Goal: Task Accomplishment & Management: Manage account settings

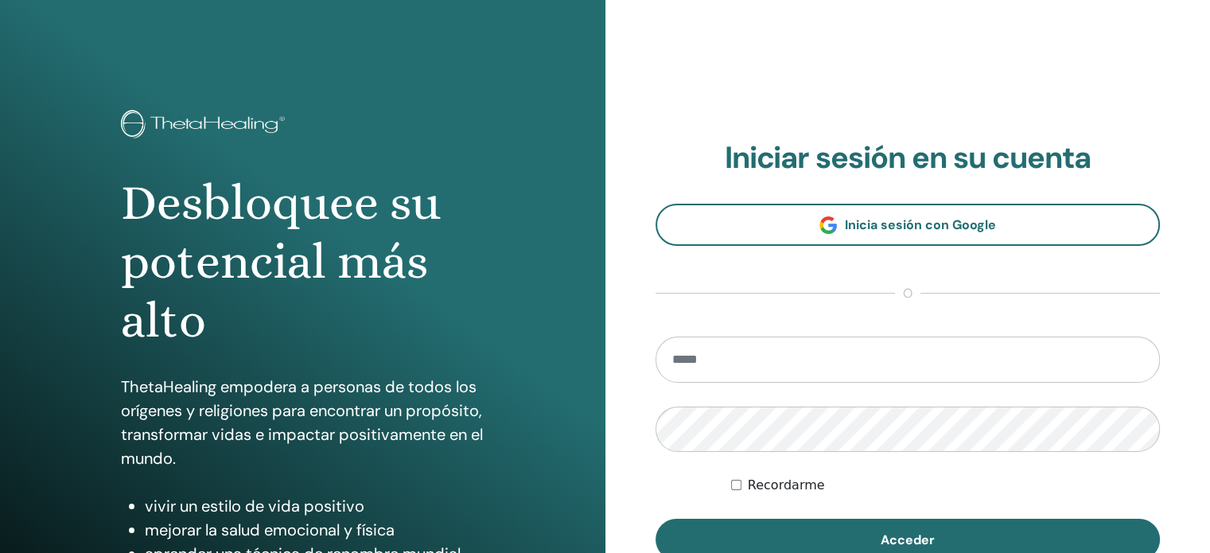
type input "**********"
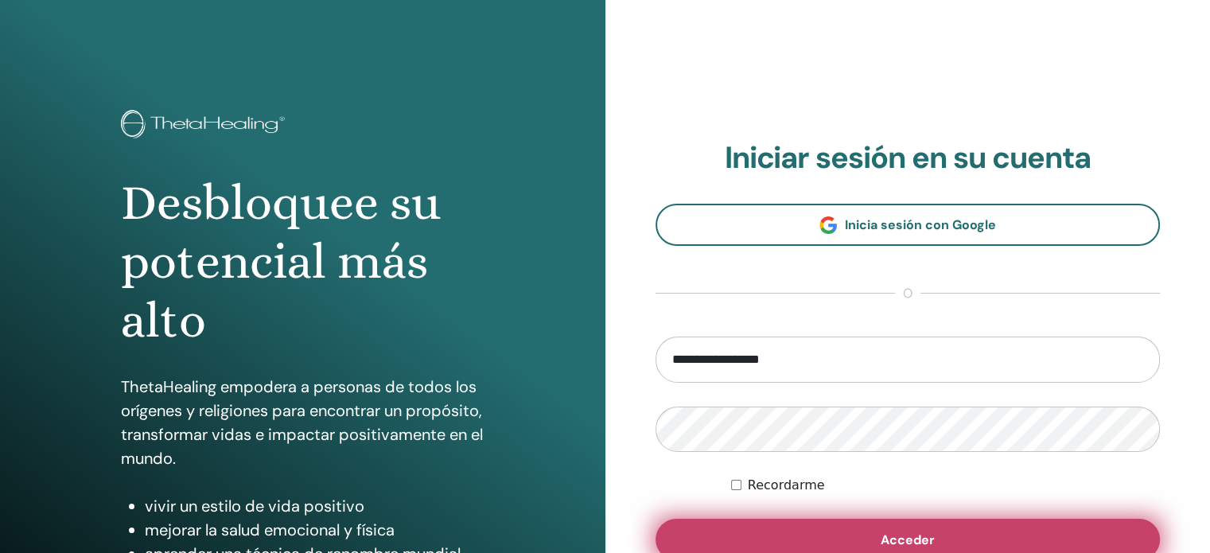
click at [862, 525] on button "Acceder" at bounding box center [907, 539] width 505 height 41
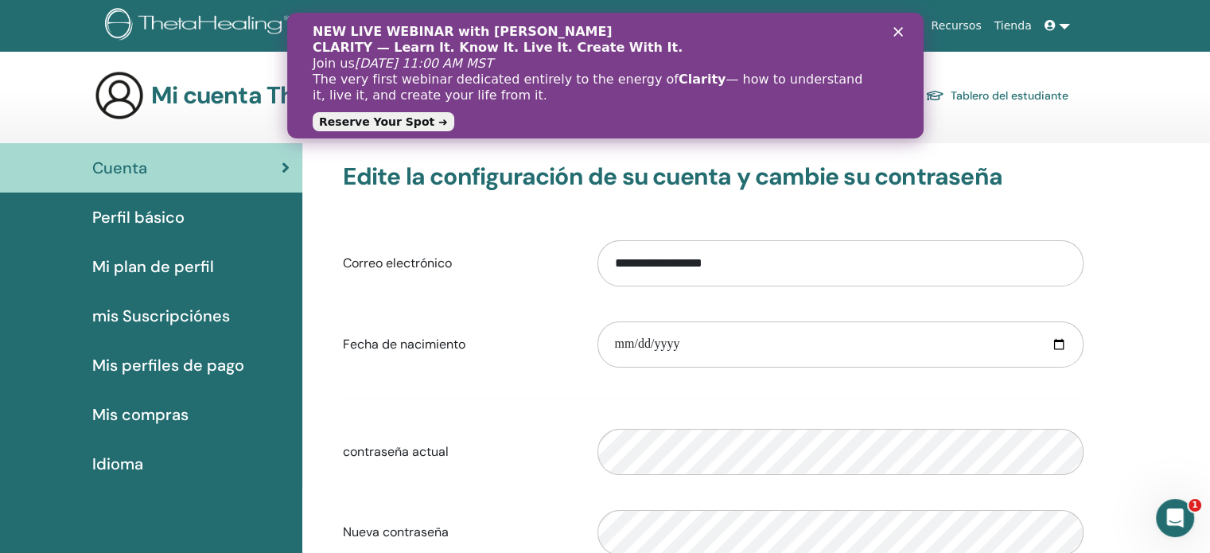
click at [893, 31] on icon "Cerrar" at bounding box center [897, 32] width 10 height 10
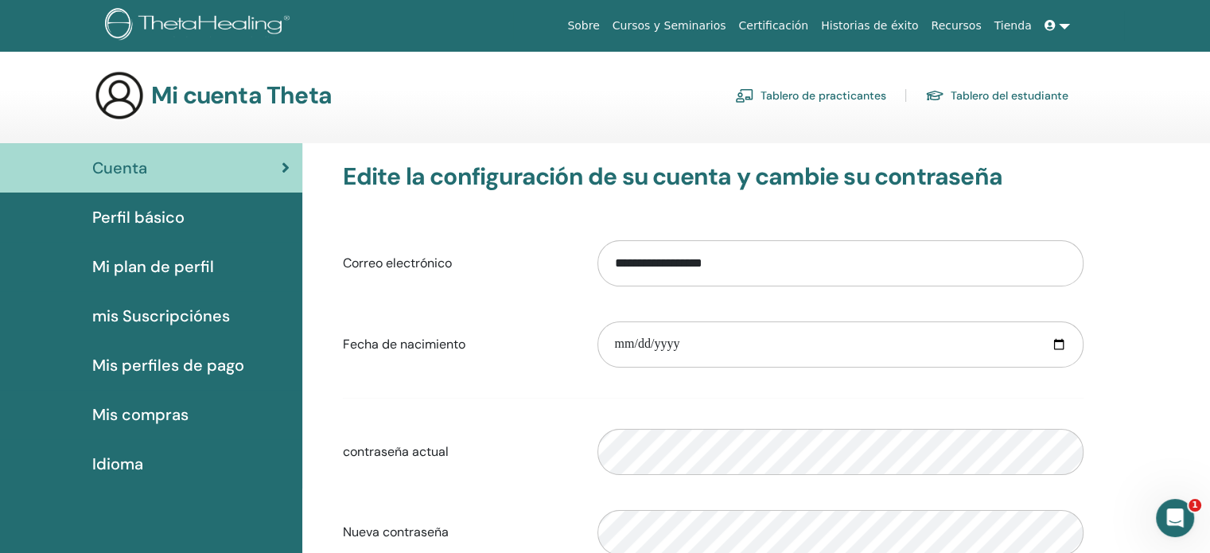
click at [154, 212] on span "Perfil básico" at bounding box center [138, 217] width 92 height 24
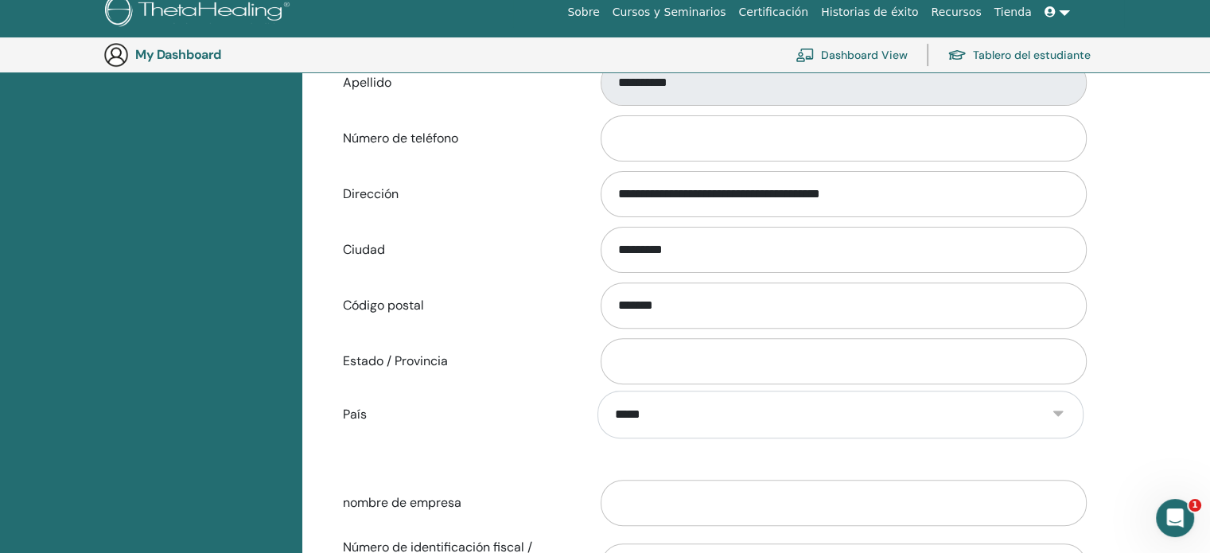
scroll to position [480, 0]
click at [674, 357] on input "Estado / Provincia" at bounding box center [843, 361] width 486 height 46
type input "**********"
click at [553, 427] on div "**********" at bounding box center [713, 415] width 764 height 48
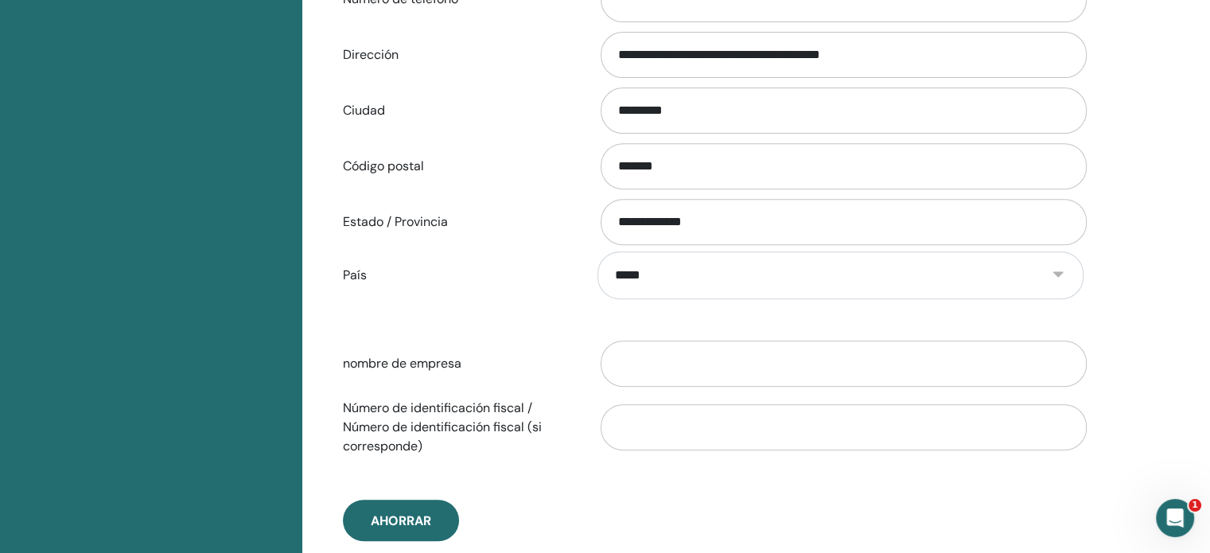
scroll to position [620, 0]
click at [683, 371] on input "nombre de empresa" at bounding box center [843, 363] width 486 height 46
type input "**********"
click at [627, 465] on div "**********" at bounding box center [713, 58] width 764 height 963
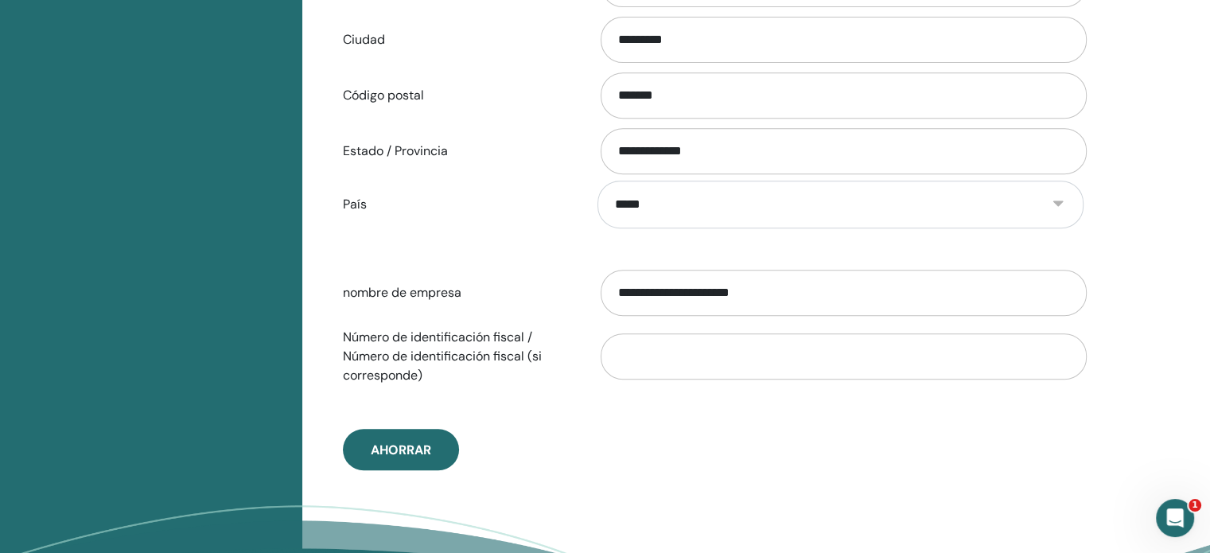
scroll to position [694, 0]
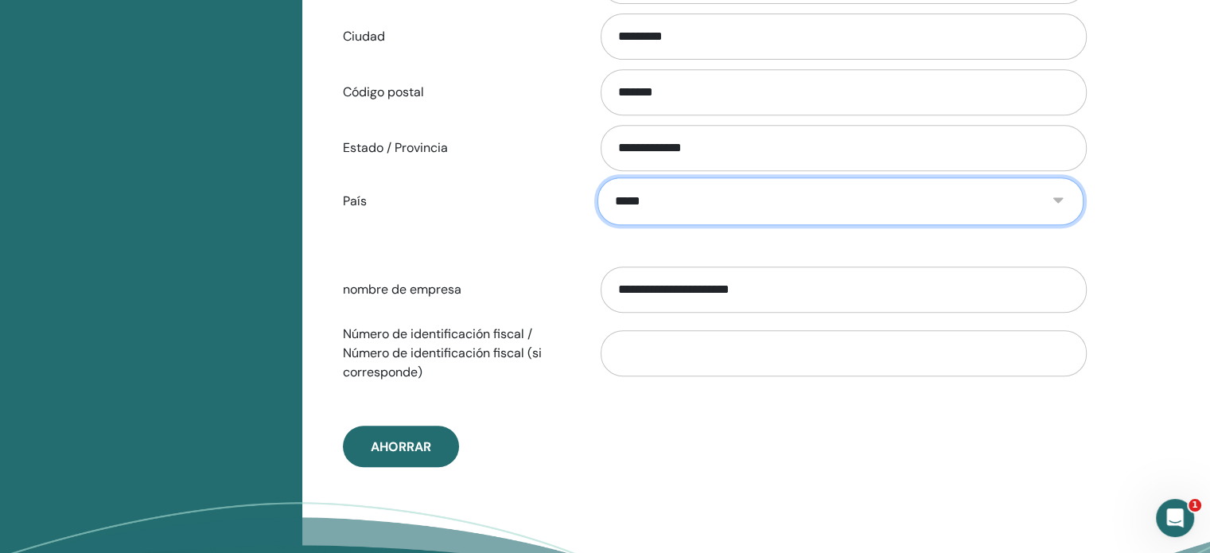
click at [962, 188] on select "**********" at bounding box center [839, 201] width 485 height 48
click at [597, 177] on select "**********" at bounding box center [839, 201] width 485 height 48
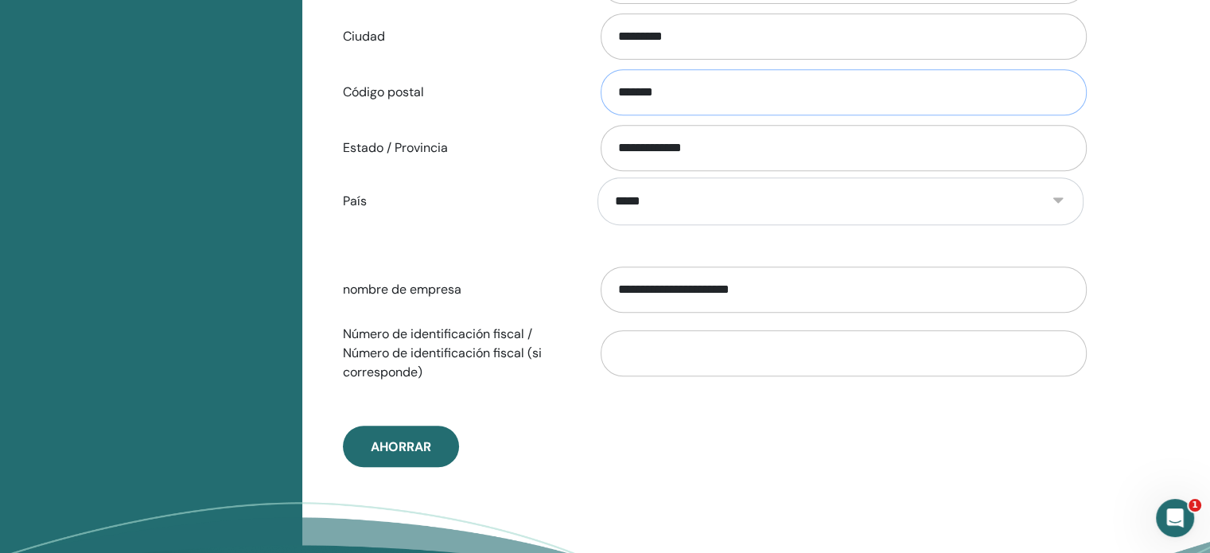
click at [814, 88] on input "*******" at bounding box center [843, 92] width 486 height 46
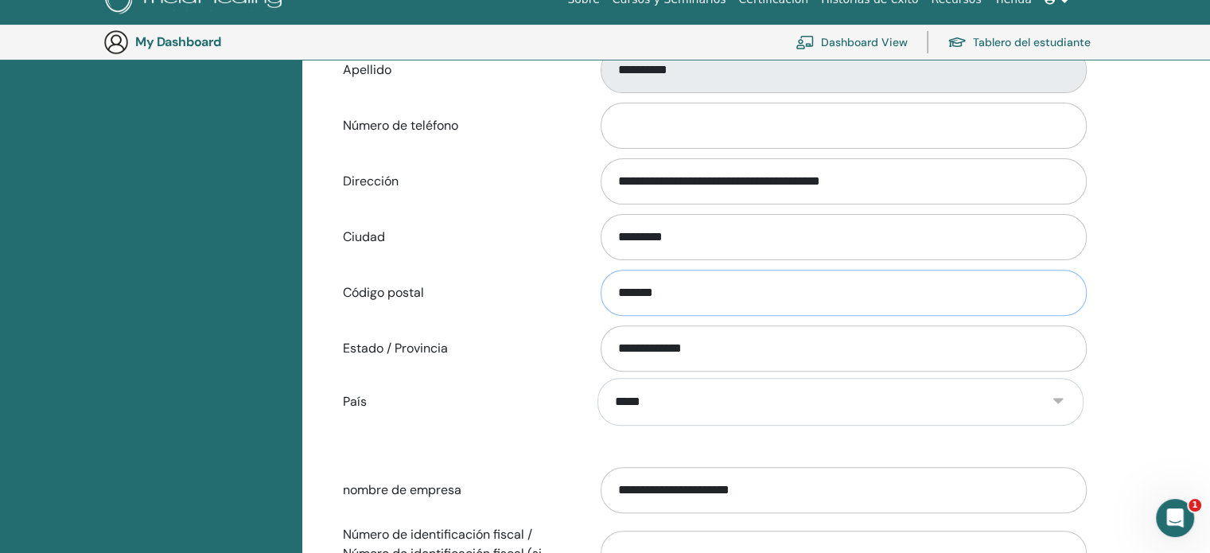
scroll to position [487, 0]
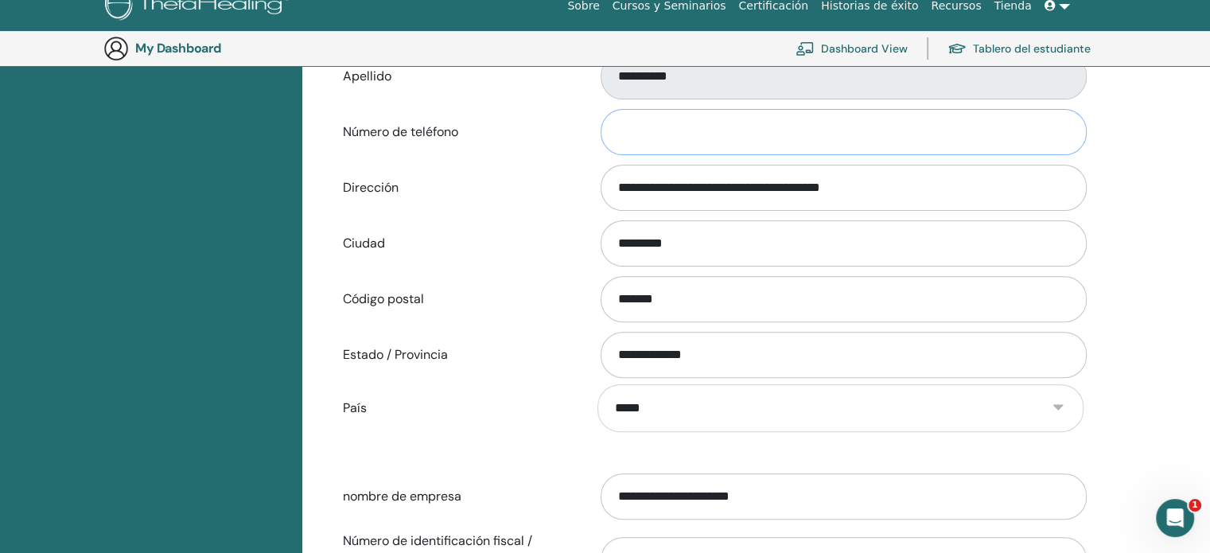
click at [774, 146] on input "Número de teléfono" at bounding box center [843, 132] width 486 height 46
click at [618, 132] on input "**********" at bounding box center [843, 132] width 486 height 46
type input "**********"
click at [1130, 138] on div "**********" at bounding box center [755, 279] width 907 height 1176
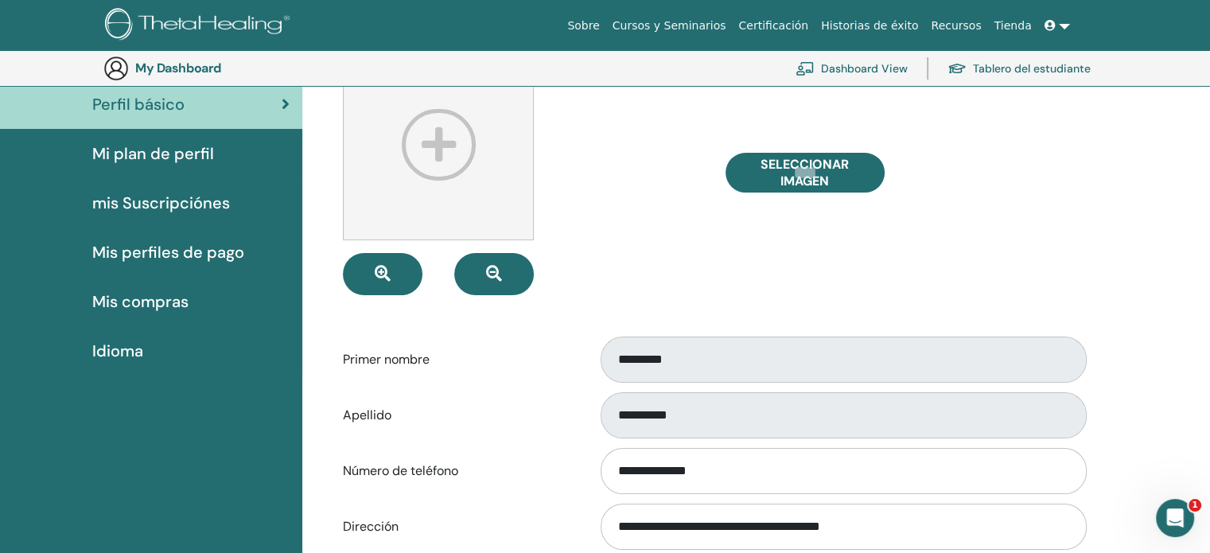
scroll to position [0, 0]
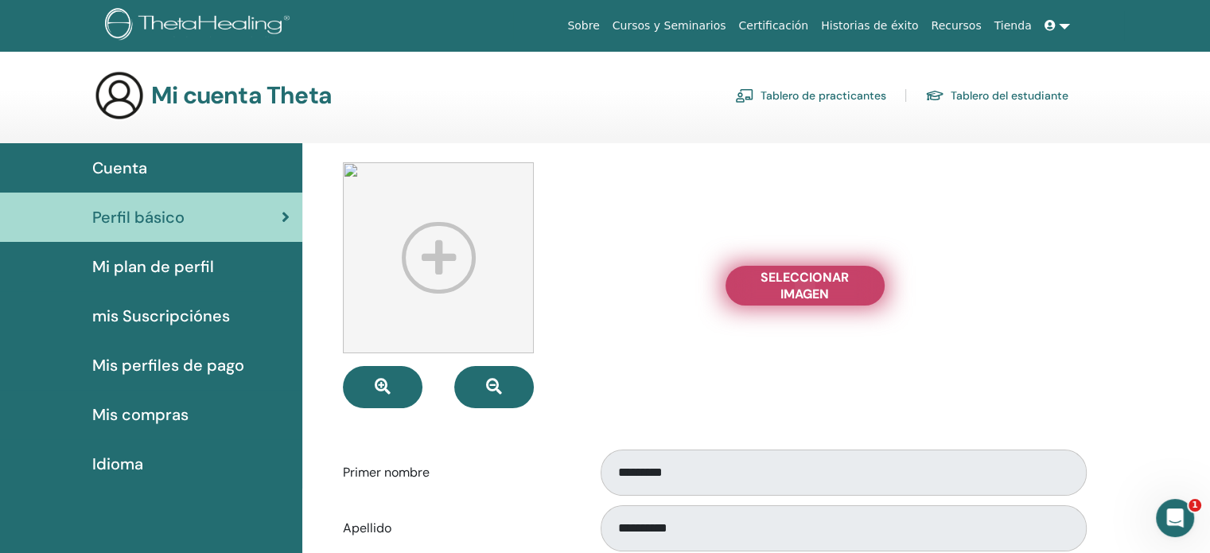
click at [799, 292] on span "Seleccionar imagen" at bounding box center [804, 285] width 119 height 33
click at [799, 291] on input "Seleccionar imagen" at bounding box center [805, 285] width 21 height 11
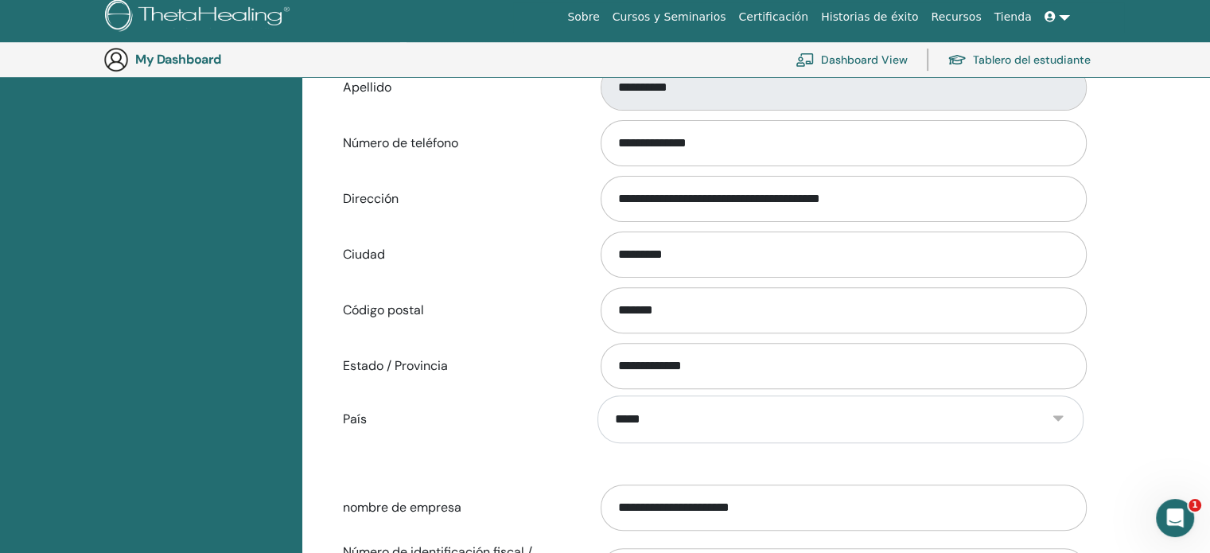
scroll to position [476, 0]
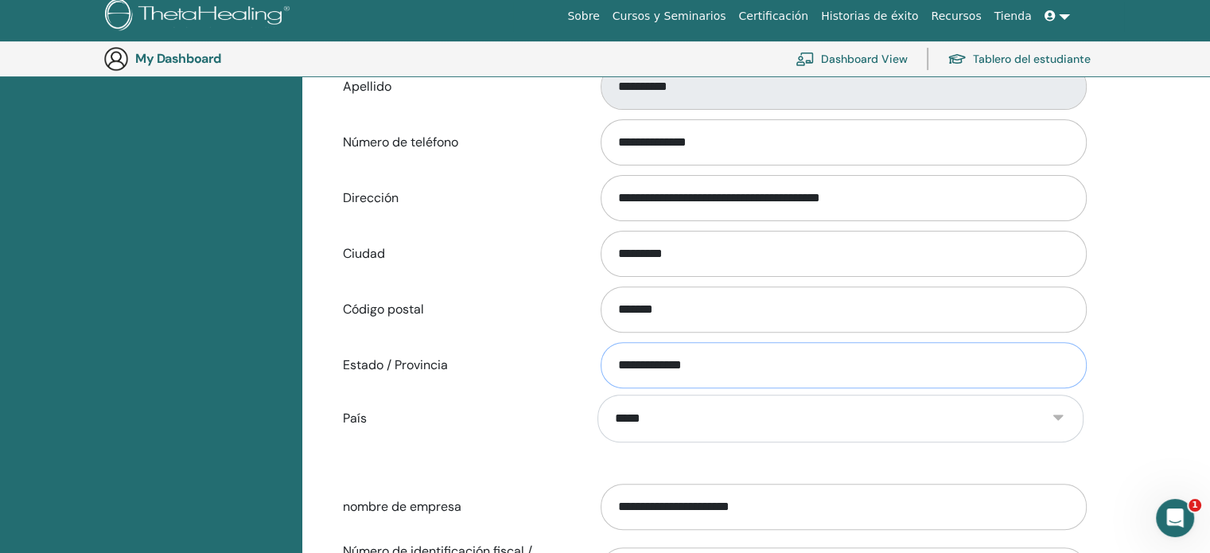
click at [702, 361] on input "**********" at bounding box center [843, 365] width 486 height 46
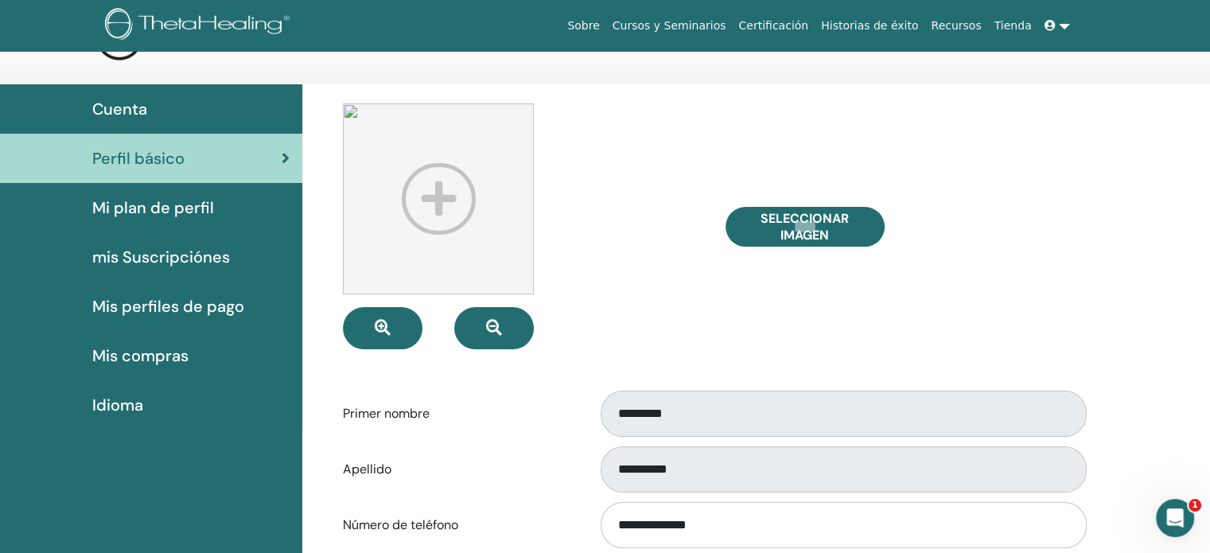
scroll to position [57, 0]
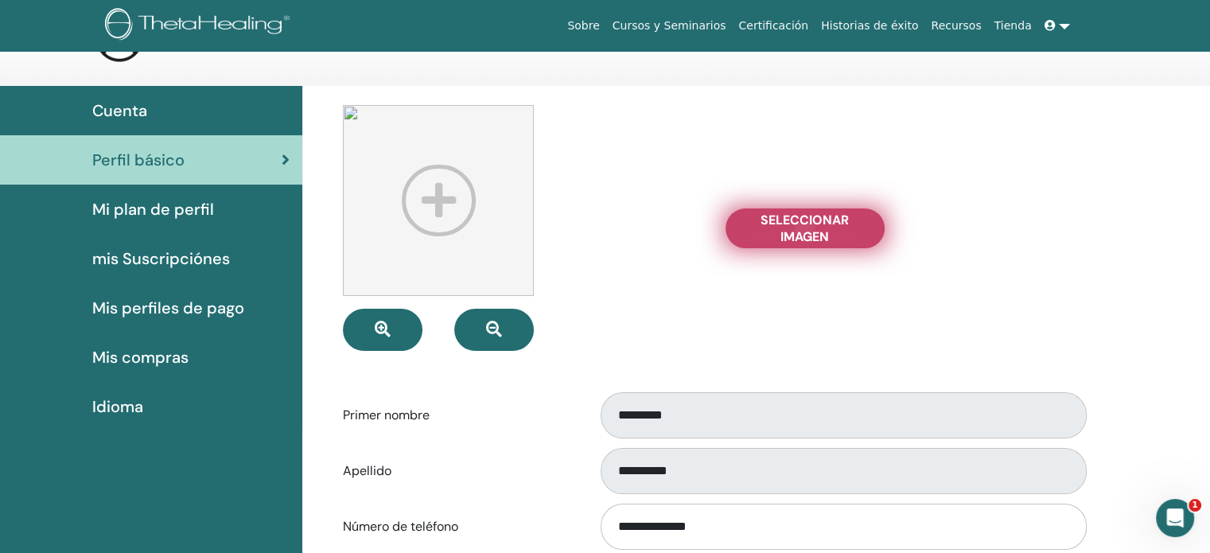
click at [856, 231] on span "Seleccionar imagen" at bounding box center [804, 228] width 119 height 33
click at [815, 231] on input "Seleccionar imagen" at bounding box center [805, 228] width 21 height 11
type input "**********"
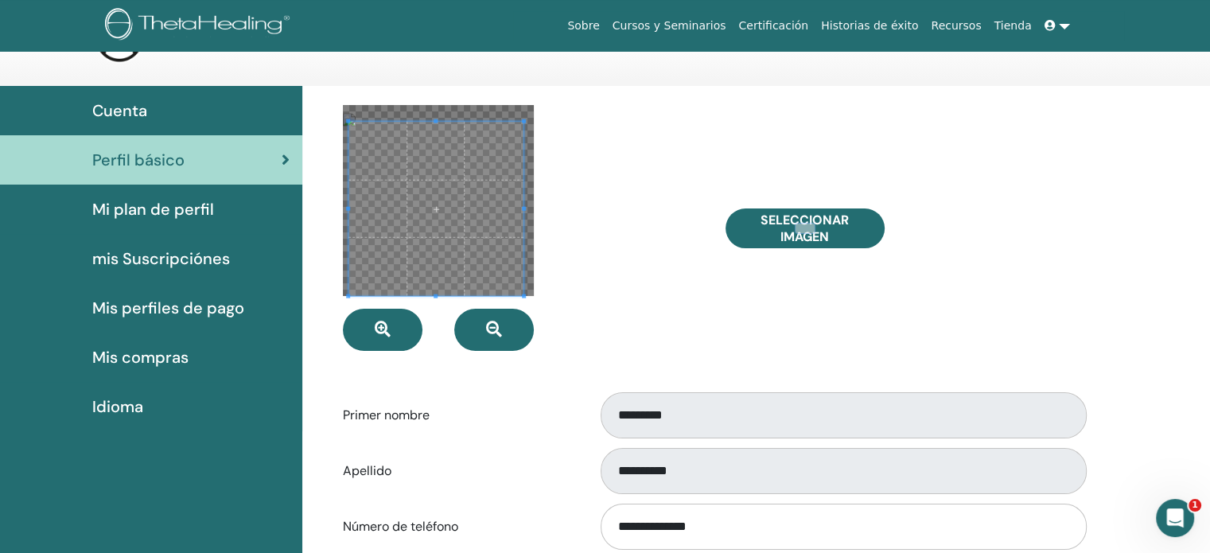
click at [443, 222] on span at bounding box center [435, 209] width 174 height 174
click at [442, 192] on span at bounding box center [432, 203] width 174 height 174
click at [624, 177] on div at bounding box center [522, 228] width 382 height 246
click at [462, 188] on span at bounding box center [442, 198] width 174 height 174
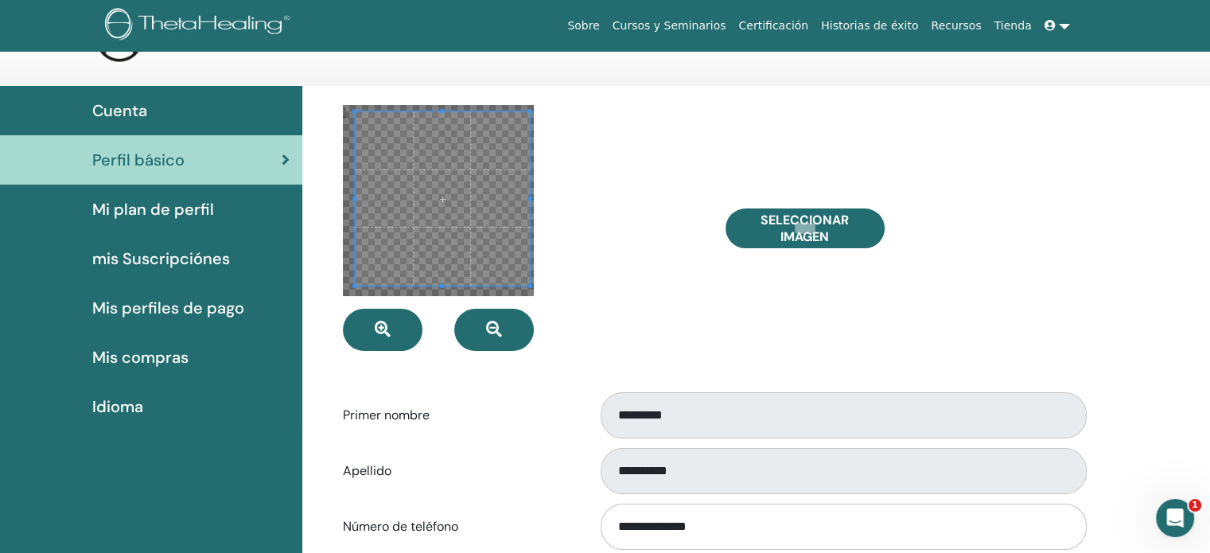
click at [674, 260] on div at bounding box center [522, 228] width 382 height 246
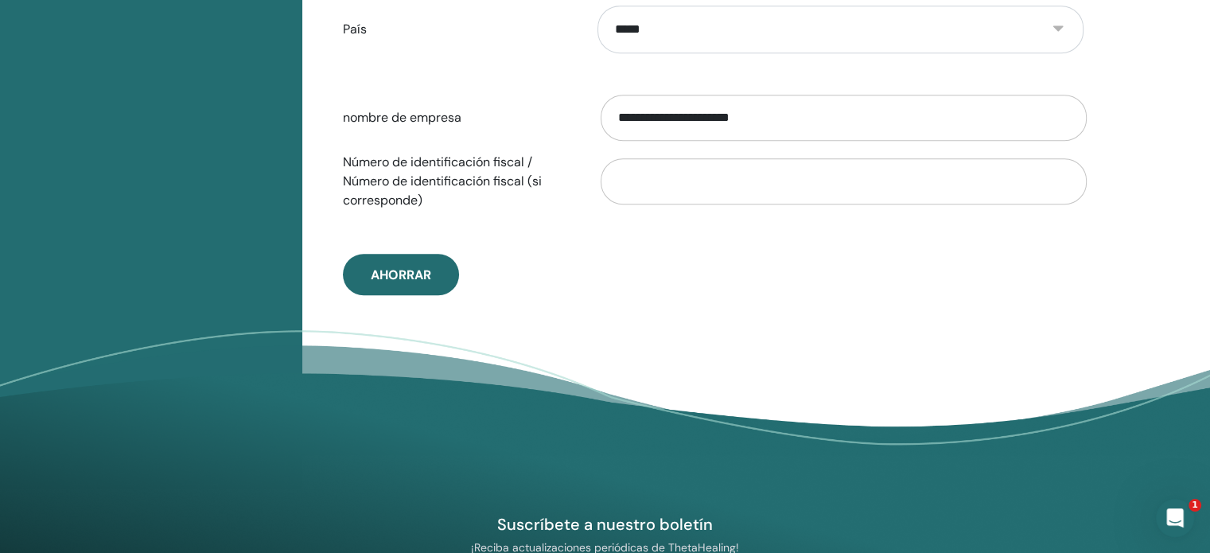
scroll to position [865, 0]
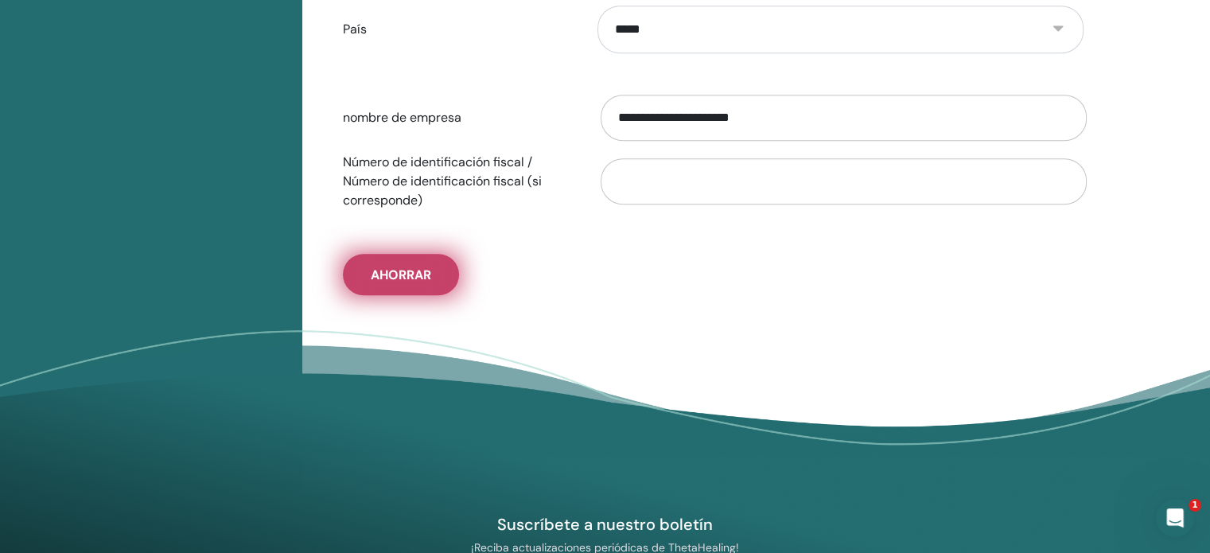
click at [434, 281] on button "Ahorrar" at bounding box center [401, 274] width 116 height 41
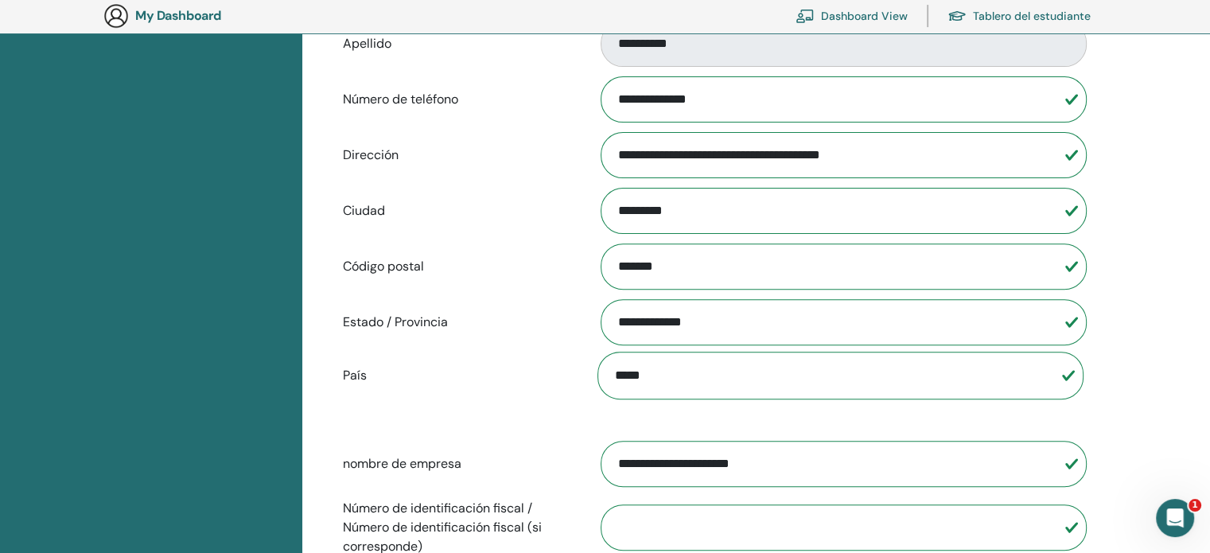
scroll to position [0, 0]
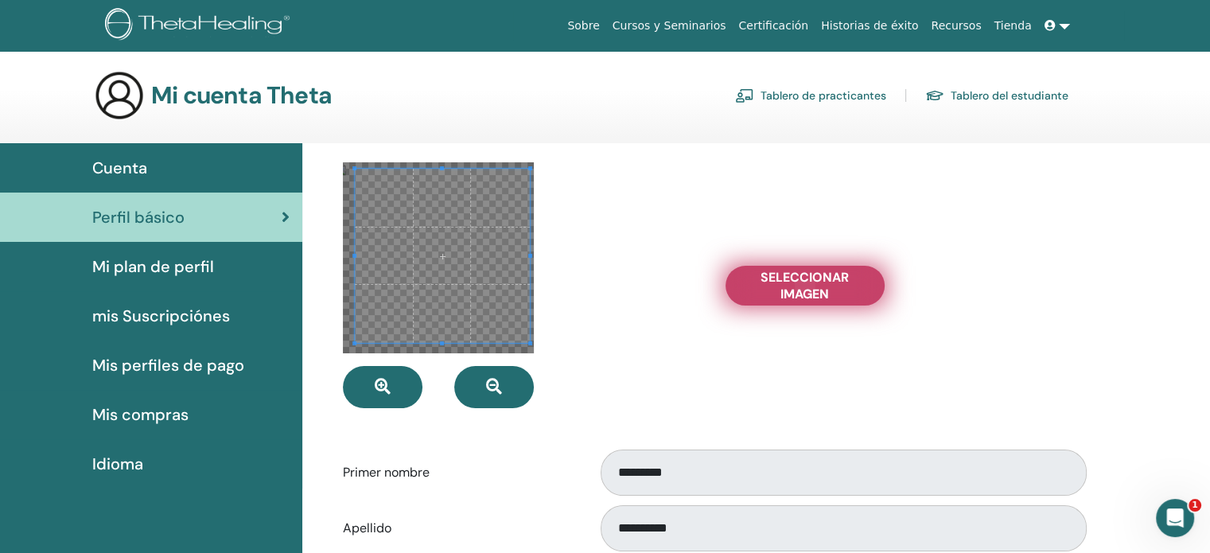
click at [779, 271] on span "Seleccionar imagen" at bounding box center [804, 285] width 119 height 33
click at [795, 280] on input "Seleccionar imagen" at bounding box center [805, 285] width 21 height 11
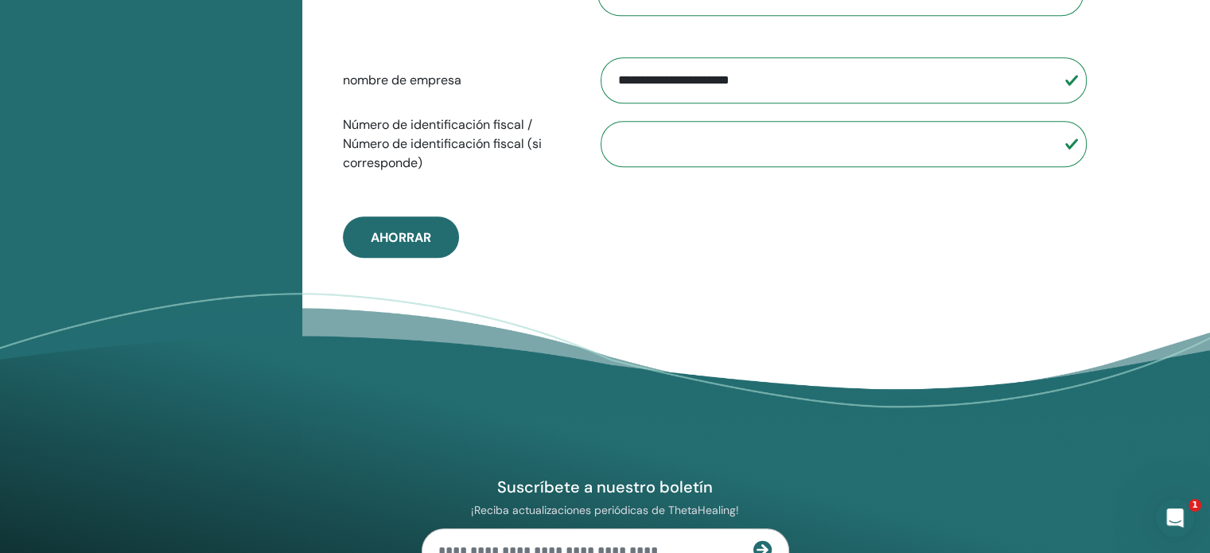
scroll to position [904, 0]
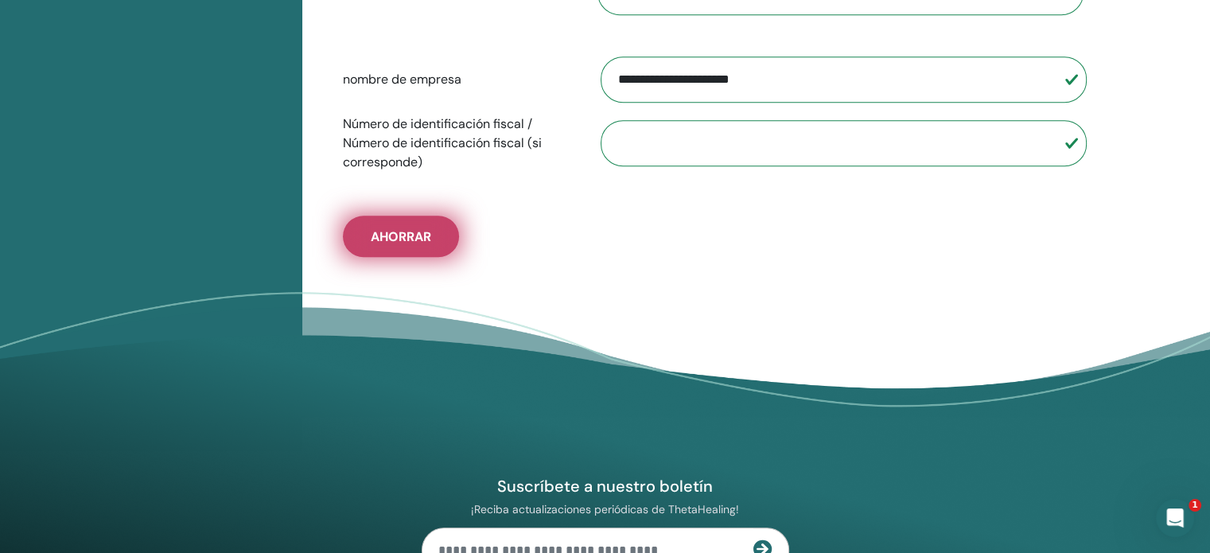
click at [386, 243] on button "Ahorrar" at bounding box center [401, 236] width 116 height 41
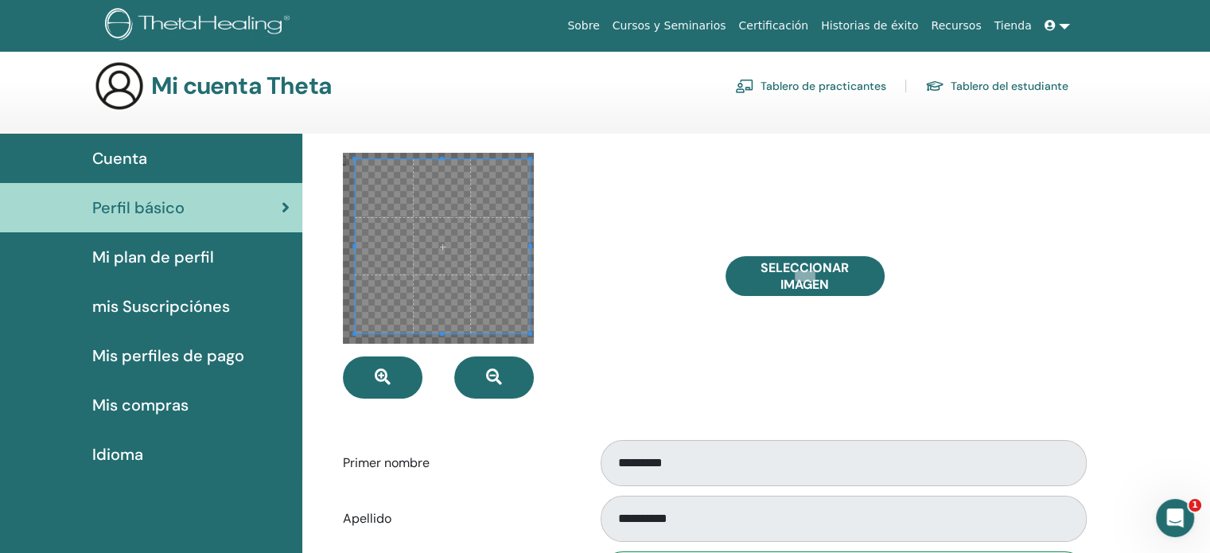
scroll to position [0, 0]
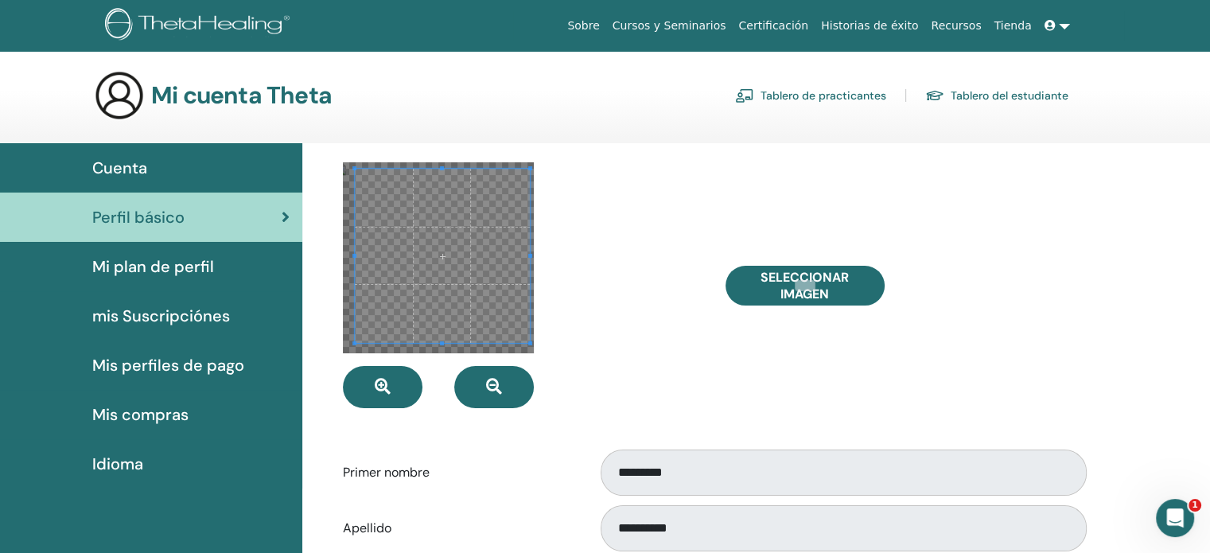
click at [157, 168] on div "Cuenta" at bounding box center [151, 168] width 277 height 24
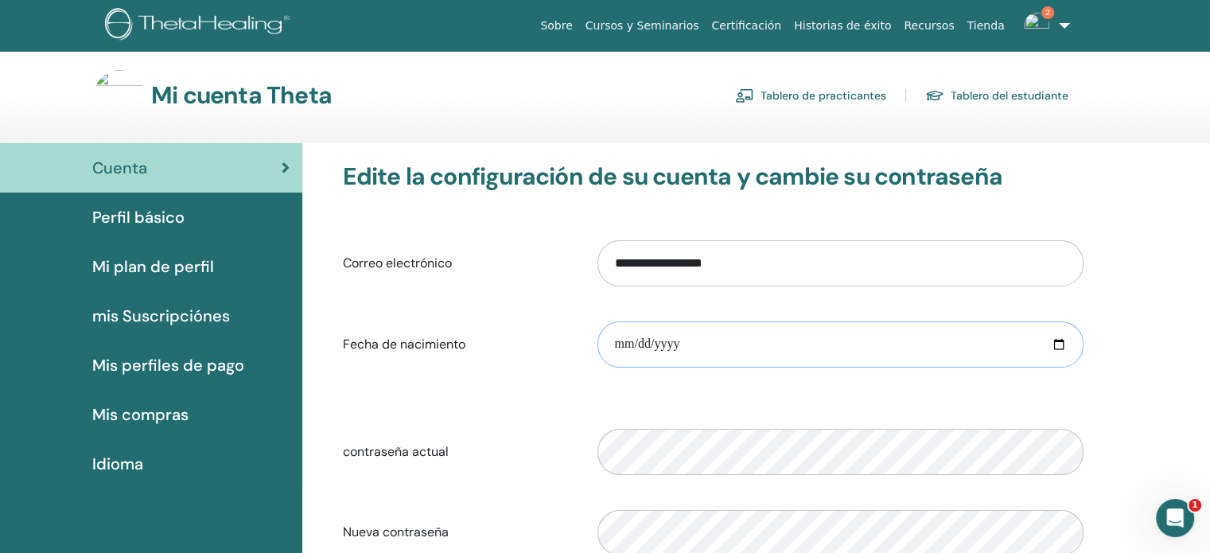
click at [1060, 349] on input "**********" at bounding box center [840, 344] width 486 height 46
click at [808, 335] on input "**********" at bounding box center [840, 344] width 486 height 46
click at [119, 225] on span "Perfil básico" at bounding box center [138, 217] width 92 height 24
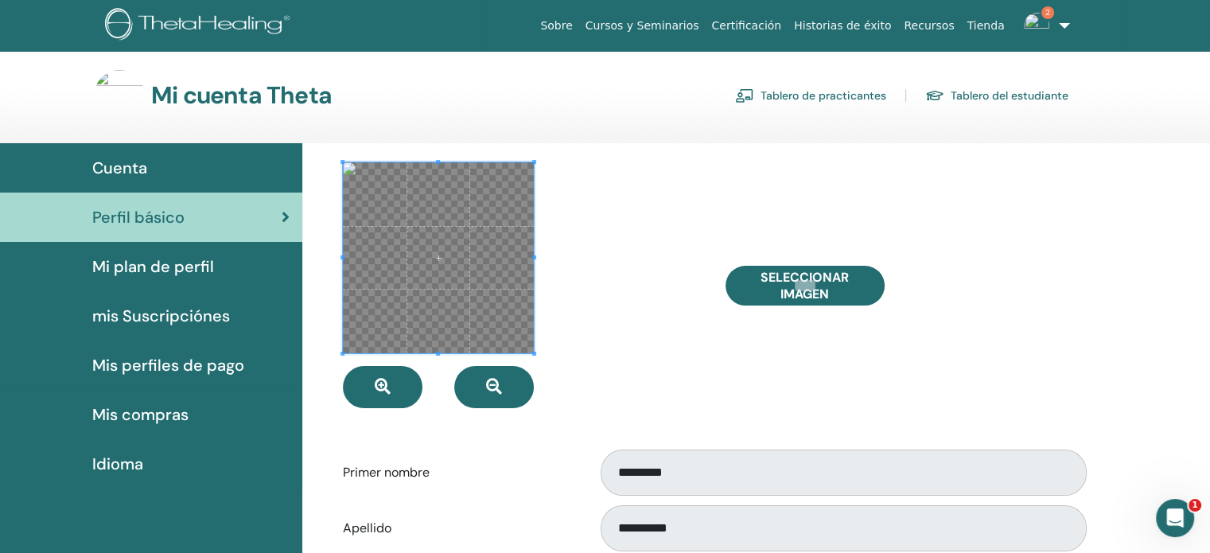
click at [146, 272] on span "Mi plan de perfil" at bounding box center [153, 267] width 122 height 24
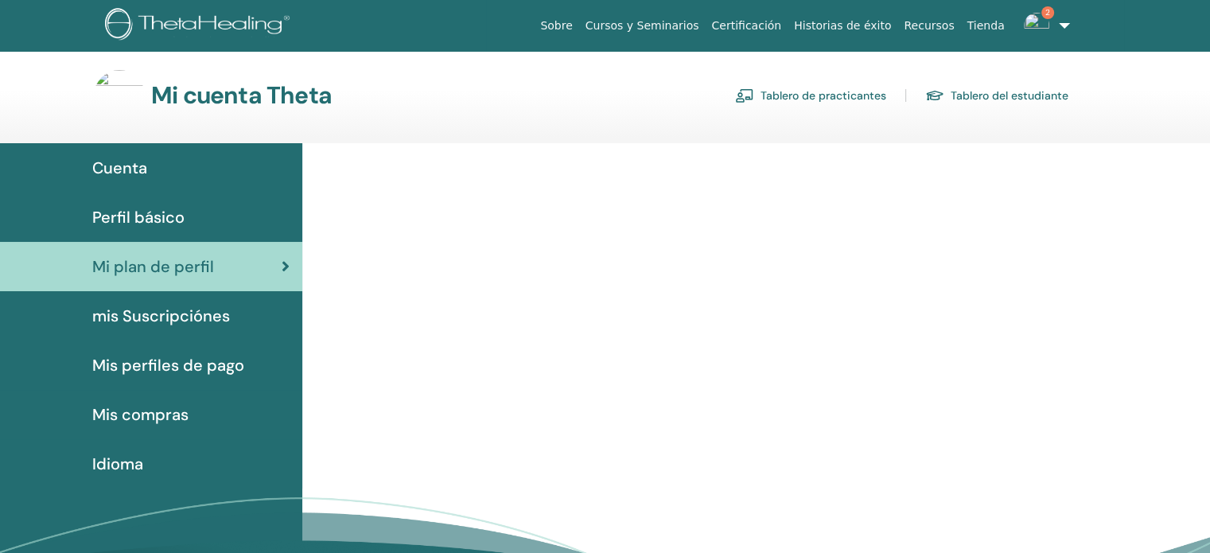
click at [142, 161] on span "Cuenta" at bounding box center [119, 168] width 55 height 24
click at [117, 169] on span "Cuenta" at bounding box center [119, 168] width 55 height 24
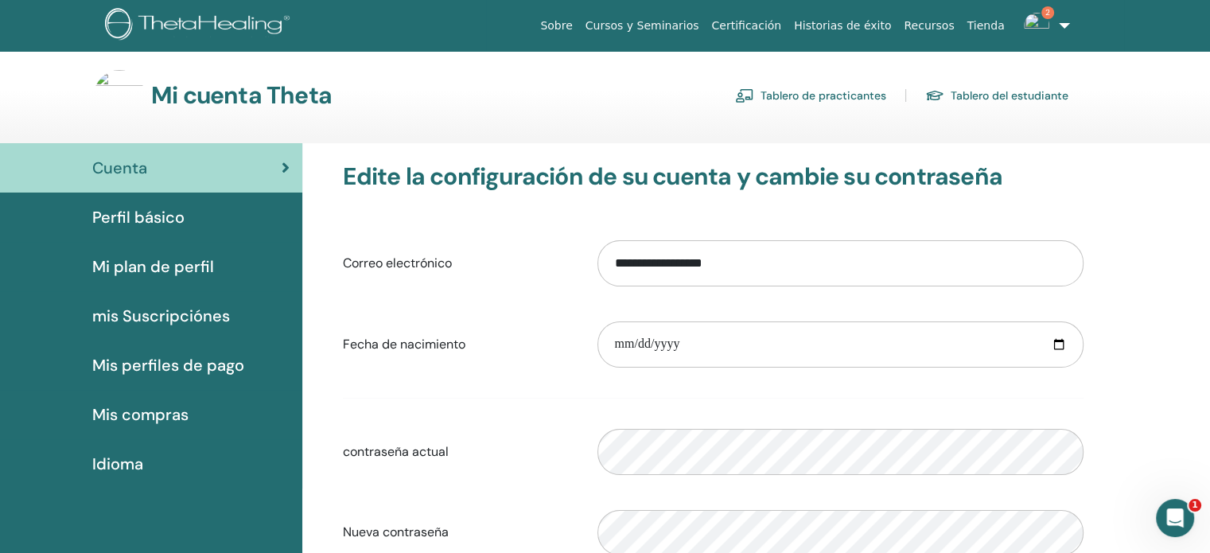
click at [861, 98] on link "Tablero de practicantes" at bounding box center [810, 95] width 151 height 25
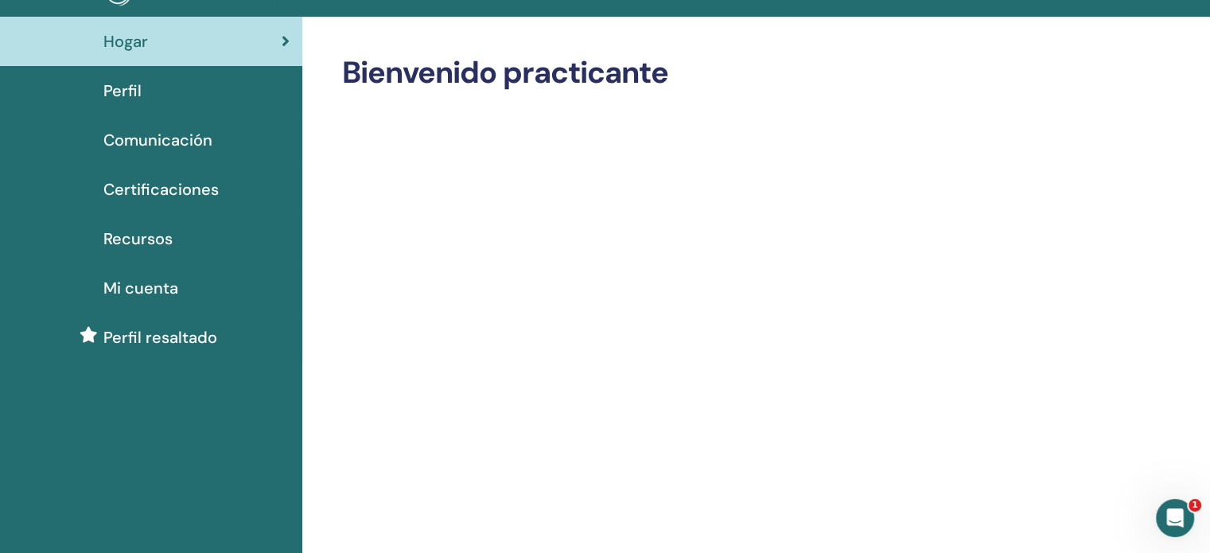
scroll to position [21, 0]
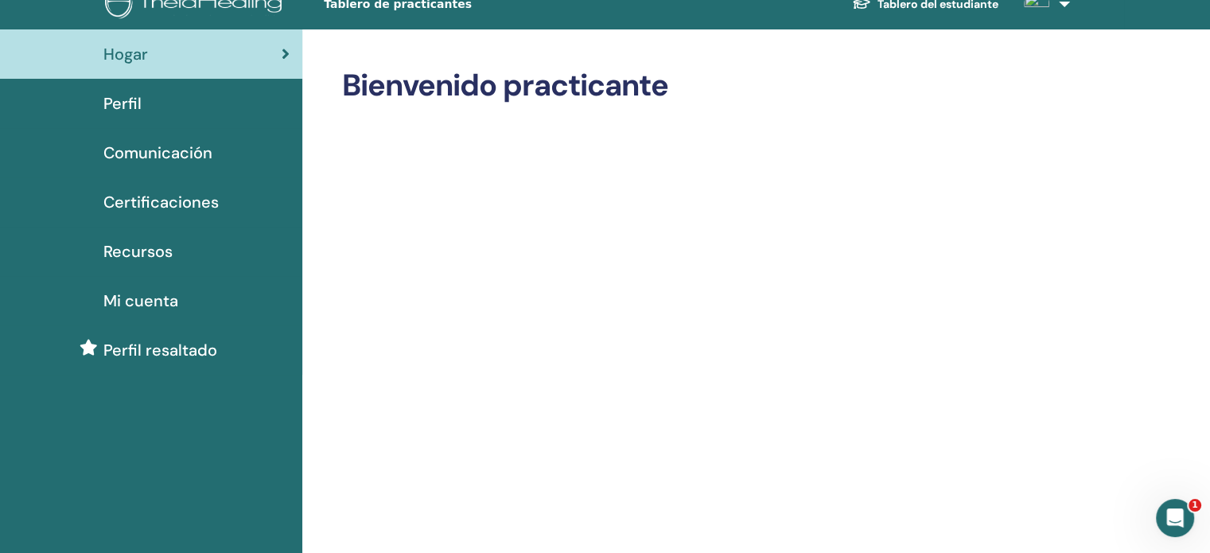
click at [146, 297] on span "Mi cuenta" at bounding box center [140, 301] width 75 height 24
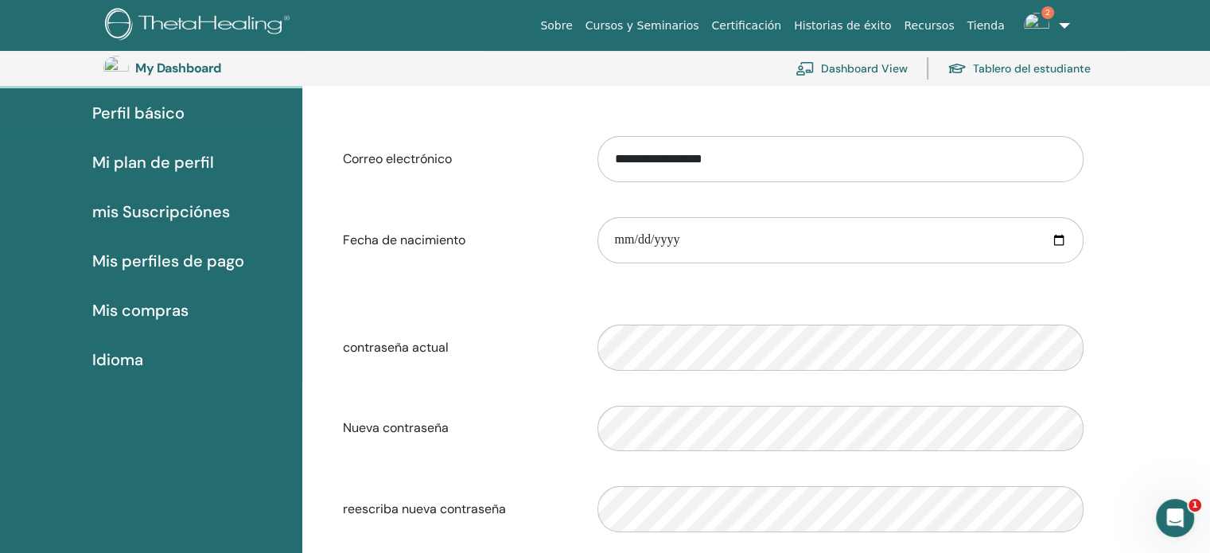
scroll to position [137, 0]
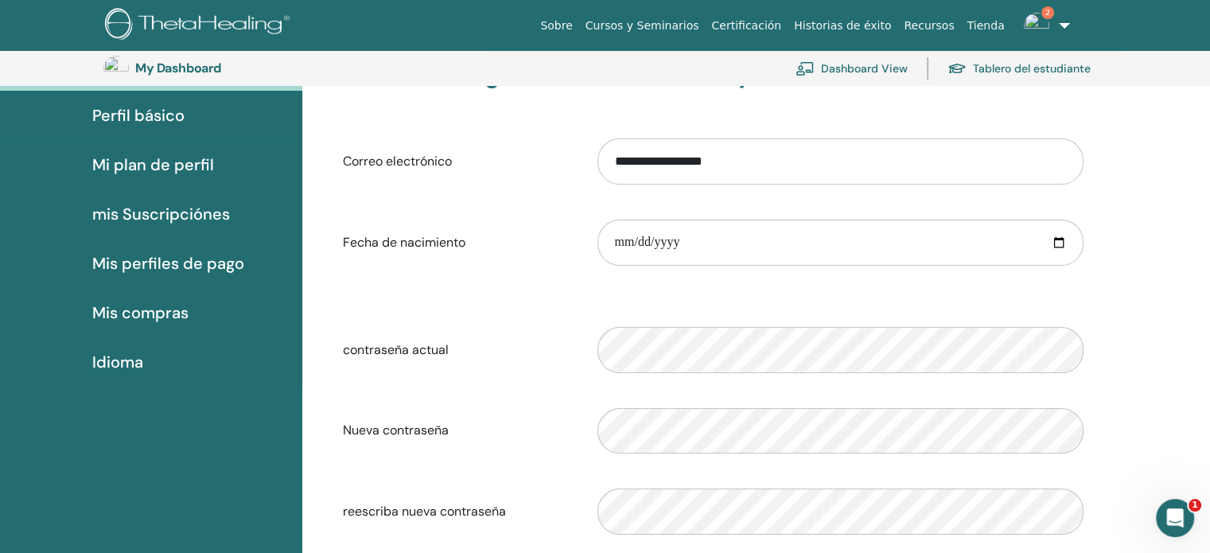
click at [150, 165] on span "Mi plan de perfil" at bounding box center [153, 165] width 122 height 24
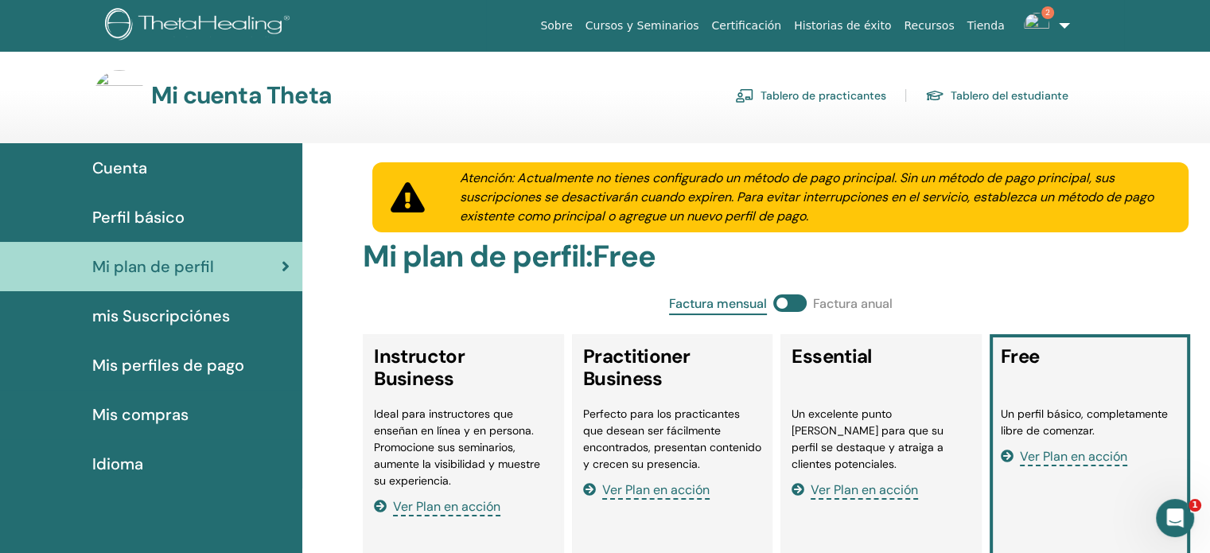
click at [115, 163] on span "Cuenta" at bounding box center [119, 168] width 55 height 24
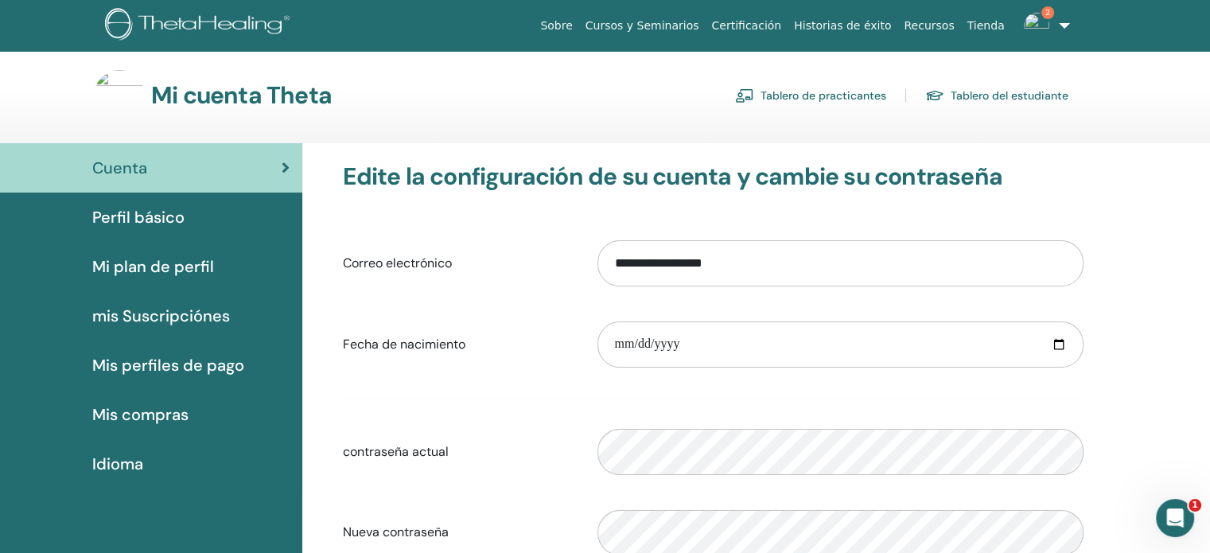
click at [127, 210] on span "Perfil básico" at bounding box center [138, 217] width 92 height 24
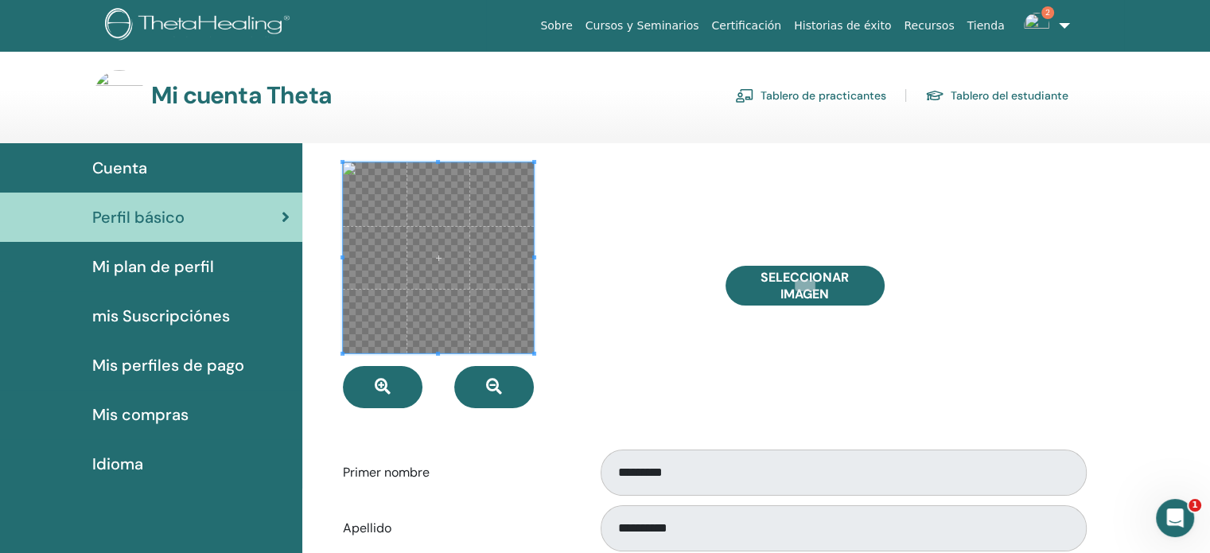
click at [558, 245] on div at bounding box center [522, 285] width 382 height 246
click at [503, 392] on button "button" at bounding box center [494, 387] width 80 height 42
click at [627, 243] on div at bounding box center [522, 285] width 382 height 246
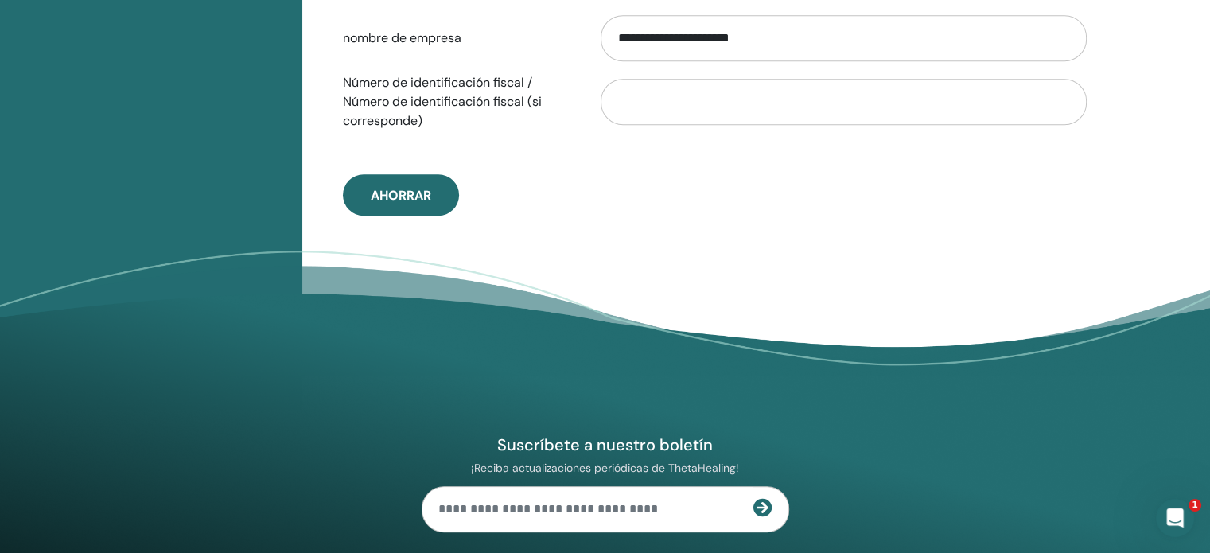
scroll to position [964, 0]
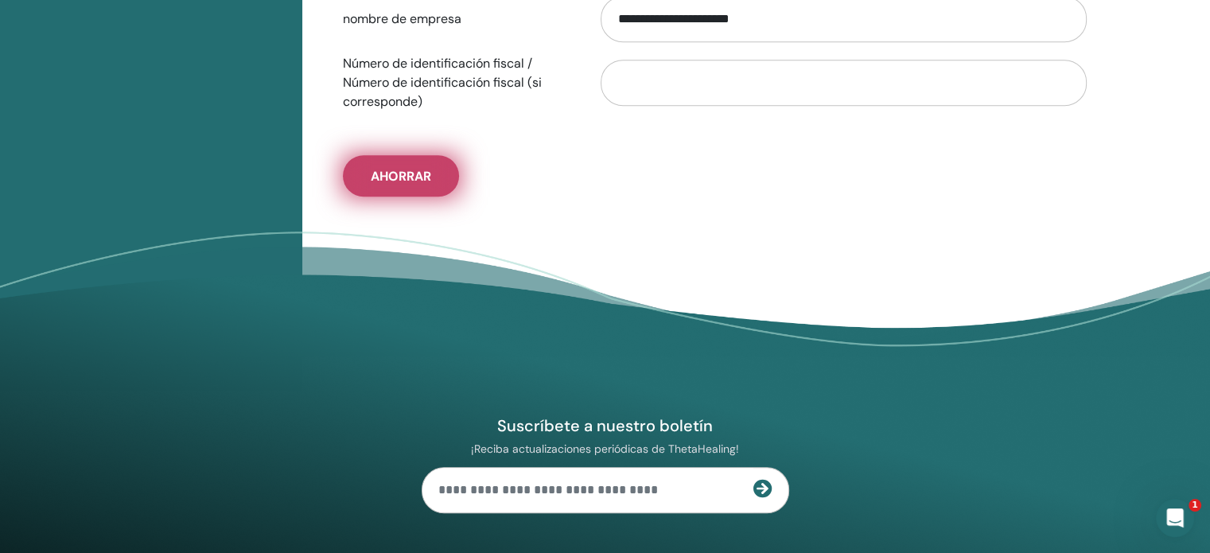
click at [385, 176] on span "Ahorrar" at bounding box center [401, 176] width 60 height 17
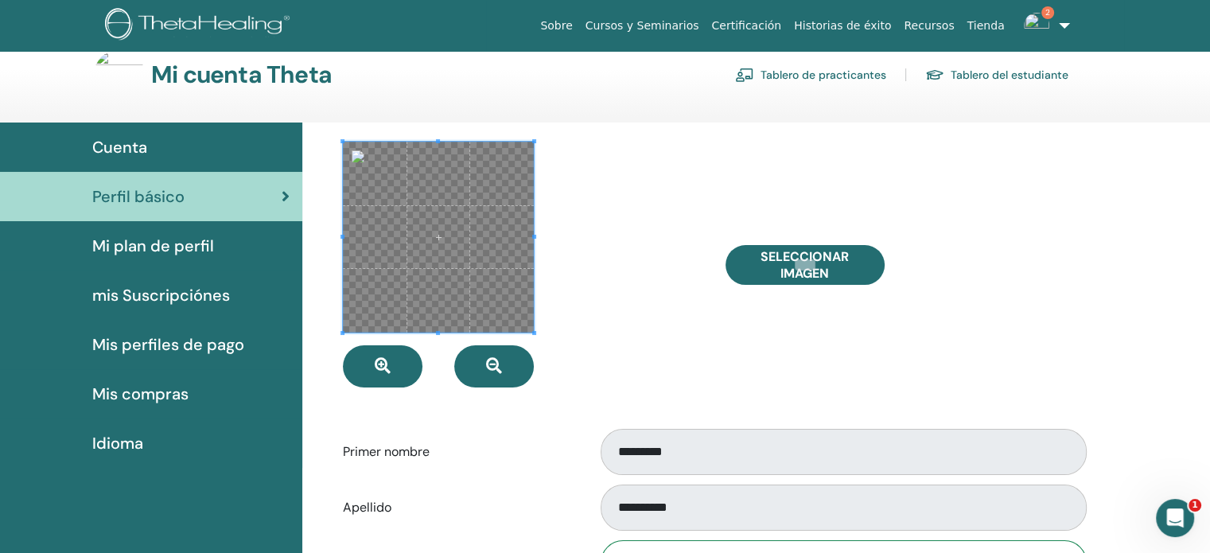
scroll to position [0, 0]
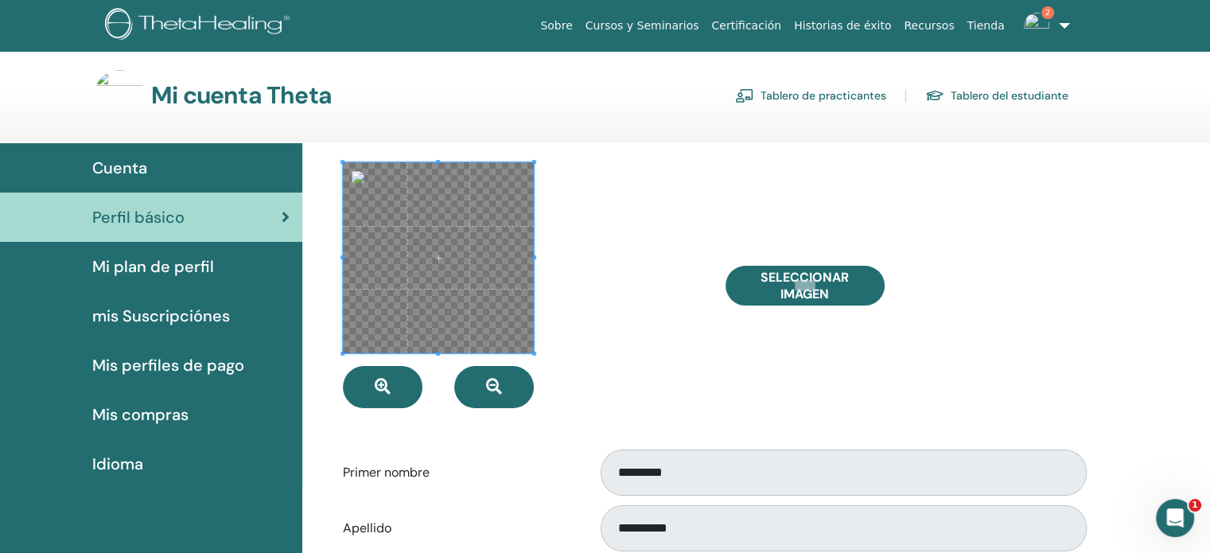
click at [149, 268] on span "Mi plan de perfil" at bounding box center [153, 267] width 122 height 24
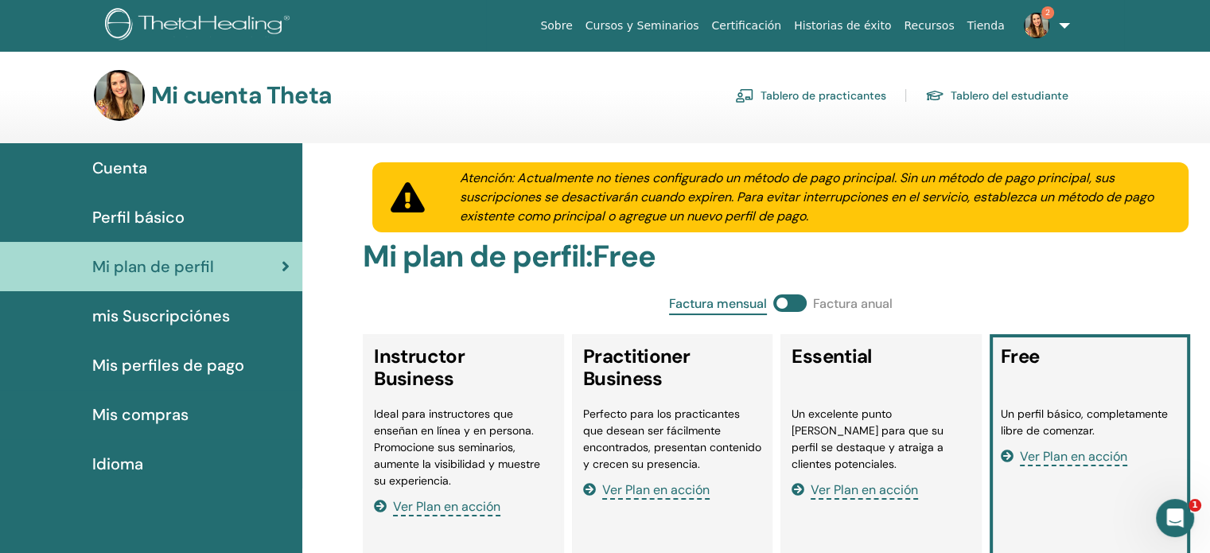
click at [169, 200] on link "Perfil básico" at bounding box center [151, 216] width 302 height 49
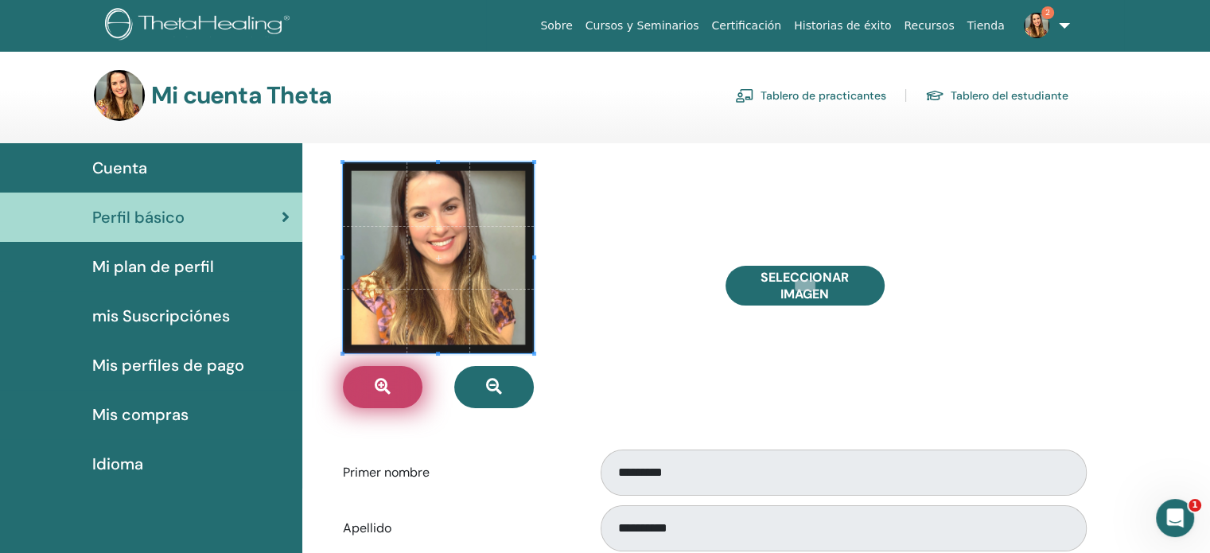
click at [396, 389] on button "button" at bounding box center [383, 387] width 80 height 42
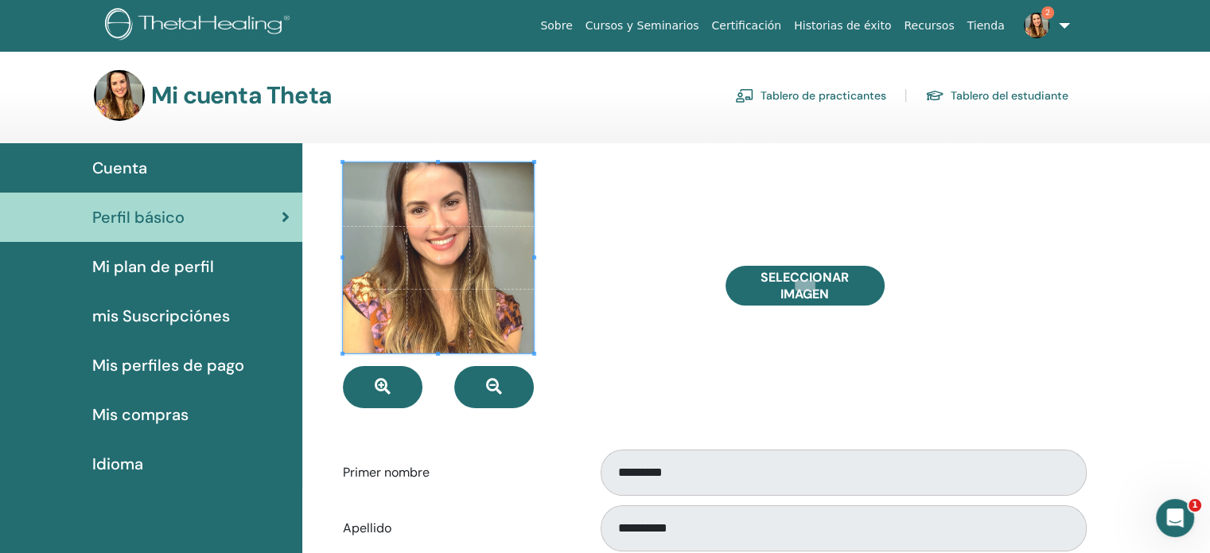
click at [178, 314] on span "mis Suscripciónes" at bounding box center [161, 316] width 138 height 24
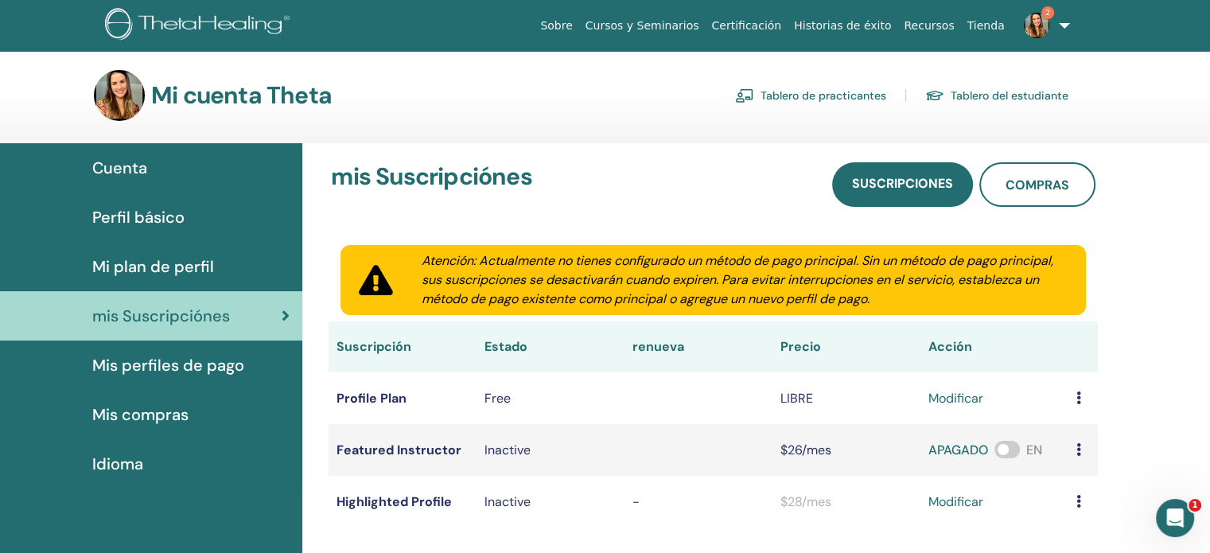
click at [1006, 451] on span at bounding box center [1006, 449] width 25 height 17
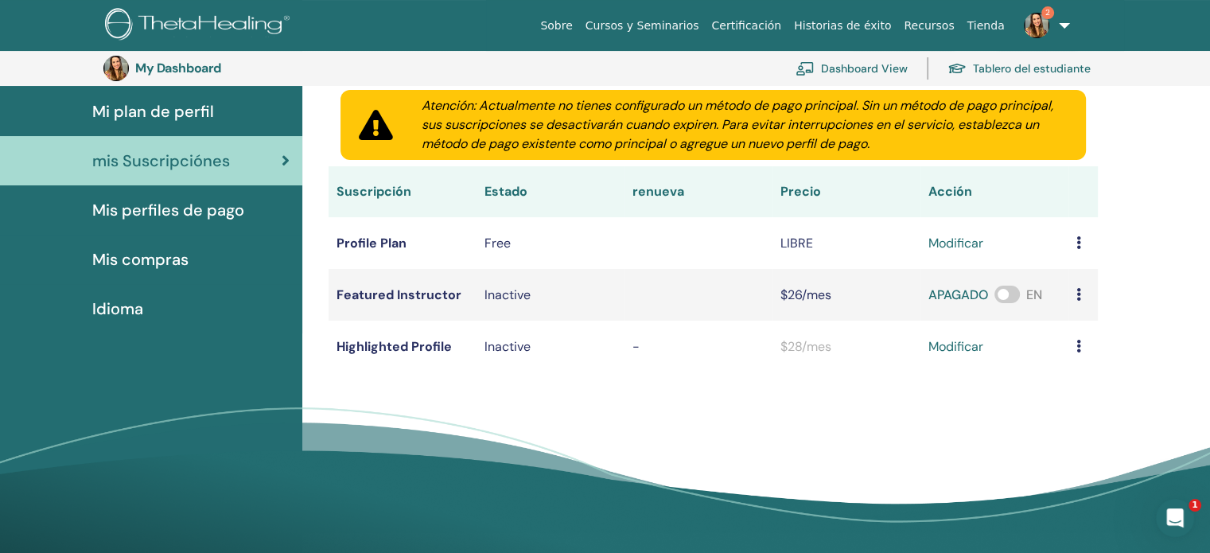
scroll to position [174, 0]
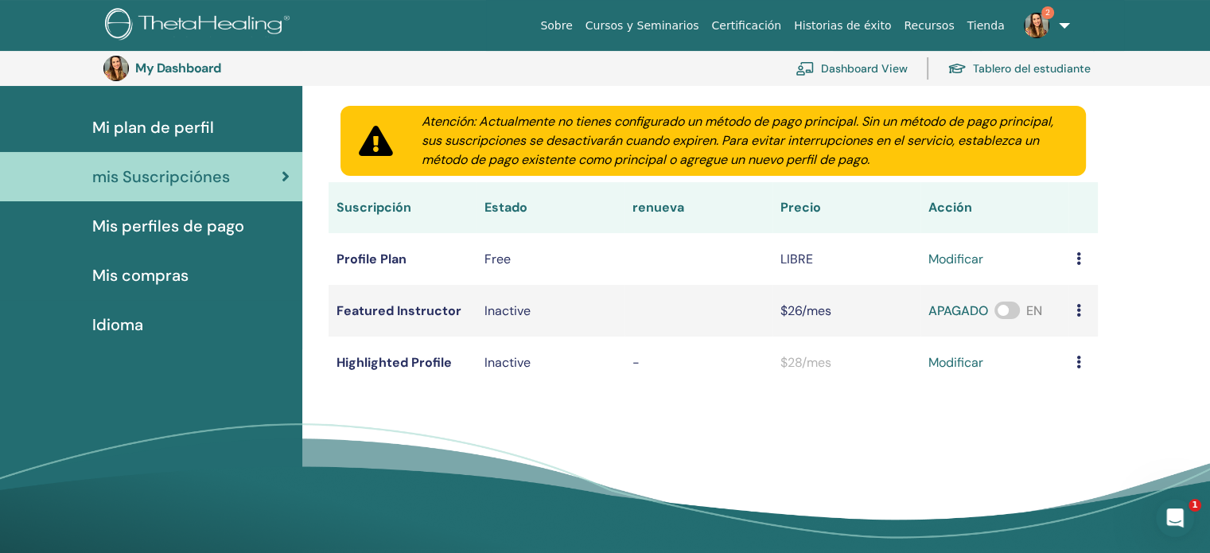
click at [1080, 256] on icon at bounding box center [1078, 258] width 5 height 13
click at [231, 231] on span "Mis perfiles de pago" at bounding box center [168, 226] width 152 height 24
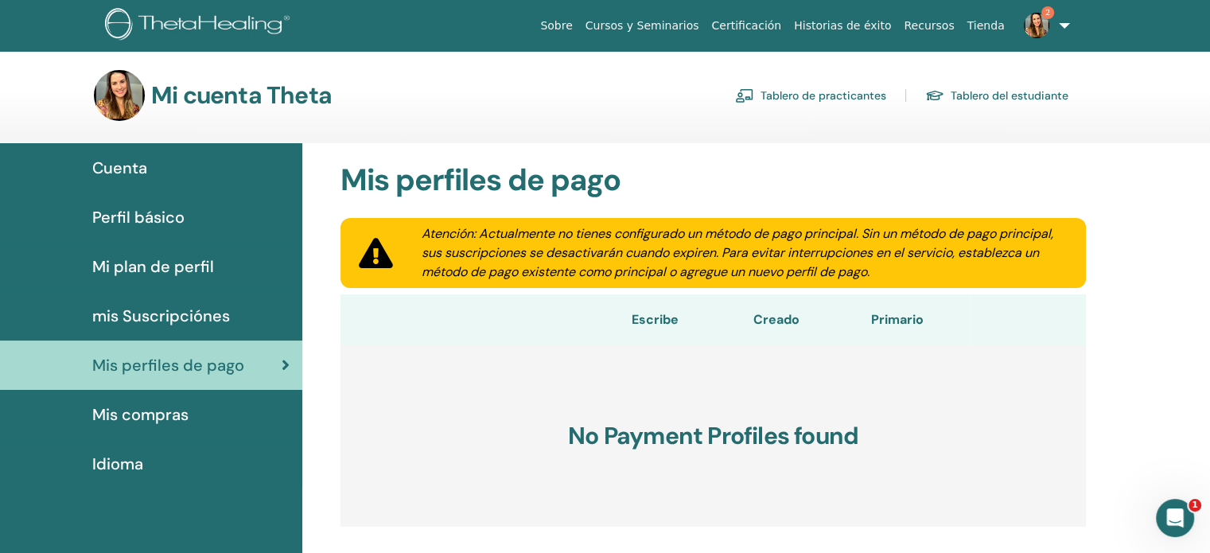
click at [170, 404] on span "Mis compras" at bounding box center [140, 414] width 96 height 24
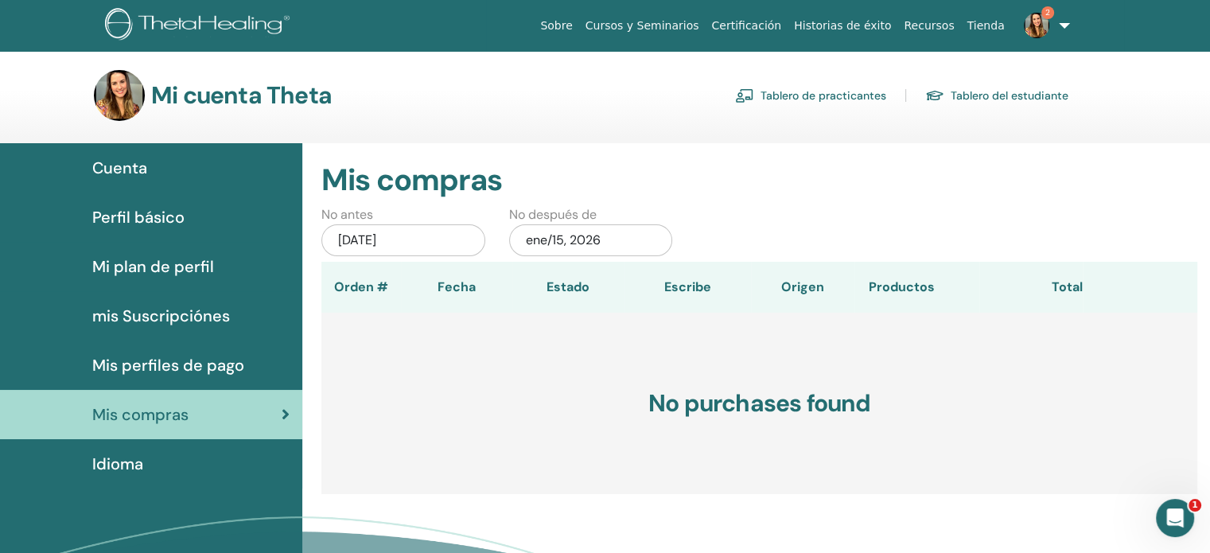
click at [131, 460] on span "Idioma" at bounding box center [117, 464] width 51 height 24
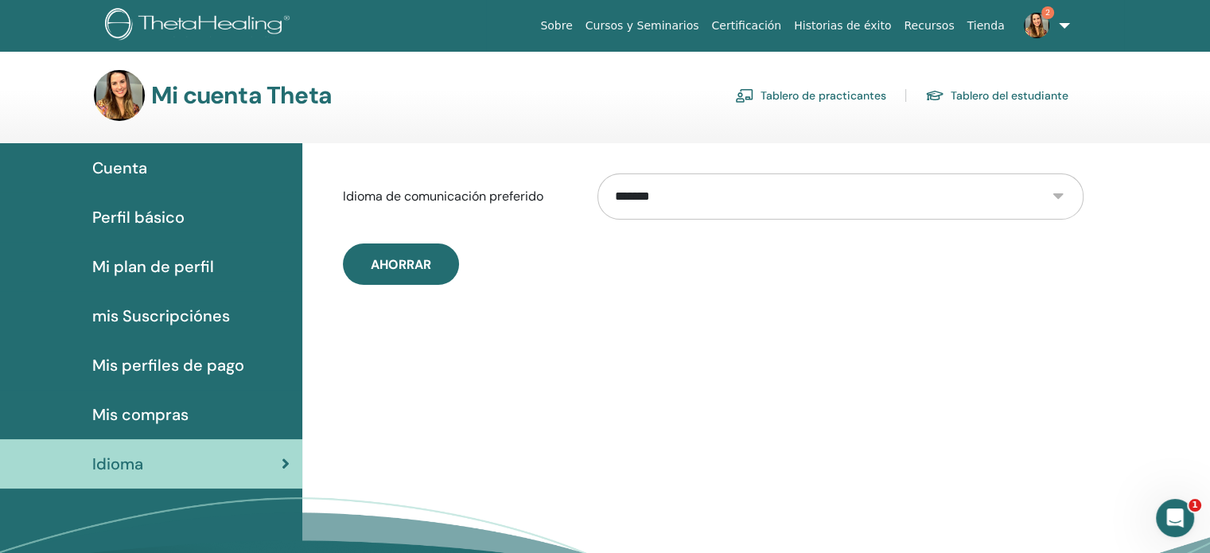
click at [134, 171] on span "Cuenta" at bounding box center [119, 168] width 55 height 24
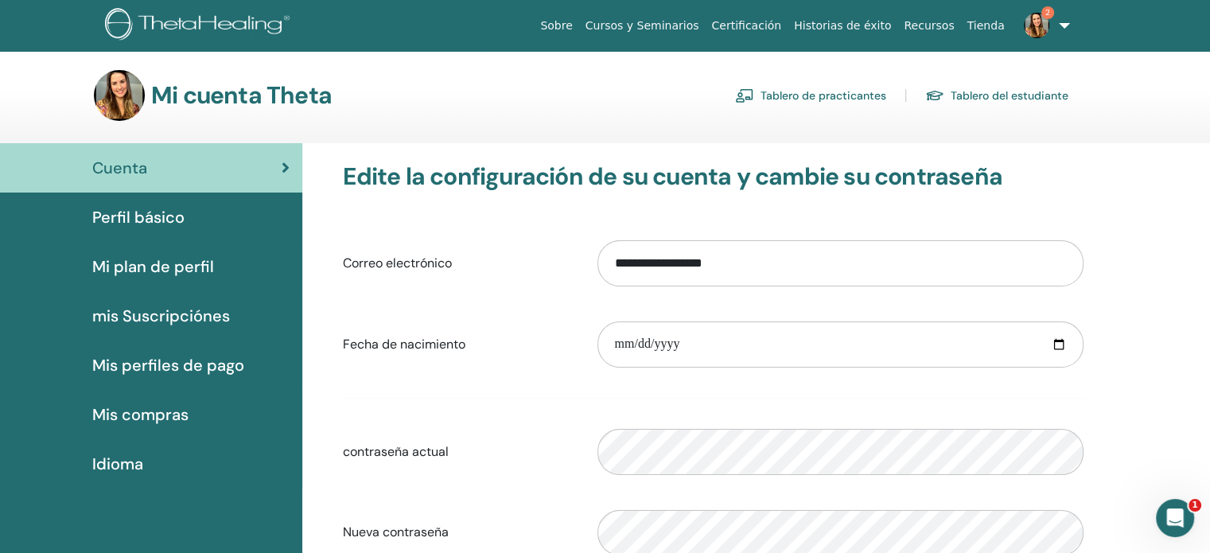
click at [151, 218] on span "Perfil básico" at bounding box center [138, 217] width 92 height 24
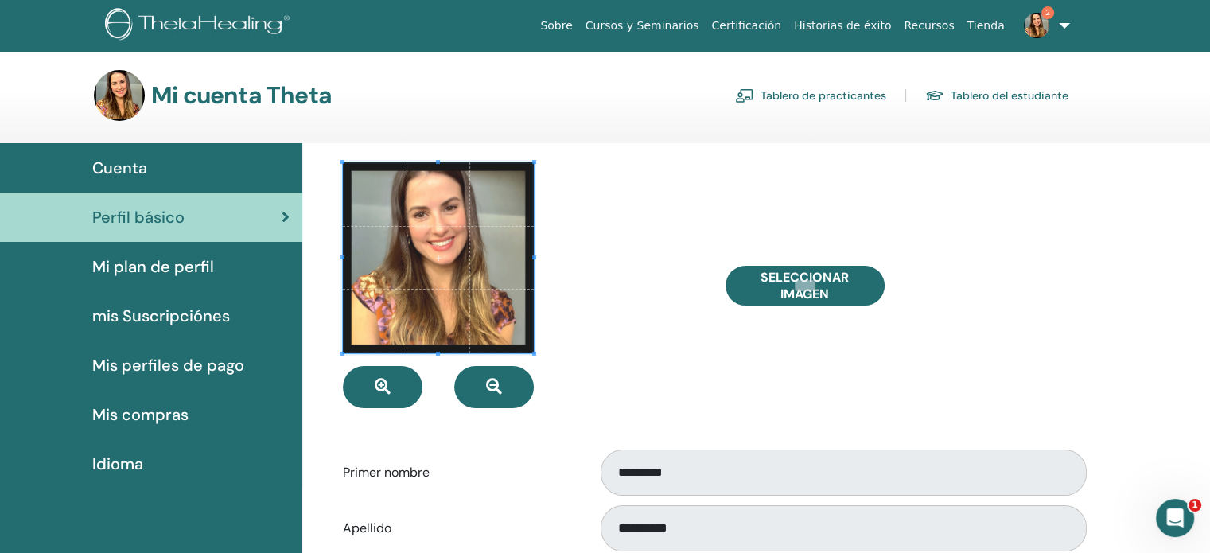
click at [1005, 95] on link "Tablero del estudiante" at bounding box center [996, 95] width 143 height 25
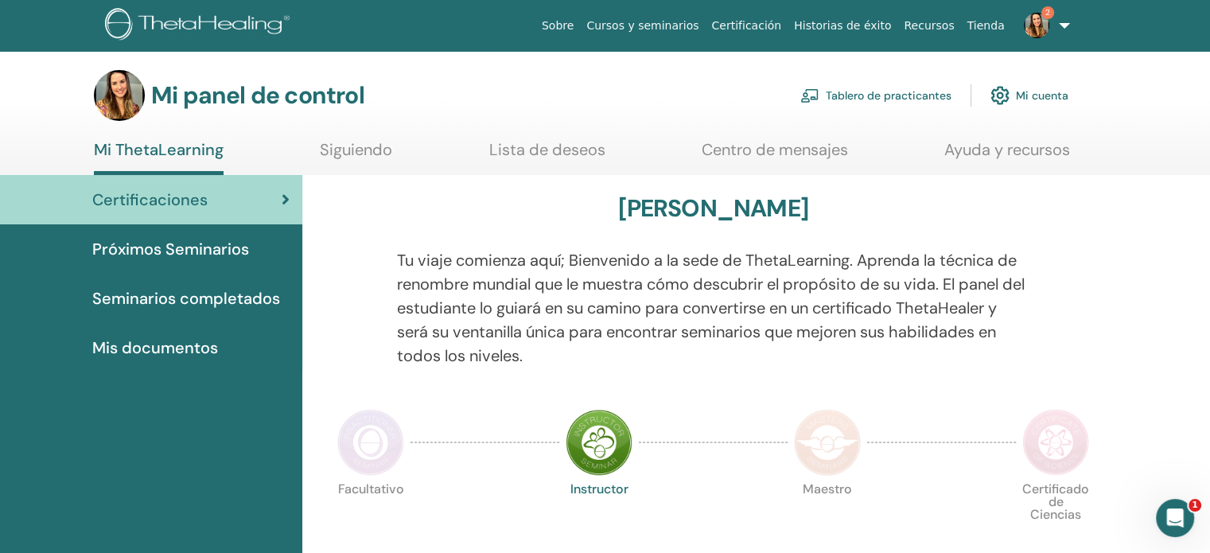
click at [154, 248] on font "Próximos Seminarios" at bounding box center [170, 249] width 157 height 21
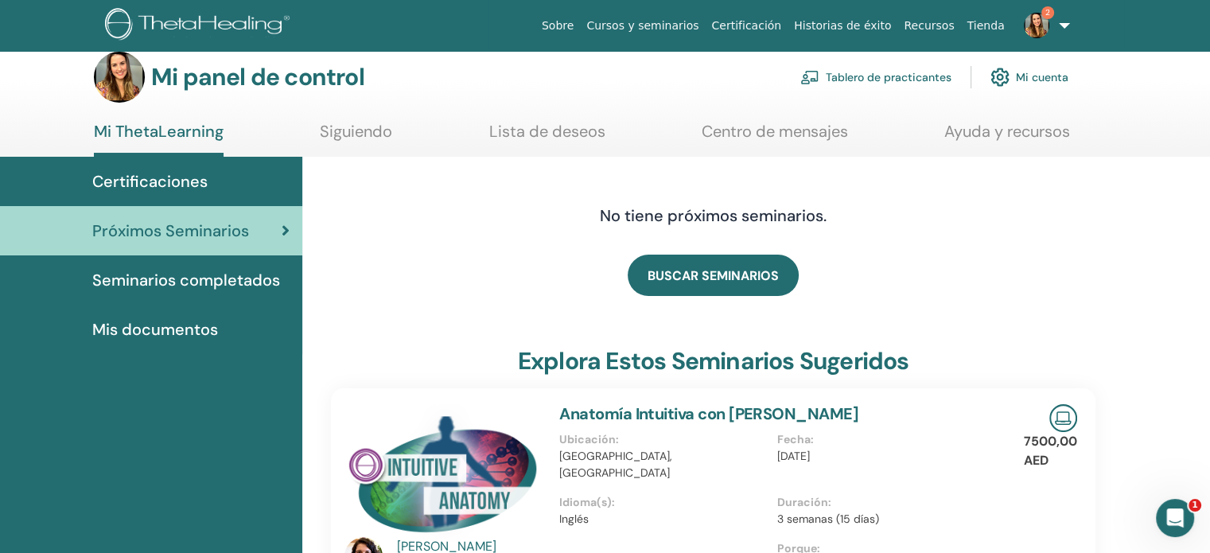
scroll to position [17, 0]
click at [245, 282] on font "Seminarios completados" at bounding box center [186, 280] width 188 height 21
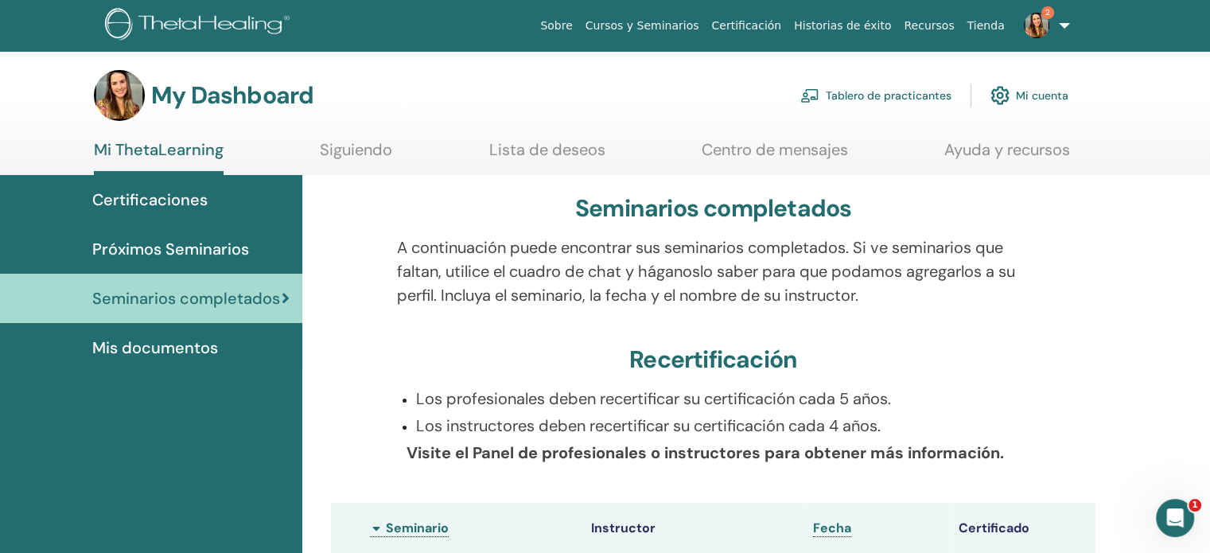
click at [185, 349] on span "Mis documentos" at bounding box center [155, 348] width 126 height 24
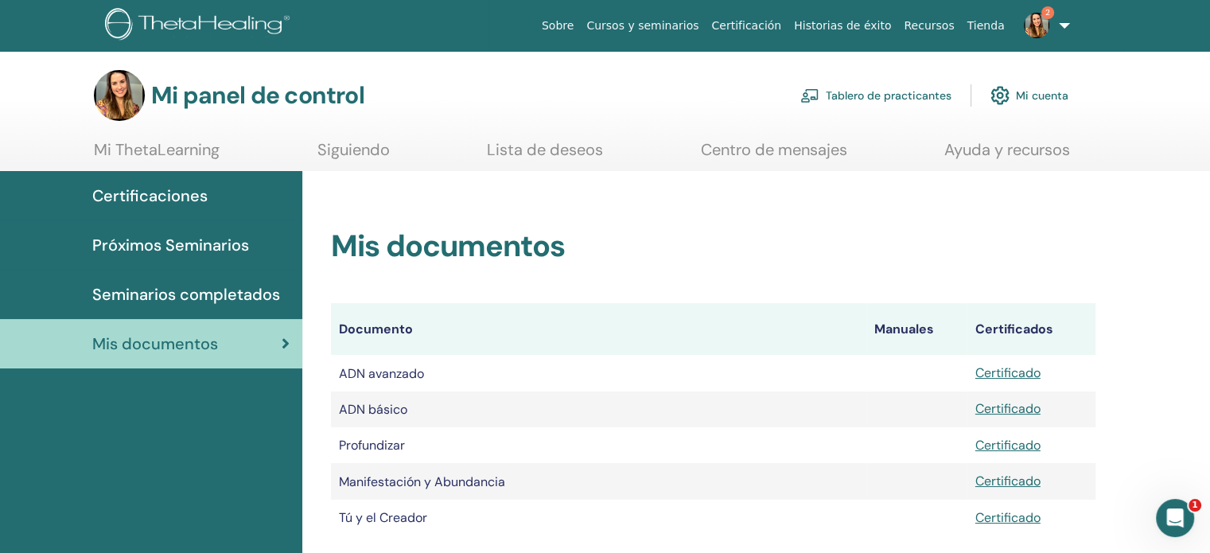
click at [174, 148] on font "Mi ThetaLearning" at bounding box center [157, 149] width 126 height 21
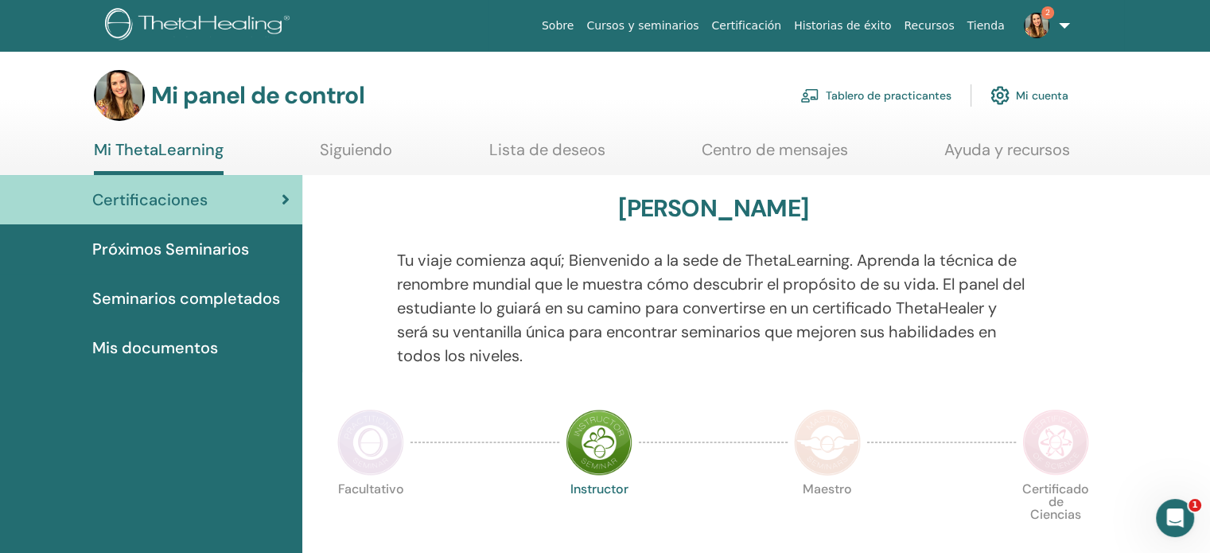
click at [362, 152] on font "Siguiendo" at bounding box center [356, 149] width 72 height 21
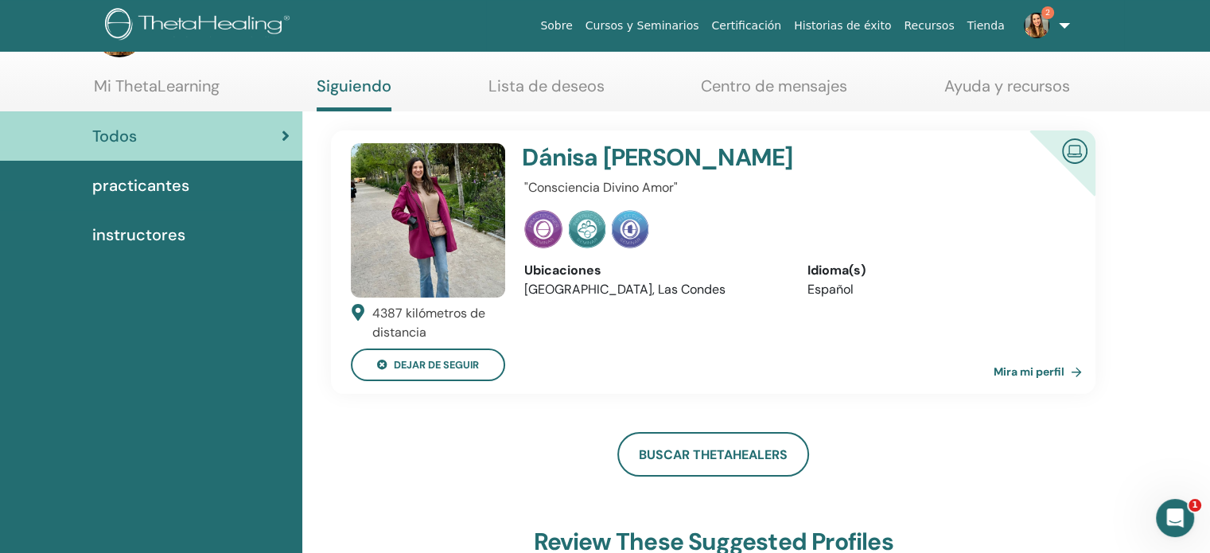
scroll to position [48, 0]
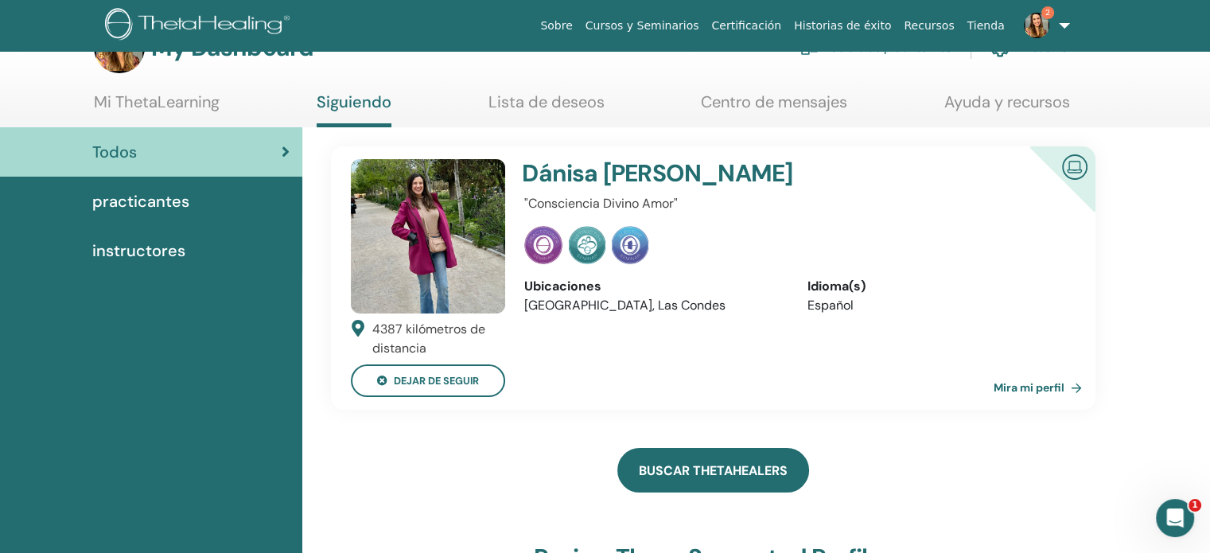
click at [697, 475] on link "Buscar ThetaHealers" at bounding box center [713, 470] width 192 height 45
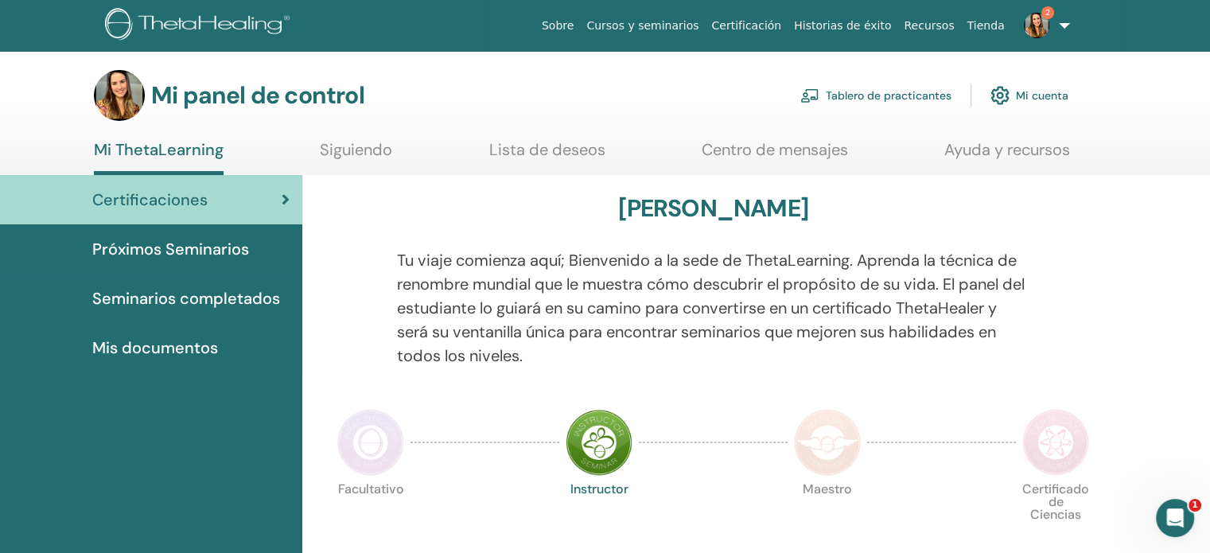
click at [236, 100] on font "Mi panel de control" at bounding box center [257, 95] width 213 height 31
click at [118, 94] on img at bounding box center [119, 95] width 51 height 51
click at [999, 91] on img at bounding box center [999, 95] width 19 height 27
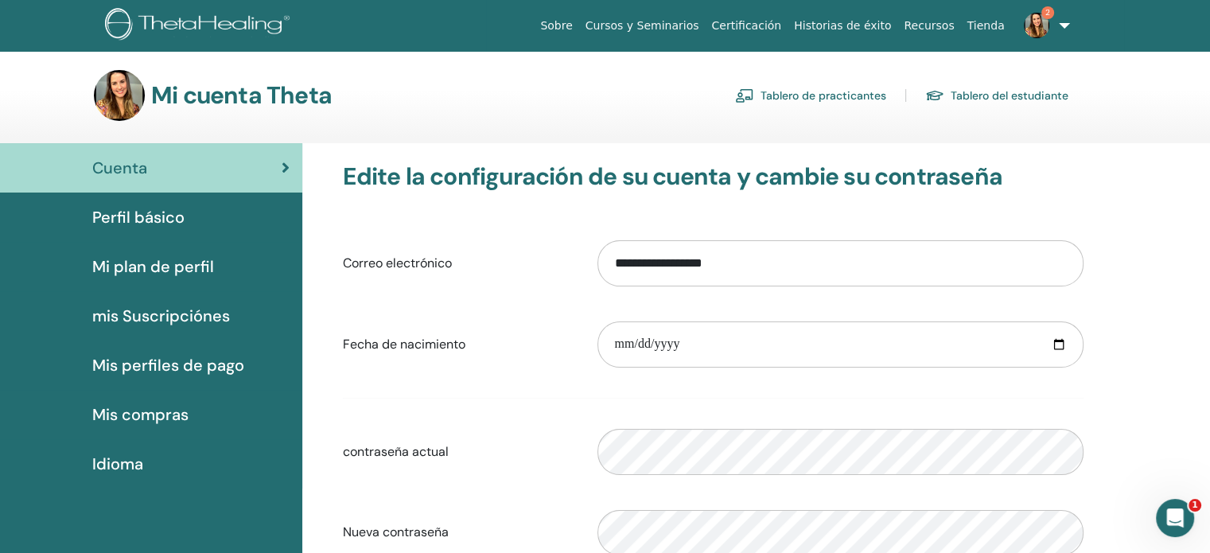
click at [209, 276] on span "Mi plan de perfil" at bounding box center [153, 267] width 122 height 24
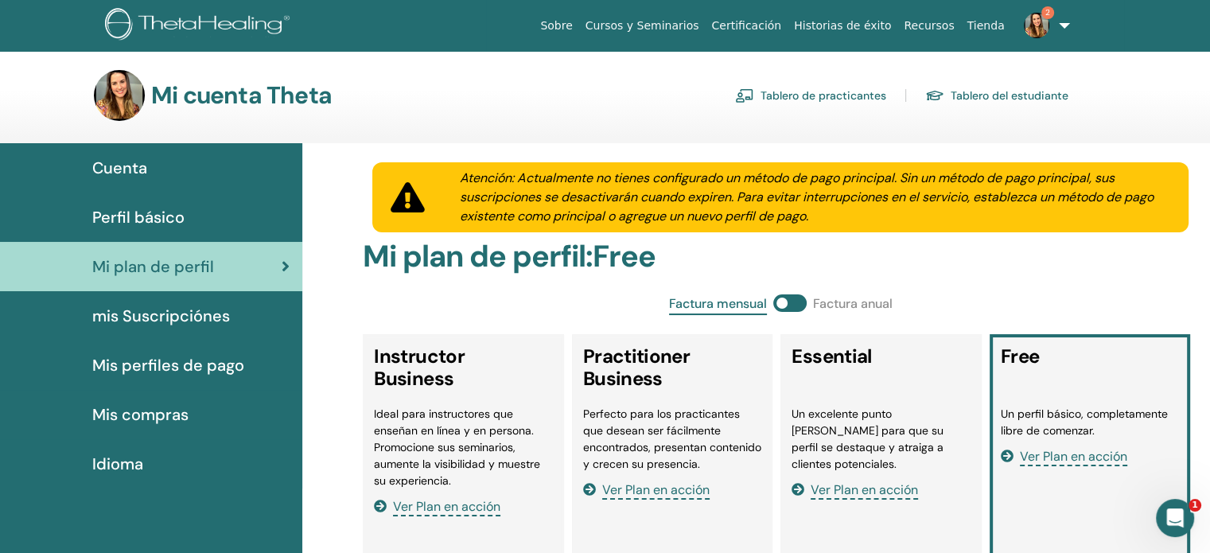
click at [181, 211] on span "Perfil básico" at bounding box center [138, 217] width 92 height 24
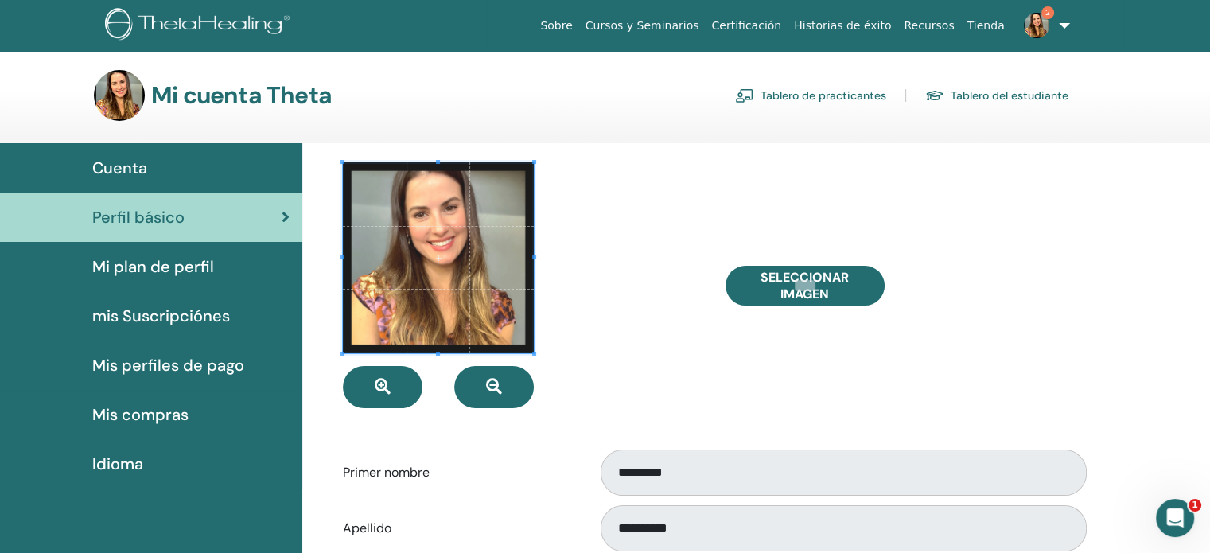
click at [179, 366] on span "Mis perfiles de pago" at bounding box center [168, 365] width 152 height 24
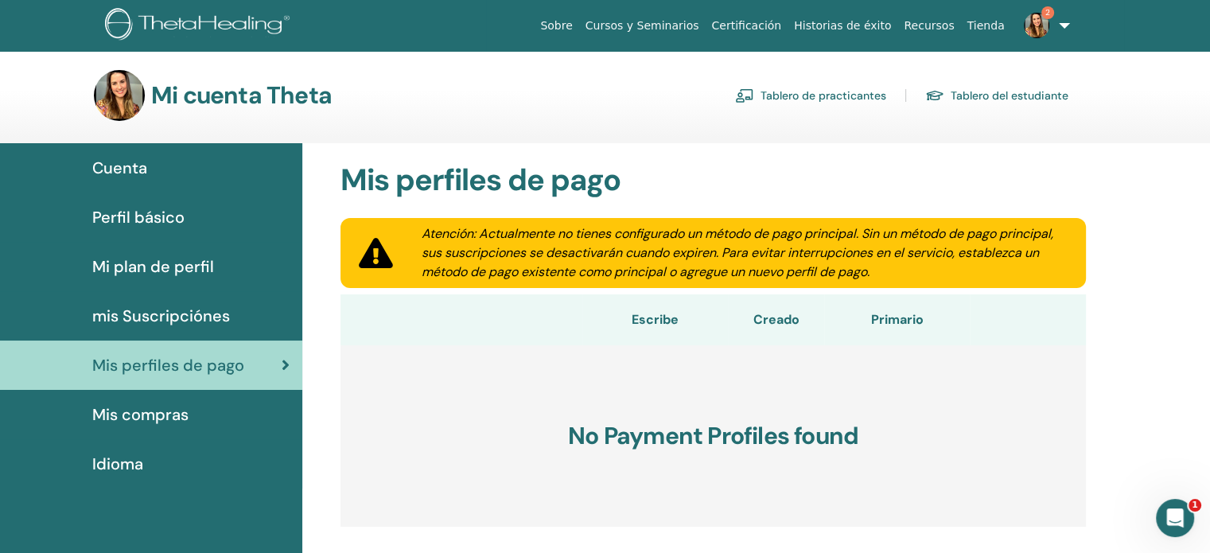
click at [172, 164] on div "Cuenta" at bounding box center [151, 168] width 277 height 24
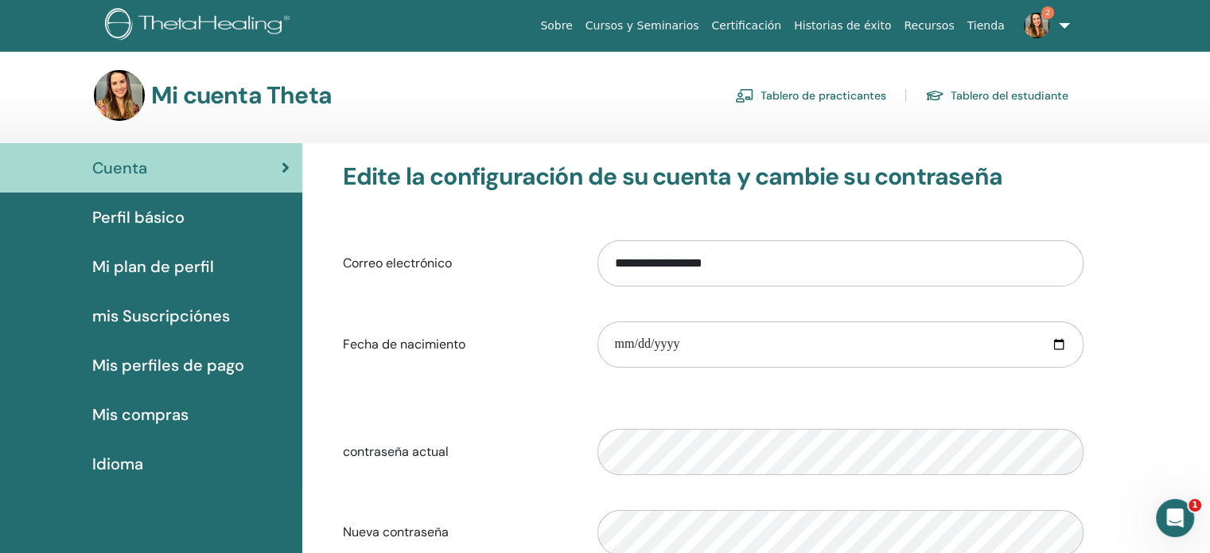
click at [464, 193] on div "**********" at bounding box center [713, 431] width 764 height 539
click at [234, 216] on div "Perfil básico" at bounding box center [151, 217] width 277 height 24
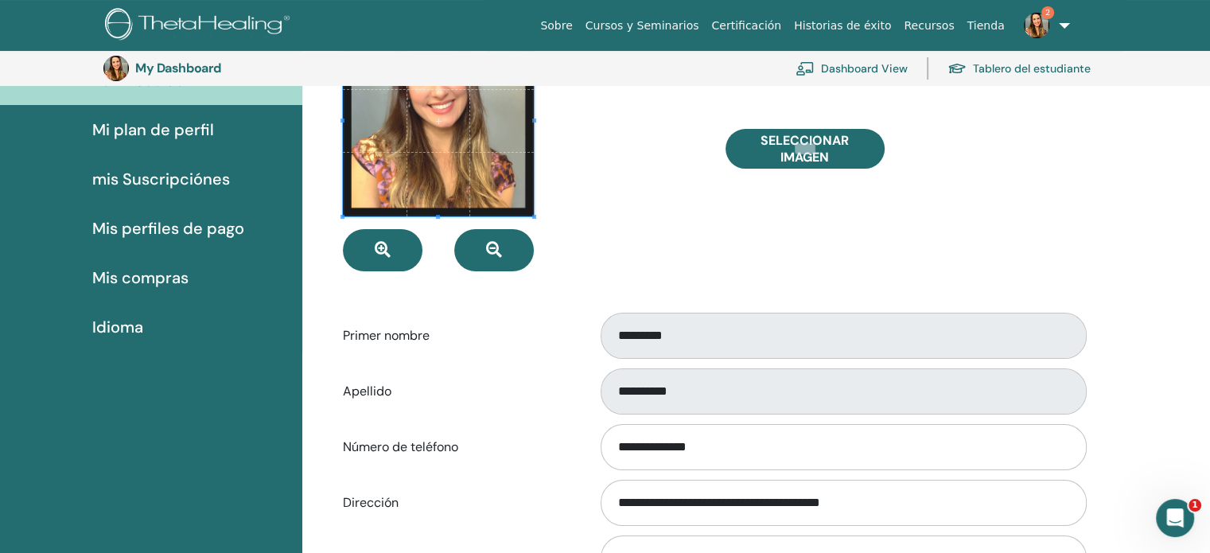
scroll to position [169, 0]
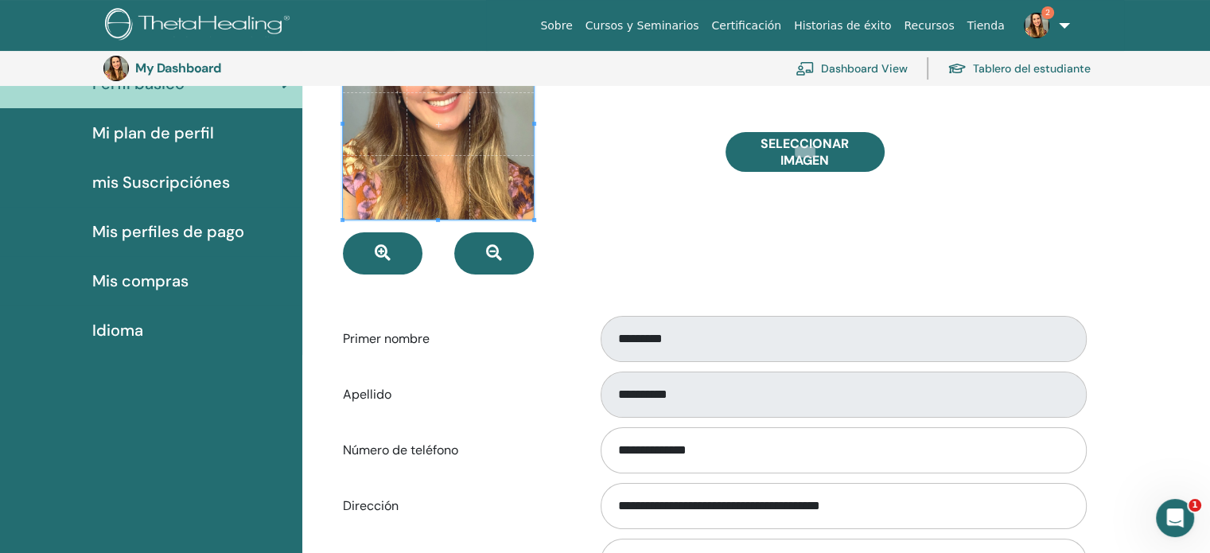
click at [624, 132] on div at bounding box center [522, 152] width 382 height 246
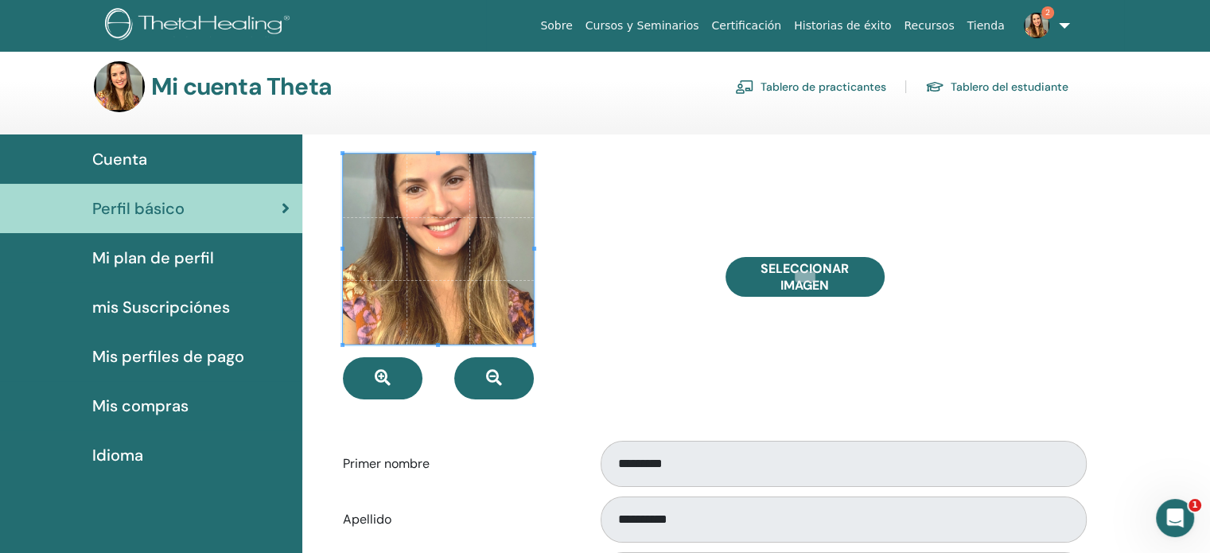
scroll to position [6, 0]
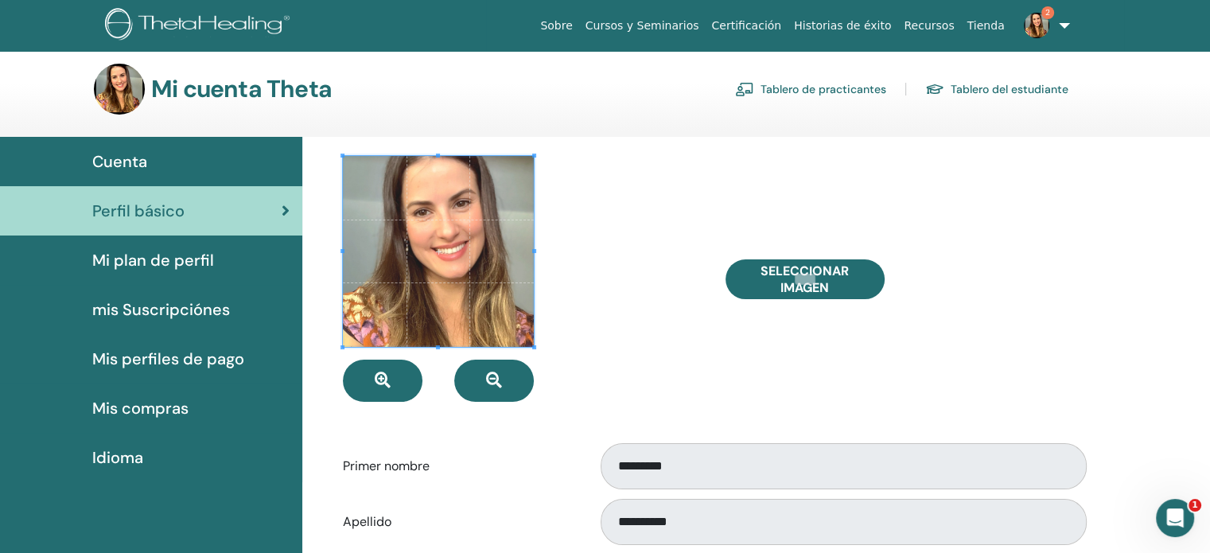
click at [487, 235] on span at bounding box center [438, 251] width 191 height 191
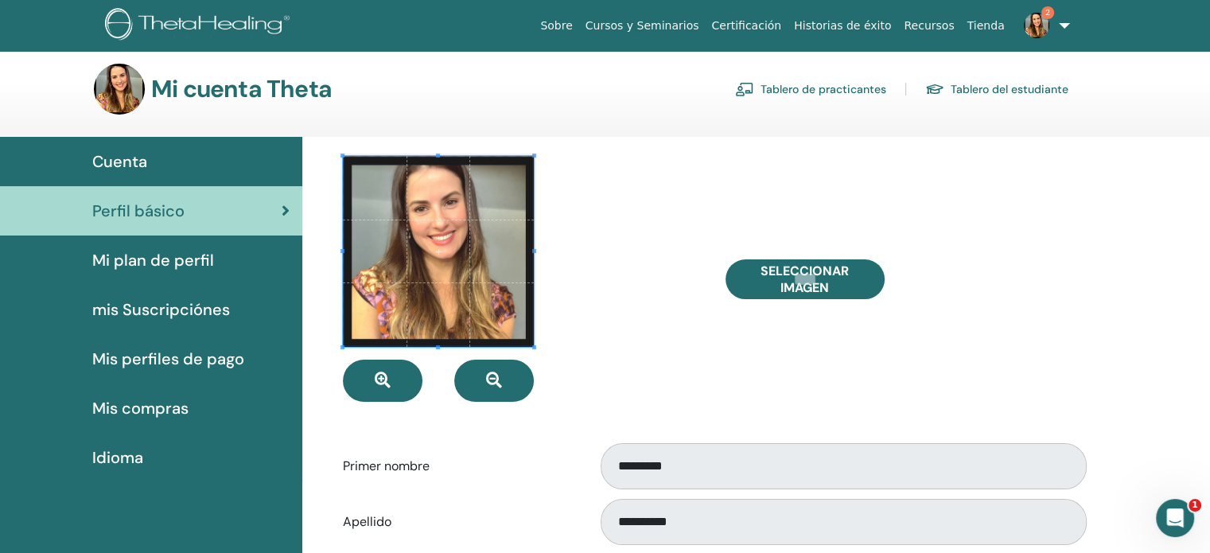
click at [435, 225] on span at bounding box center [438, 251] width 191 height 191
click at [437, 220] on span at bounding box center [438, 251] width 191 height 191
click at [420, 227] on span at bounding box center [438, 251] width 191 height 191
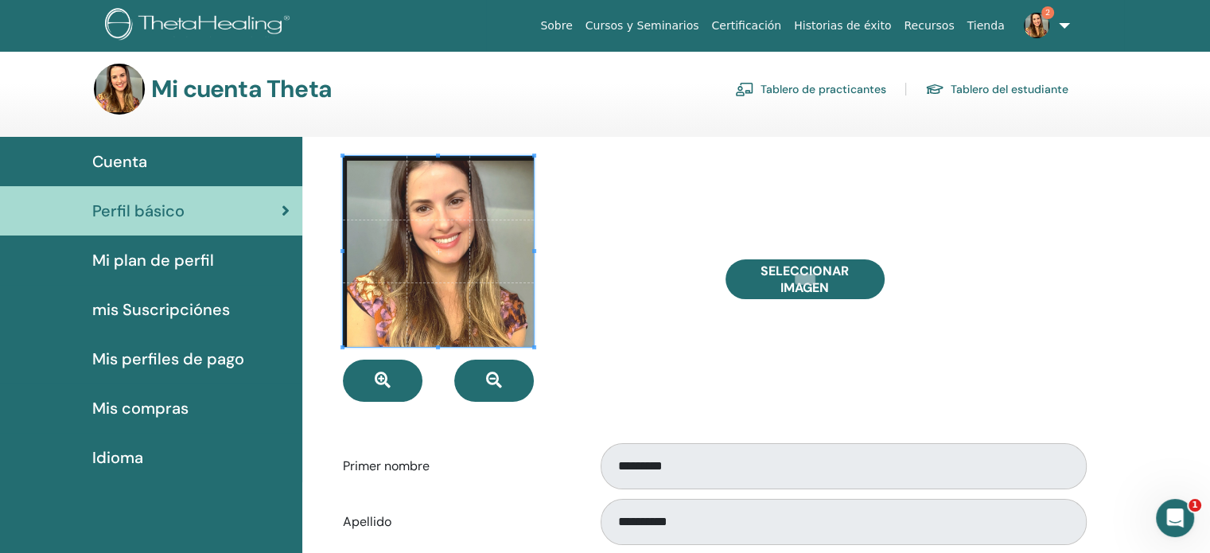
click at [414, 224] on span at bounding box center [438, 251] width 191 height 191
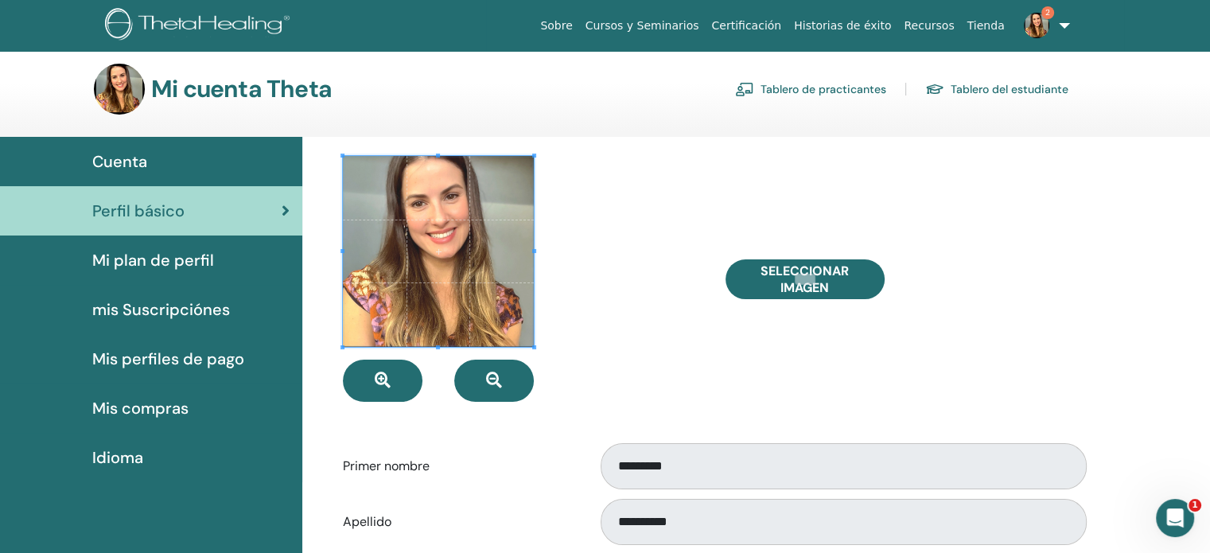
click at [443, 278] on span at bounding box center [438, 251] width 191 height 191
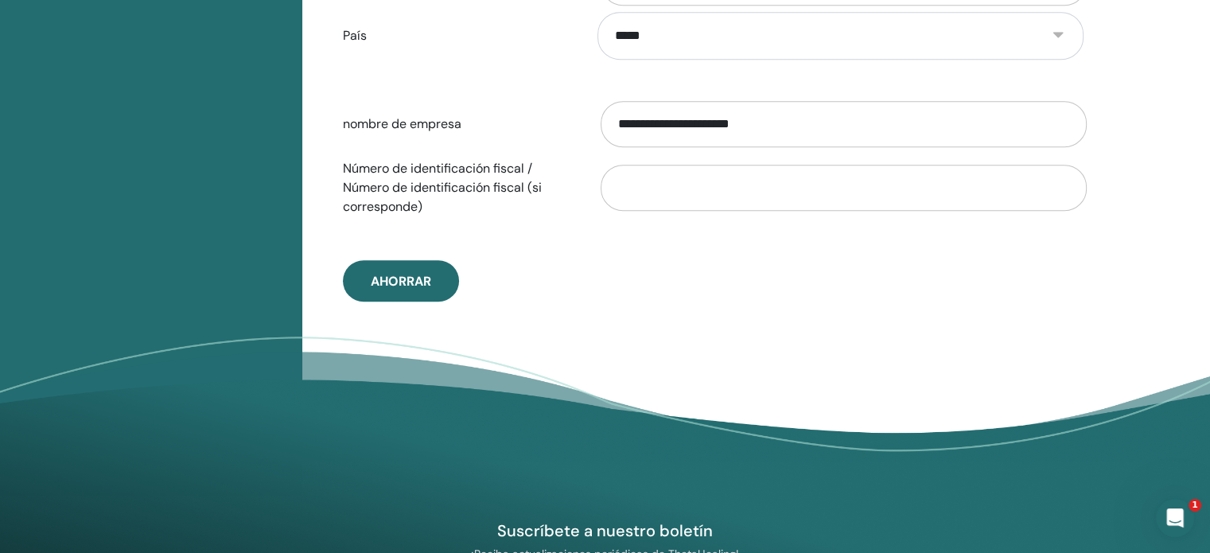
scroll to position [864, 0]
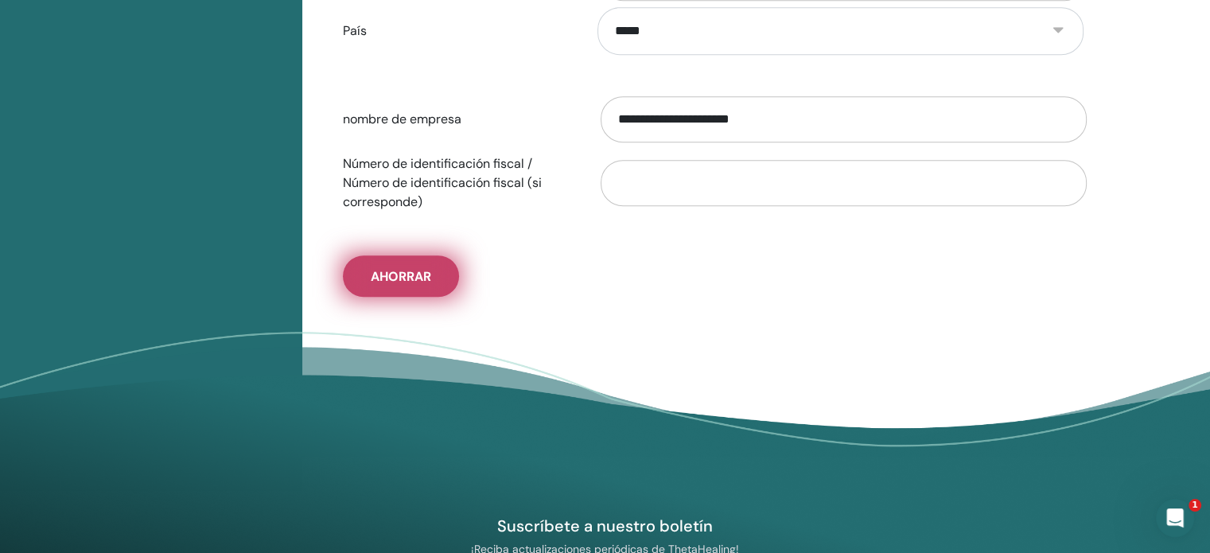
click at [404, 268] on span "Ahorrar" at bounding box center [401, 276] width 60 height 17
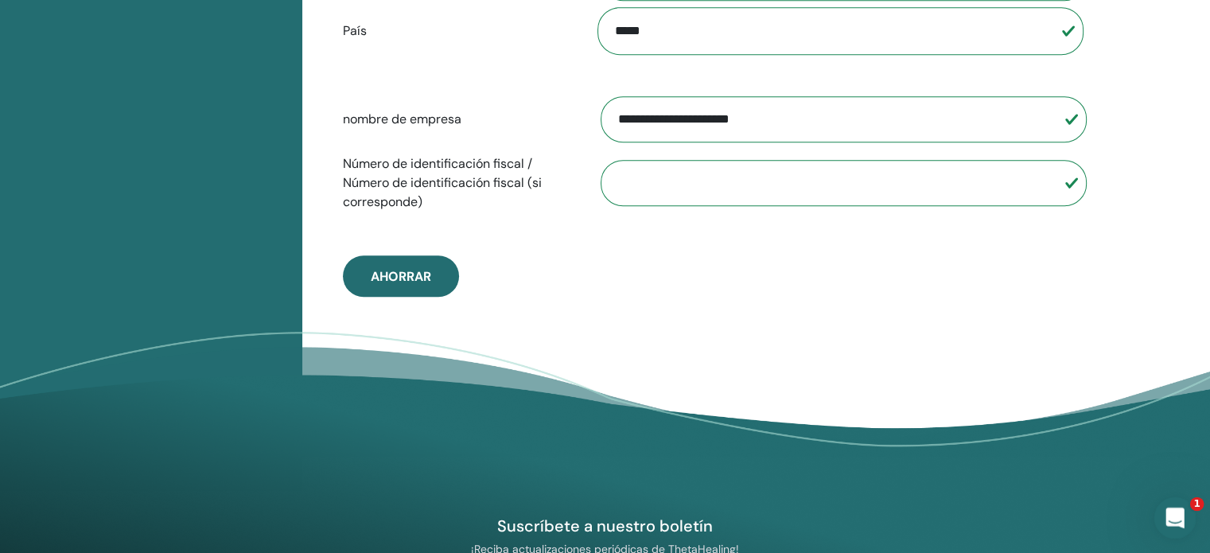
click at [1184, 519] on div "Abrir Intercom Messenger" at bounding box center [1172, 515] width 52 height 52
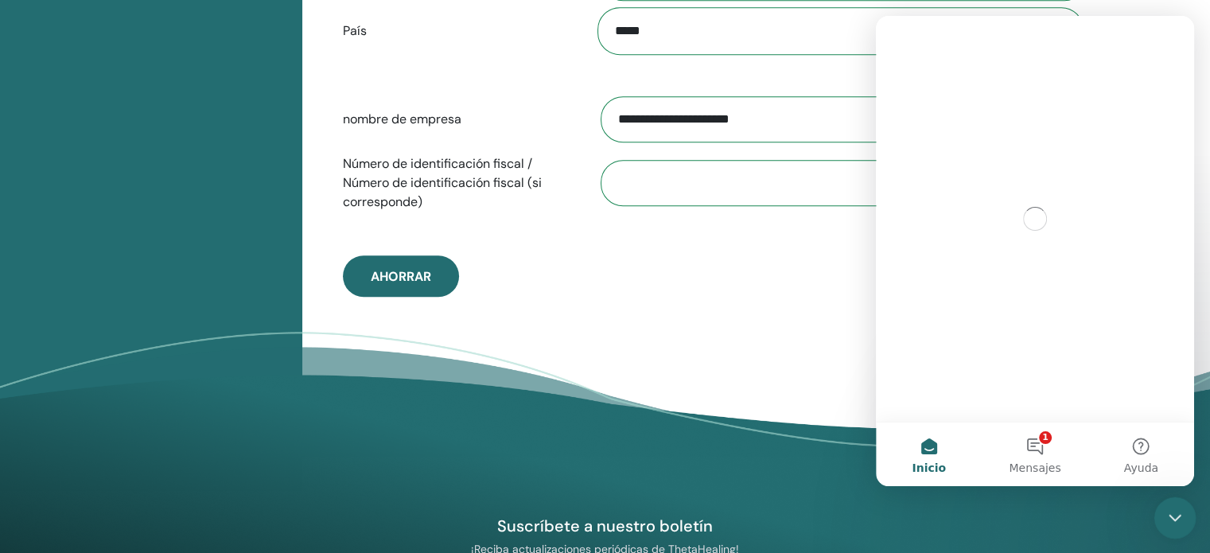
scroll to position [0, 0]
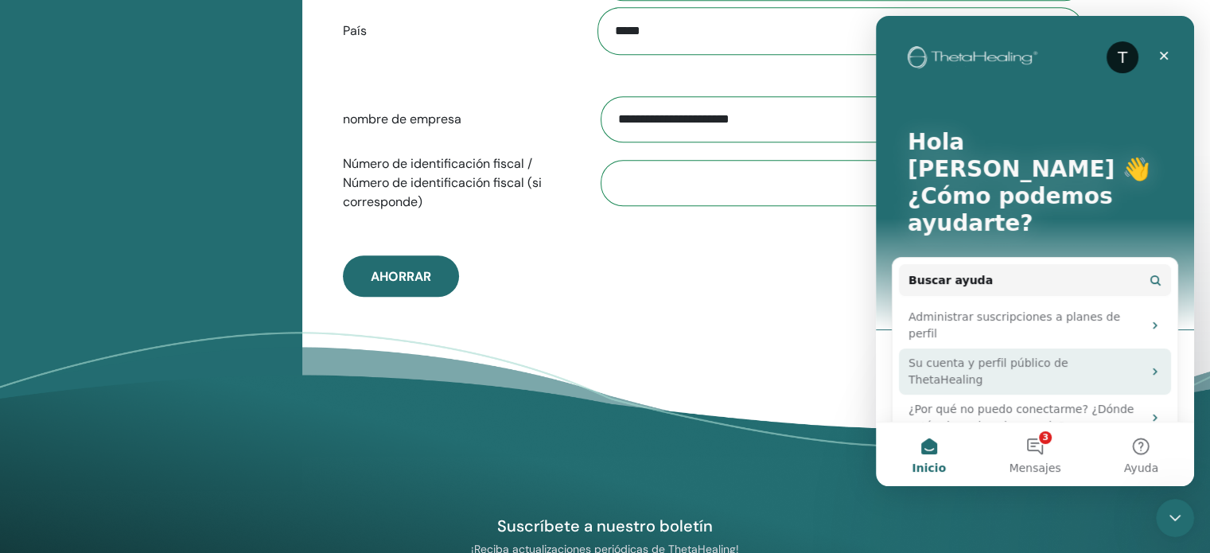
click at [1056, 355] on div "Su cuenta y perfil público de ThetaHealing" at bounding box center [1025, 371] width 234 height 33
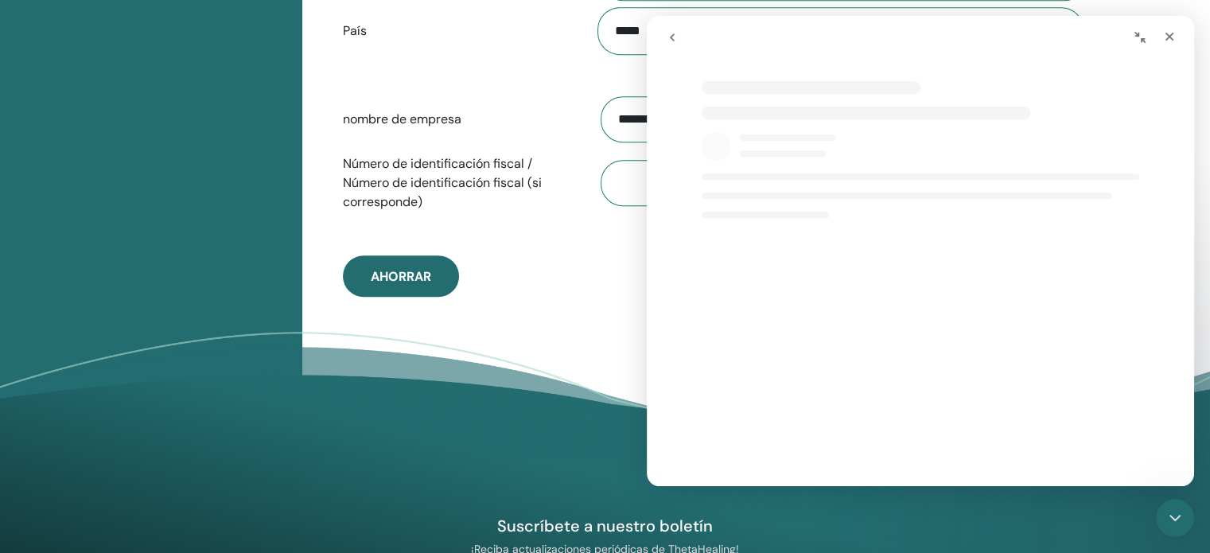
select select "**"
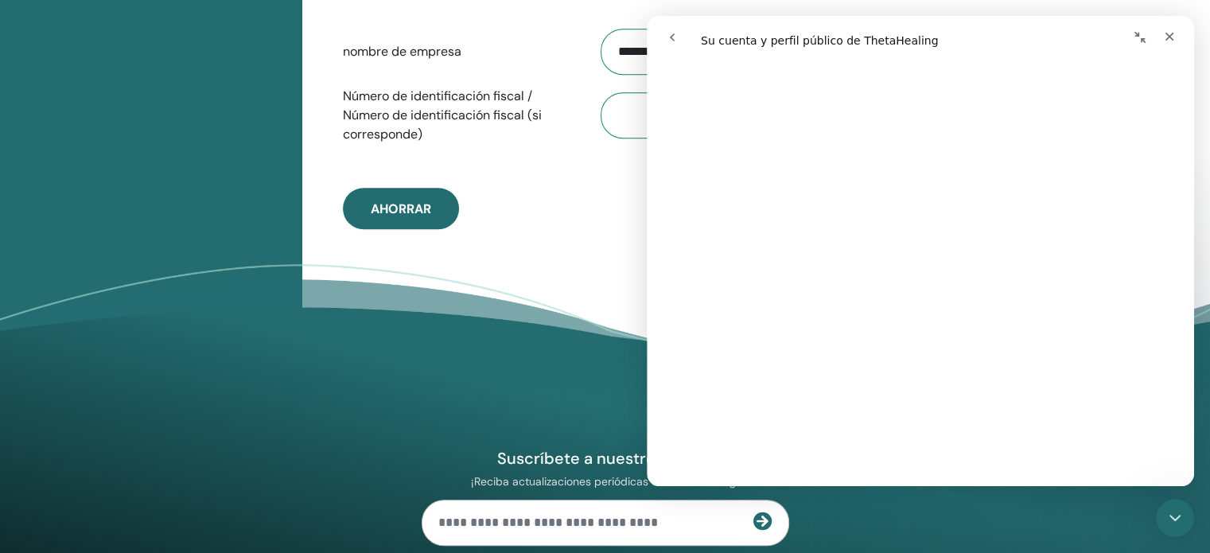
scroll to position [2388, 0]
drag, startPoint x: 1191, startPoint y: 260, endPoint x: 1842, endPoint y: 384, distance: 663.1
click at [872, 377] on span "😞" at bounding box center [879, 398] width 31 height 42
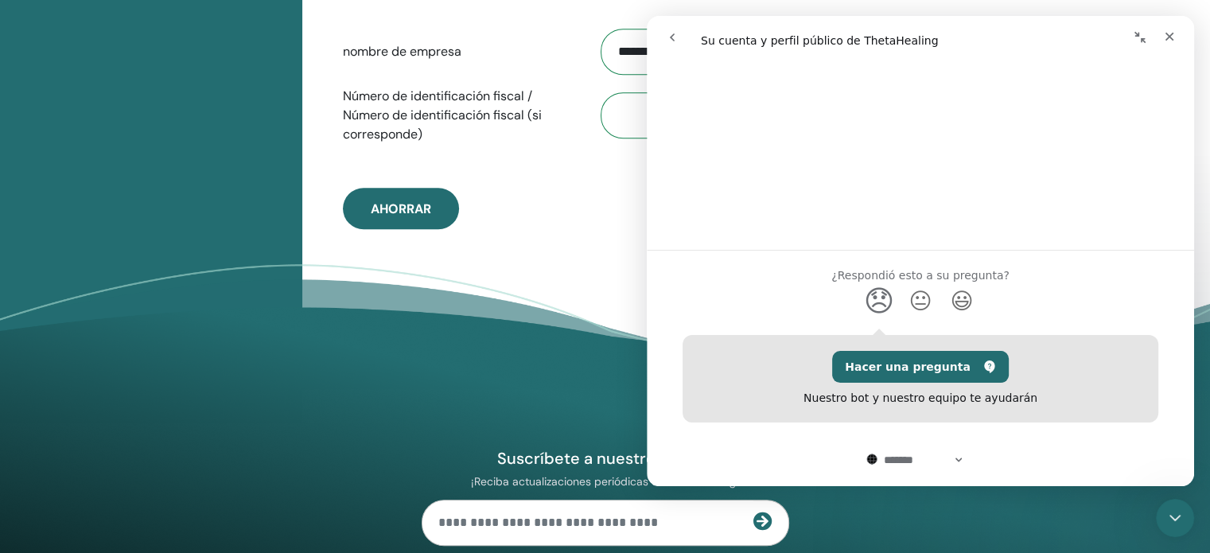
scroll to position [3203, 0]
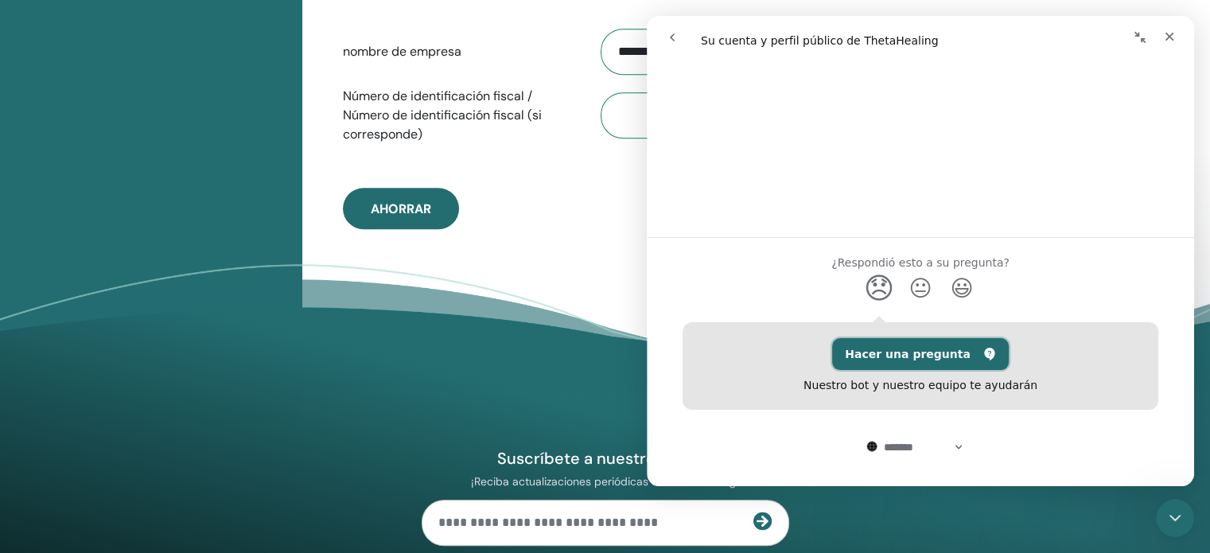
click at [898, 338] on button "Hacer una pregunta" at bounding box center [920, 354] width 177 height 32
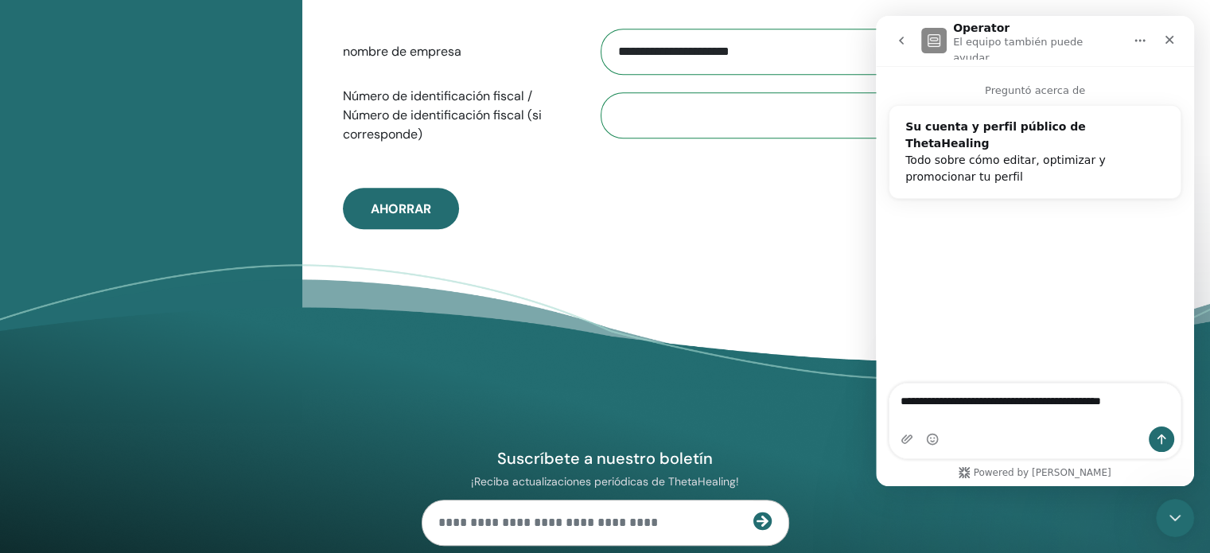
type textarea "**********"
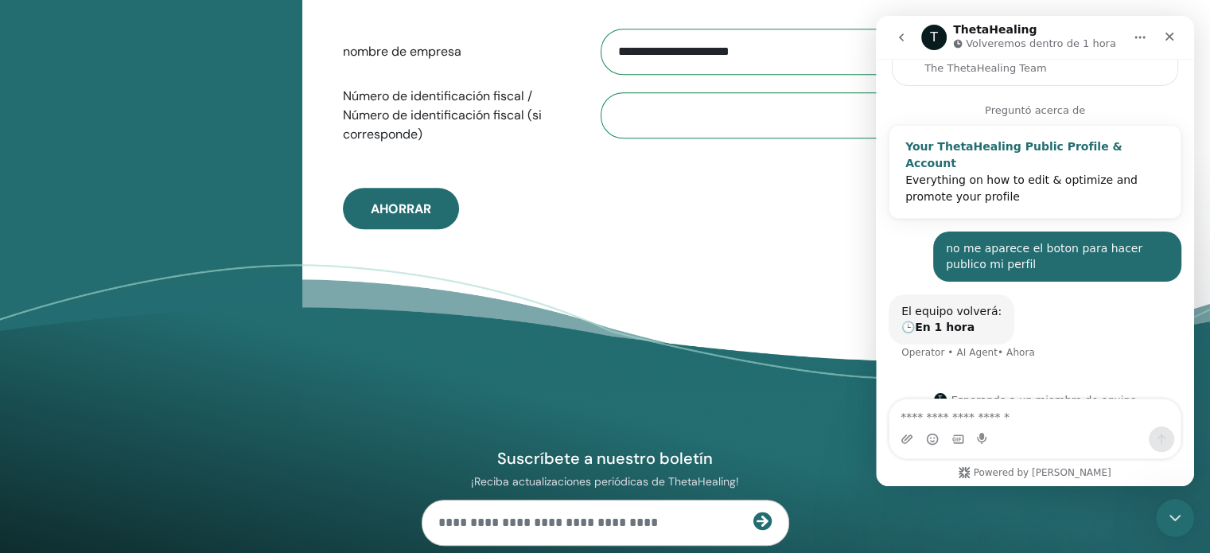
scroll to position [162, 0]
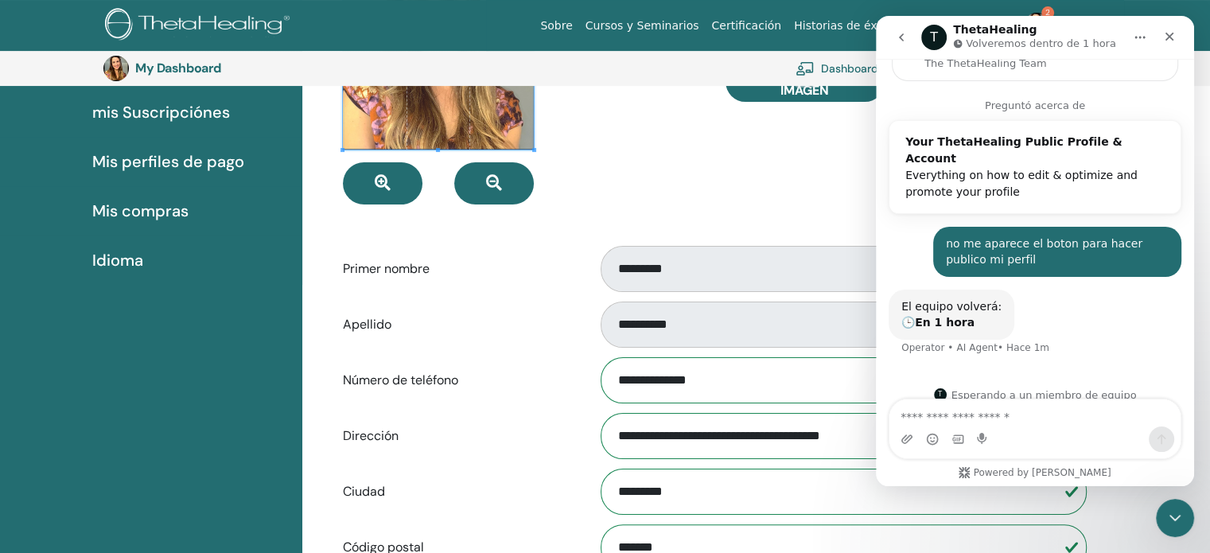
scroll to position [0, 0]
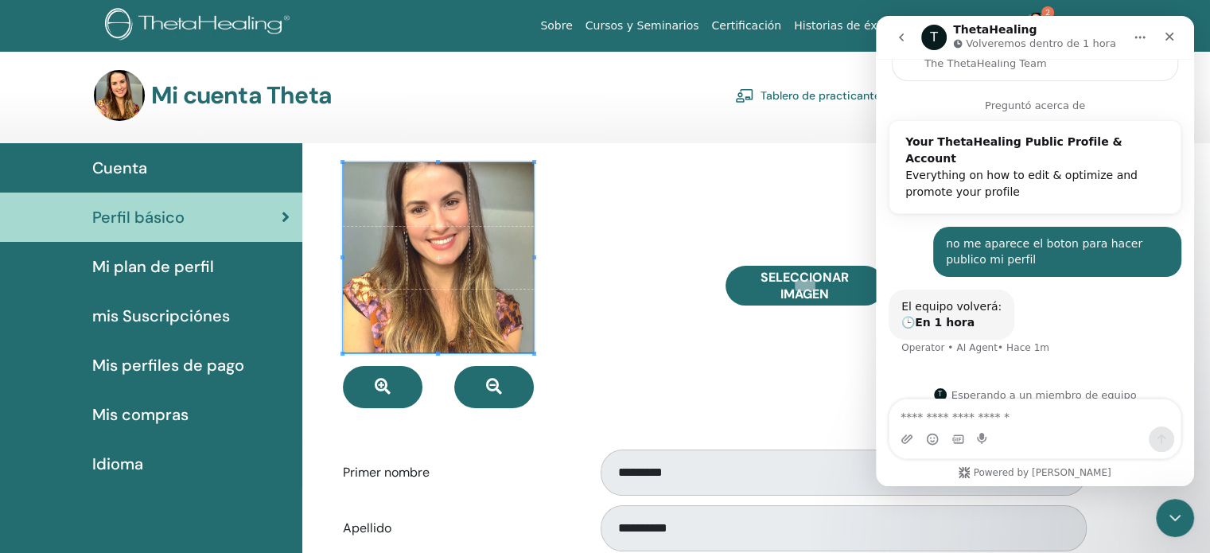
click at [802, 88] on link "Tablero de practicantes" at bounding box center [810, 95] width 151 height 25
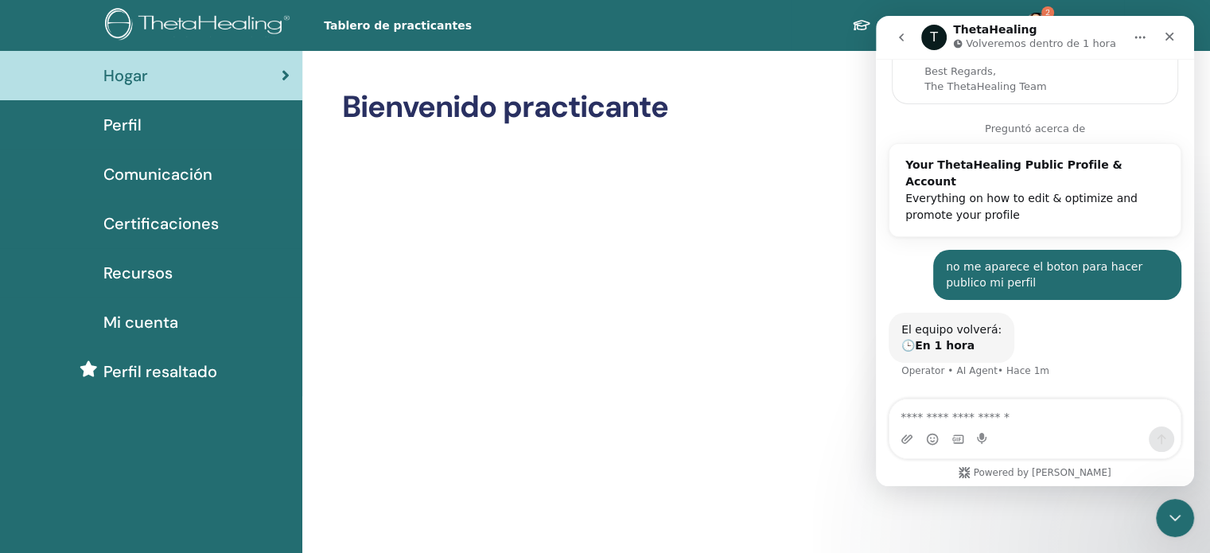
scroll to position [162, 0]
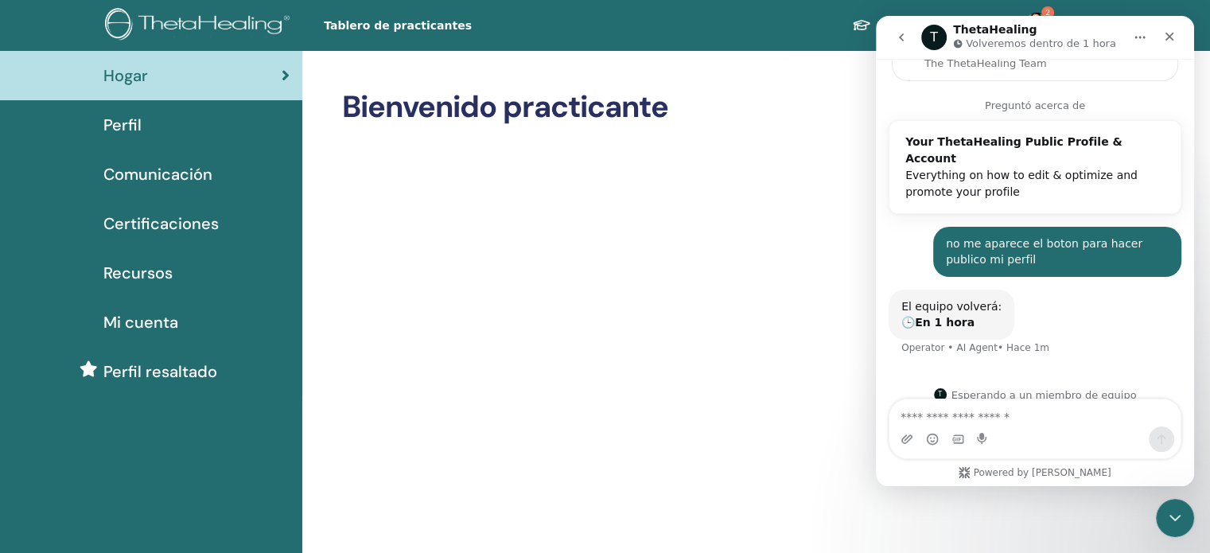
click at [156, 130] on div "Perfil" at bounding box center [151, 125] width 277 height 24
click at [131, 126] on span "Perfil" at bounding box center [122, 125] width 38 height 24
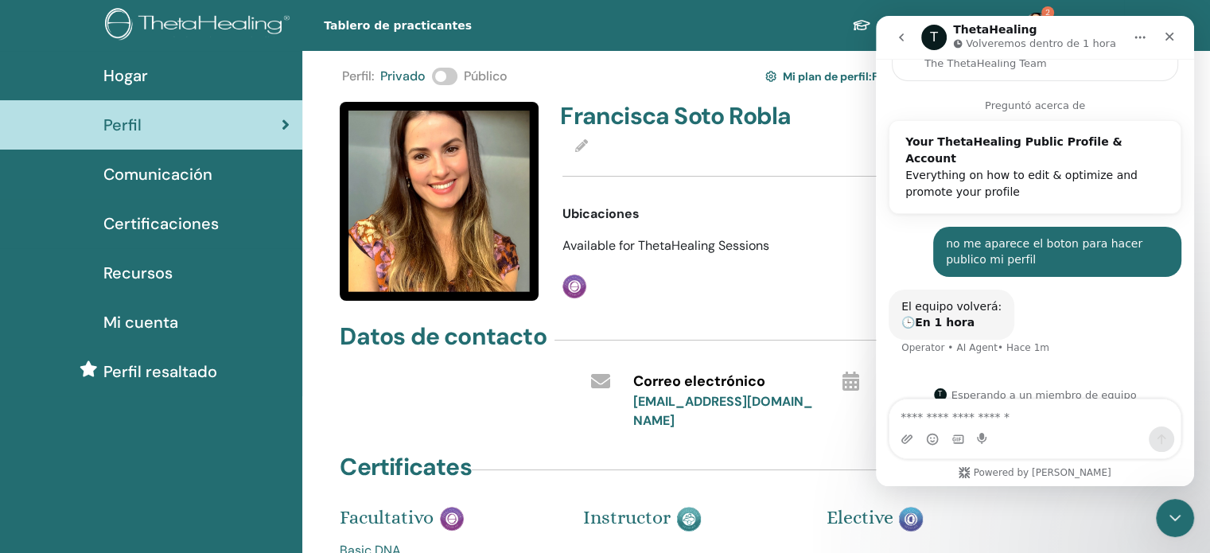
scroll to position [162, 0]
click at [439, 80] on span at bounding box center [444, 76] width 25 height 17
click at [752, 168] on div at bounding box center [815, 176] width 507 height 40
click at [730, 6] on div "Tablero del estudiante 2 FS Francisca Soto Robla Mi ThetaLearning Mis ThetaHeal…" at bounding box center [843, 25] width 562 height 51
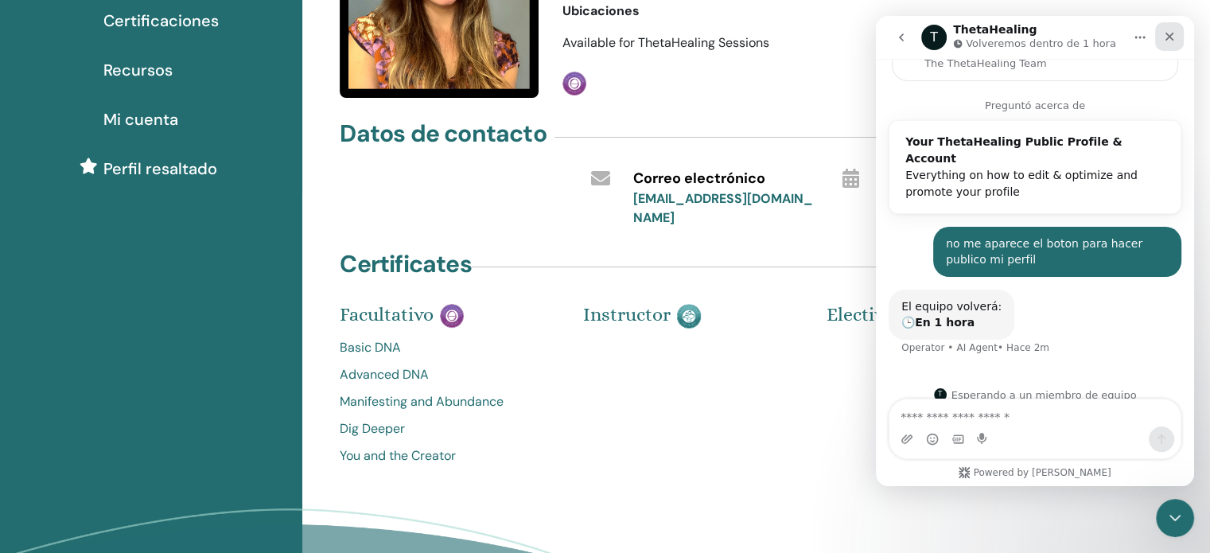
click at [1166, 36] on icon "Cerrar" at bounding box center [1169, 36] width 13 height 13
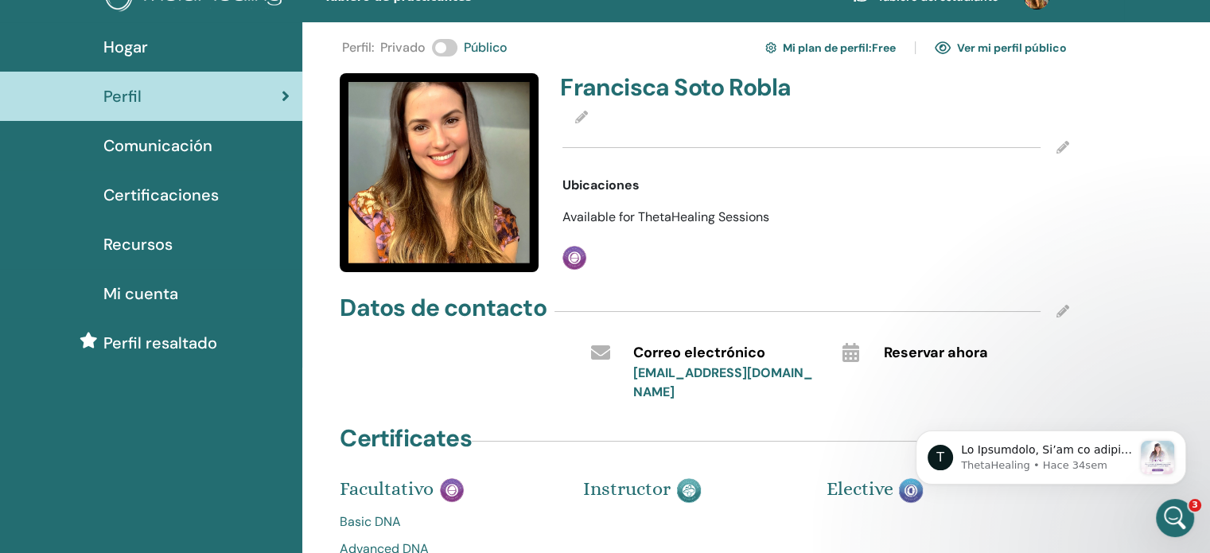
scroll to position [28, 0]
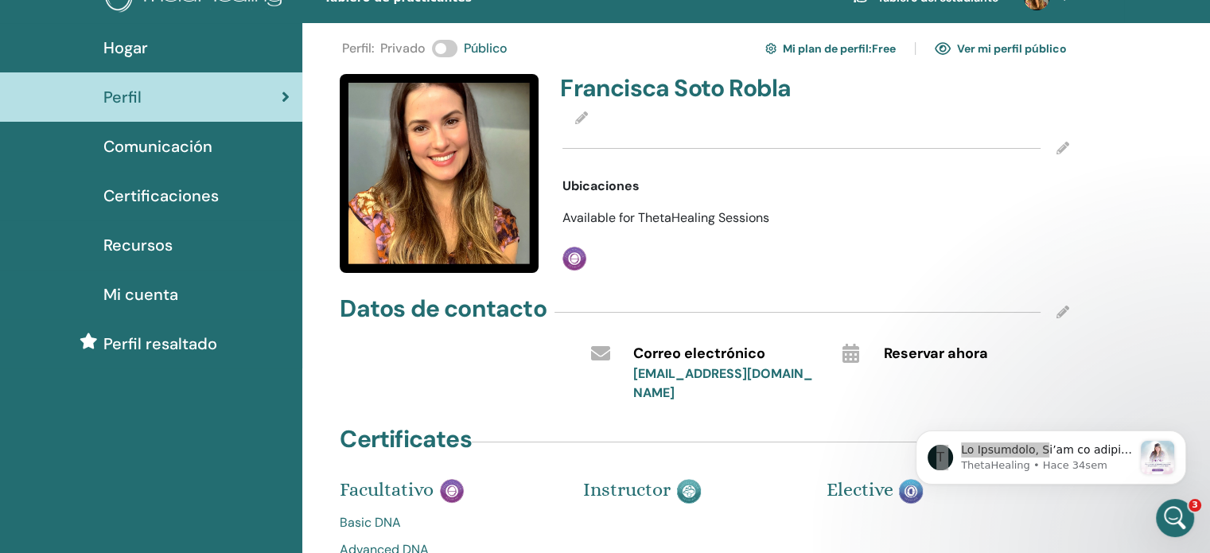
drag, startPoint x: 1036, startPoint y: 525, endPoint x: 976, endPoint y: 588, distance: 86.6
click at [976, 510] on html "T ThetaHealing • Hace 34sem" at bounding box center [1051, 453] width 318 height 111
click at [1185, 435] on icon "Dismiss notification" at bounding box center [1181, 435] width 9 height 9
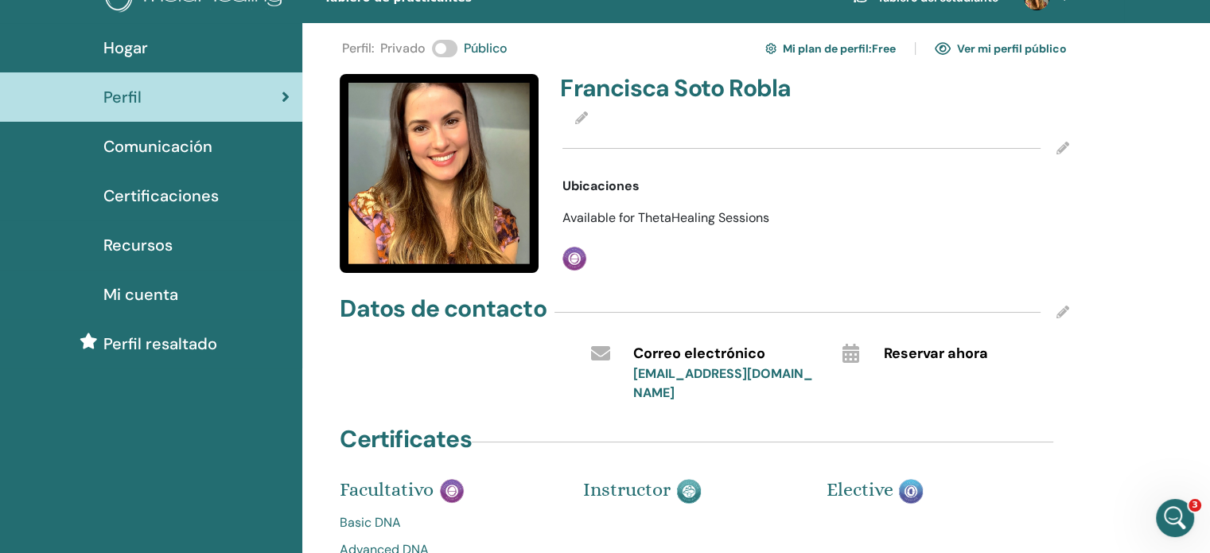
click at [1064, 146] on icon at bounding box center [1062, 148] width 13 height 13
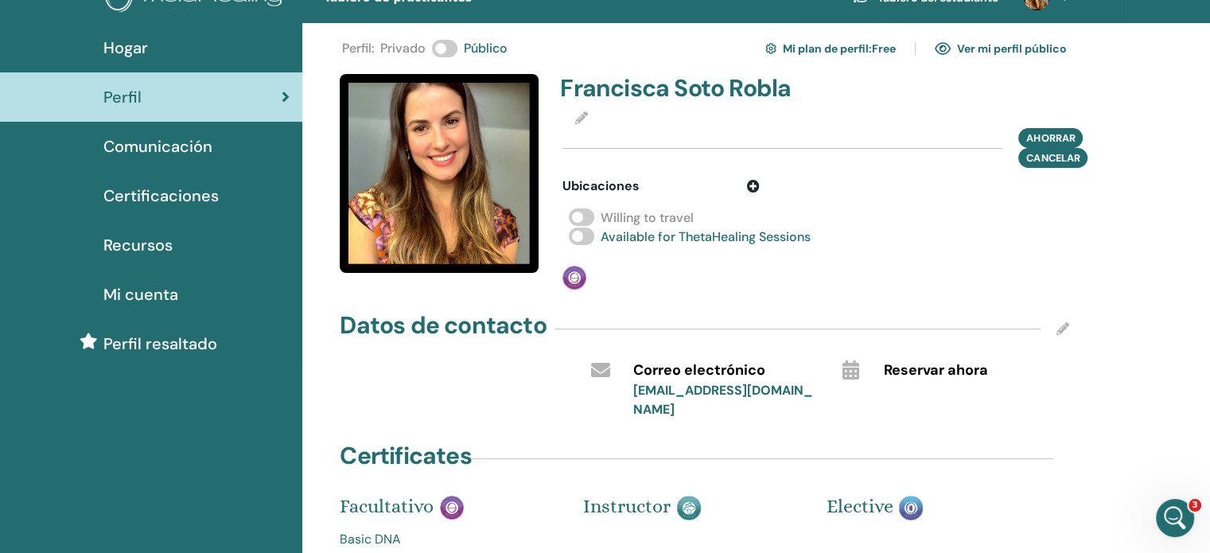
click at [755, 190] on icon at bounding box center [753, 186] width 13 height 13
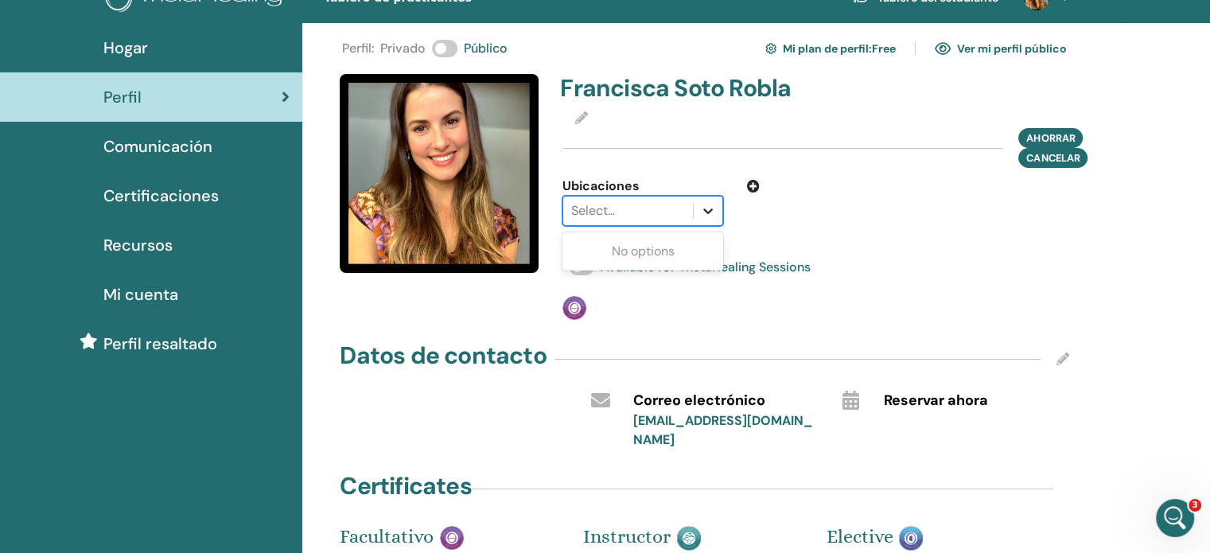
click at [700, 204] on icon at bounding box center [708, 211] width 16 height 16
type input "*********"
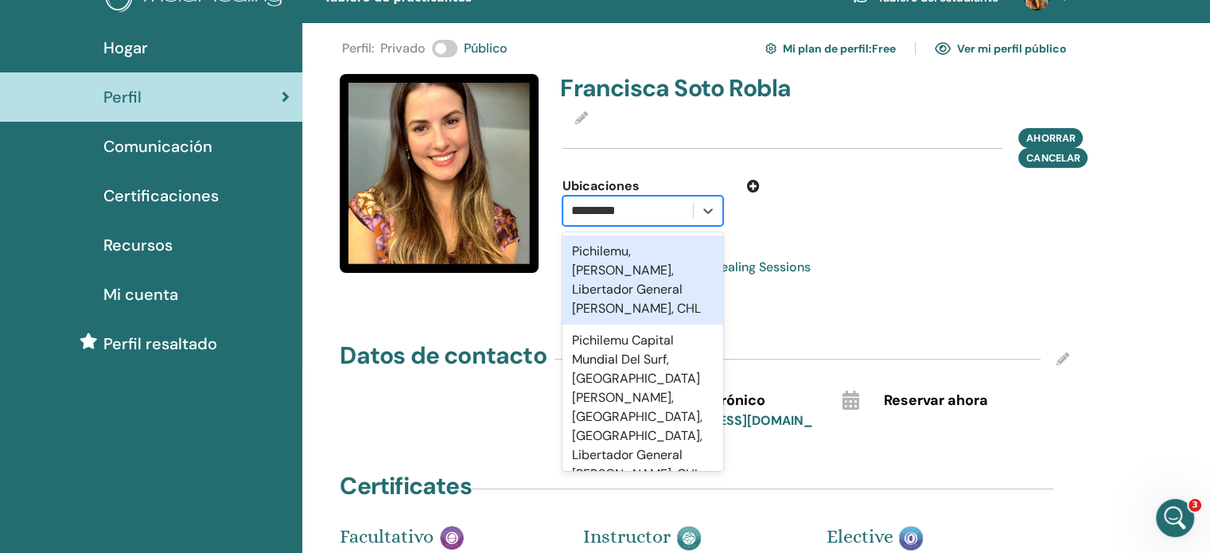
click at [624, 278] on div "Pichilemu, Cardenal Caro, Libertador General Bernardo O'Higgins, CHL" at bounding box center [642, 279] width 161 height 89
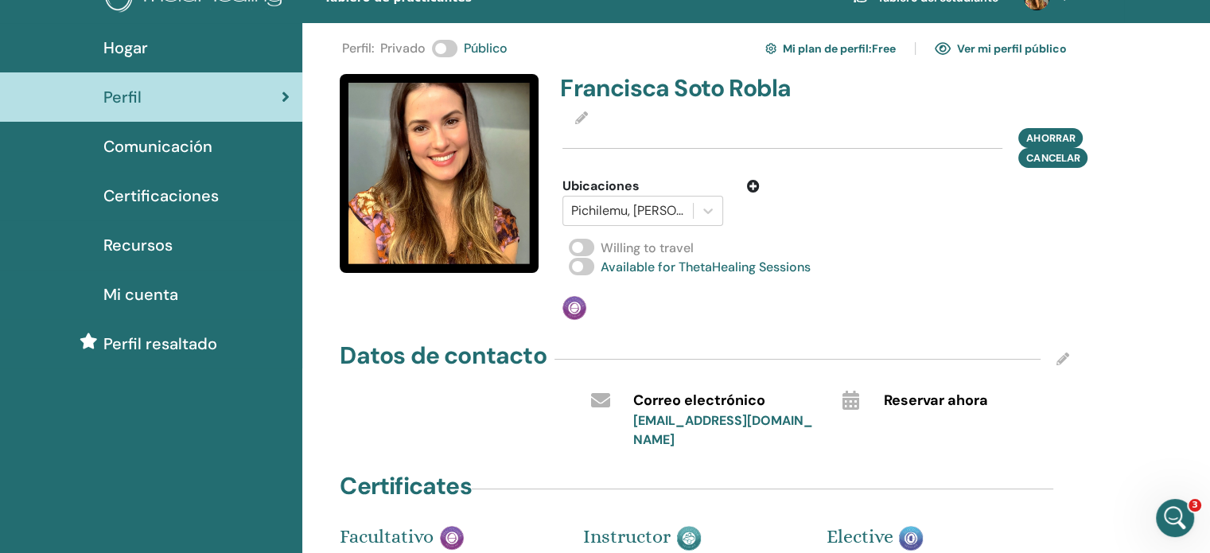
click at [755, 183] on icon at bounding box center [753, 186] width 13 height 13
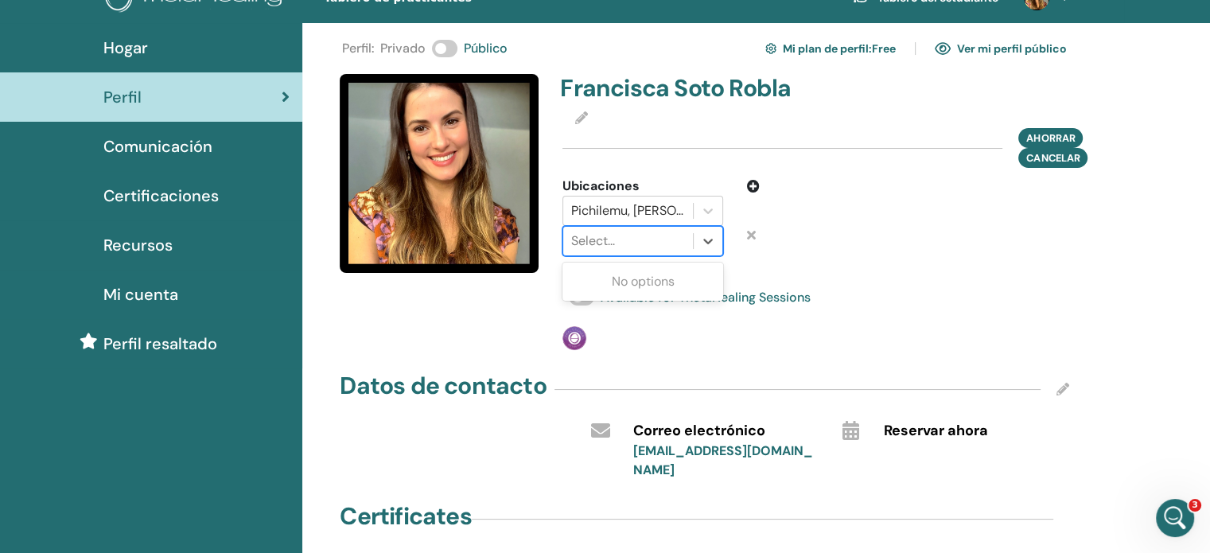
click at [628, 239] on div at bounding box center [628, 241] width 114 height 22
type input "********"
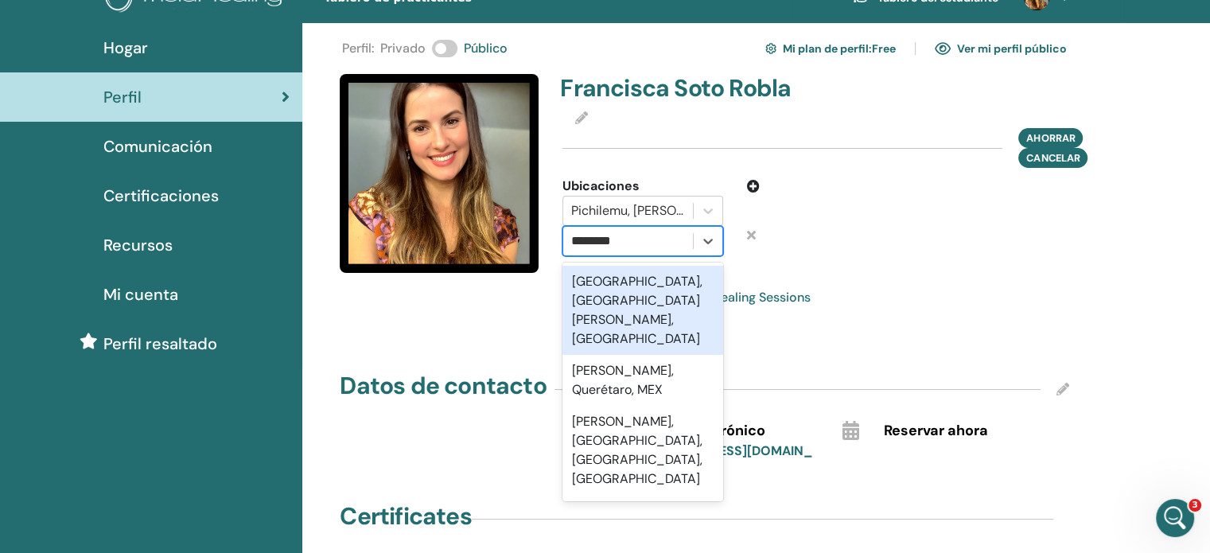
click at [624, 304] on div "Santiago, Metropolitana de Santiago, CHL" at bounding box center [642, 310] width 161 height 89
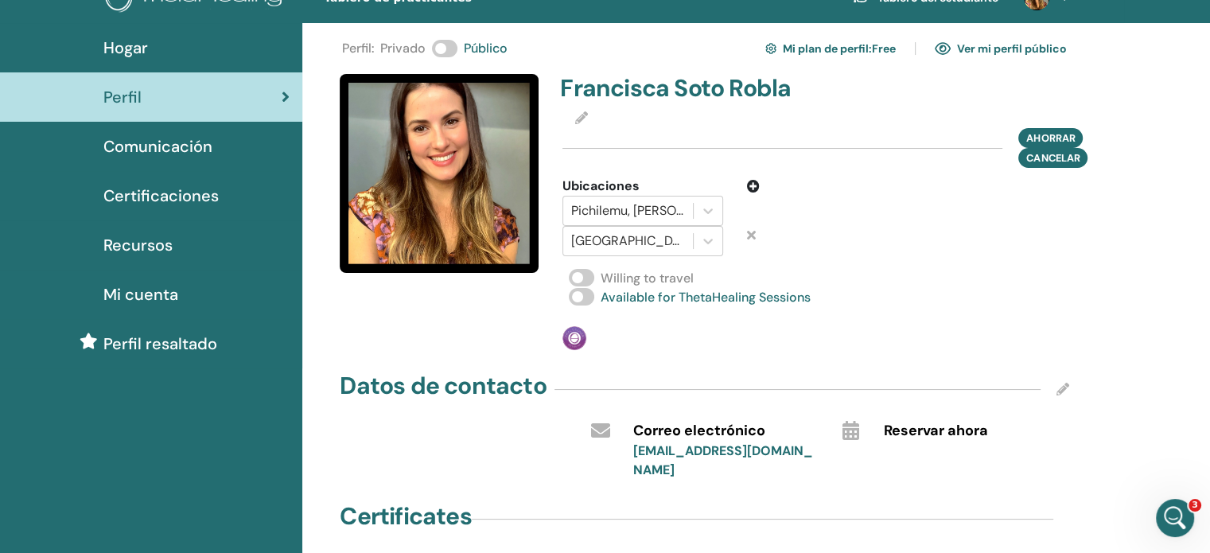
click at [856, 261] on div "Francisca Soto Robla Ahorrar Cancelar Ubicaciones Pichilemu, Cardenal Caro, Lib…" at bounding box center [816, 212] width 526 height 276
click at [696, 331] on div "Practitioner" at bounding box center [688, 338] width 253 height 24
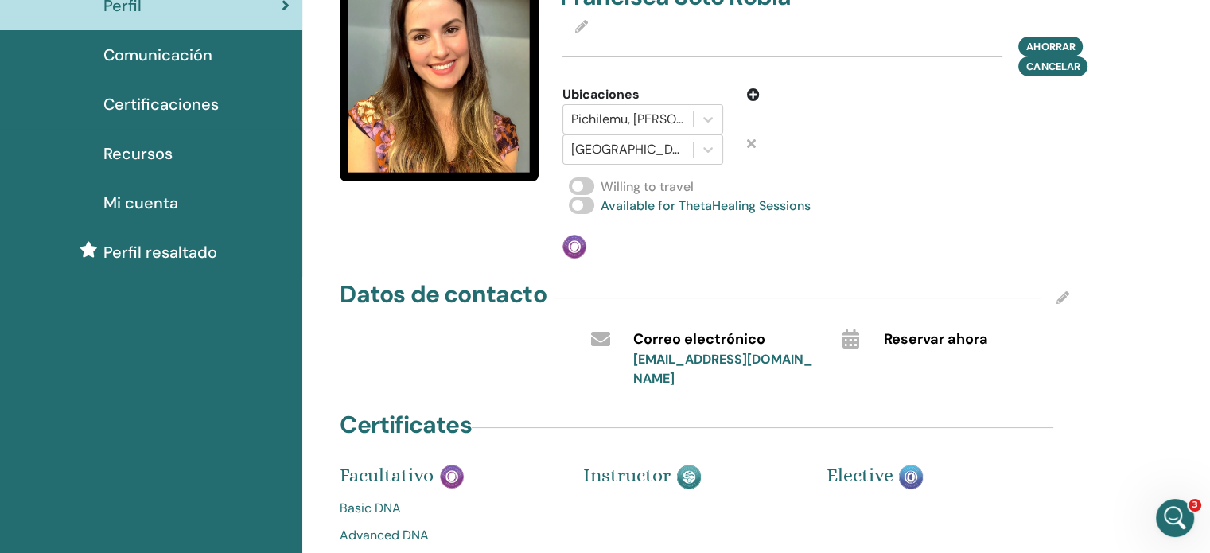
scroll to position [0, 0]
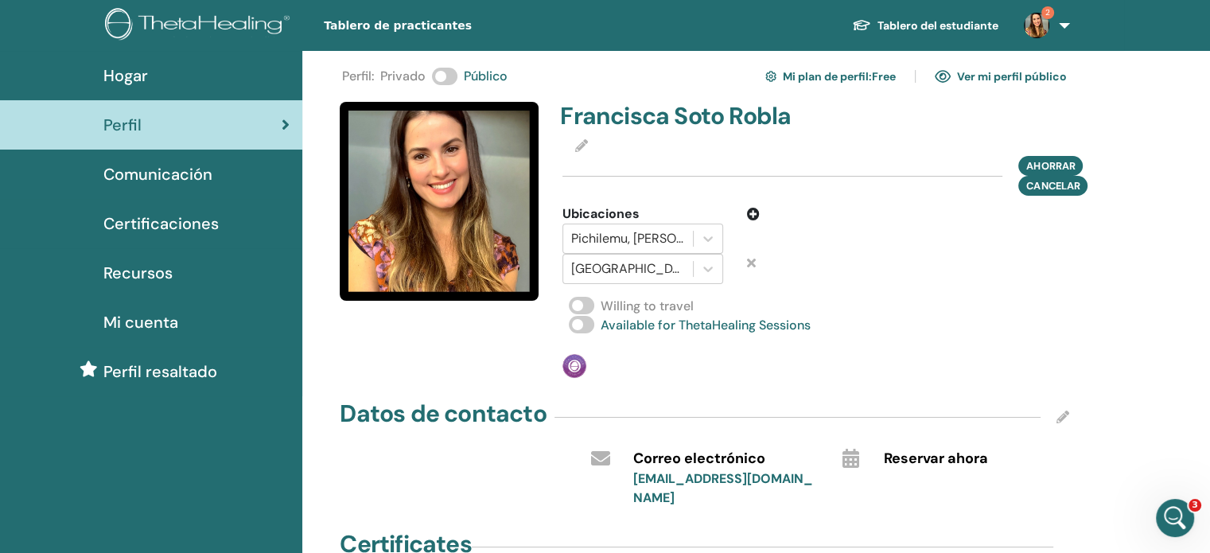
click at [1055, 416] on div "Datos de contacto" at bounding box center [704, 417] width 729 height 40
click at [1059, 418] on icon at bounding box center [1062, 416] width 13 height 13
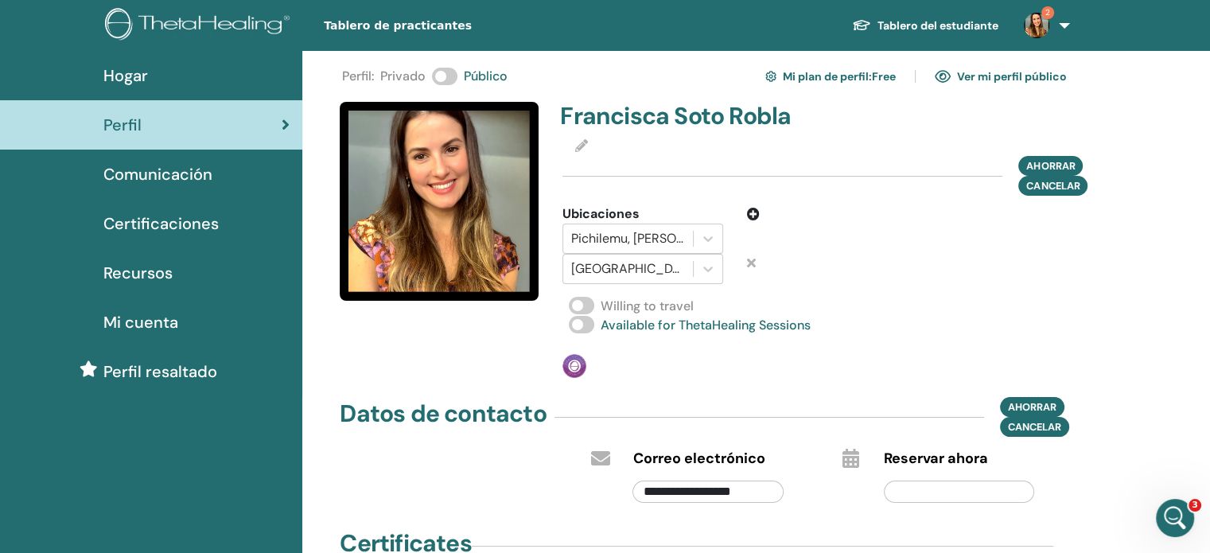
click at [954, 484] on input "text" at bounding box center [959, 491] width 150 height 22
click at [897, 342] on div "Francisca Soto Robla Ahorrar Cancelar Ubicaciones Pichilemu, Cardenal Caro, Lib…" at bounding box center [816, 240] width 526 height 276
click at [889, 371] on div "Francisca Soto Robla Ahorrar Cancelar Ubicaciones Pichilemu, Cardenal Caro, Lib…" at bounding box center [816, 240] width 526 height 276
click at [1004, 80] on link "Ver mi perfil público" at bounding box center [1001, 76] width 132 height 25
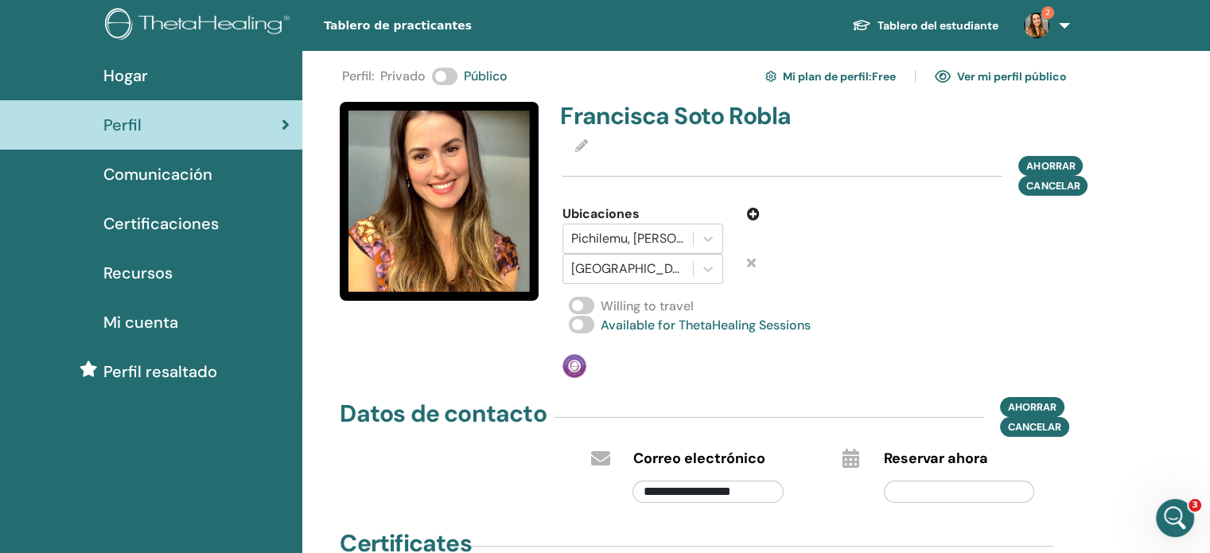
click at [1024, 69] on link "Ver mi perfil público" at bounding box center [1001, 76] width 132 height 25
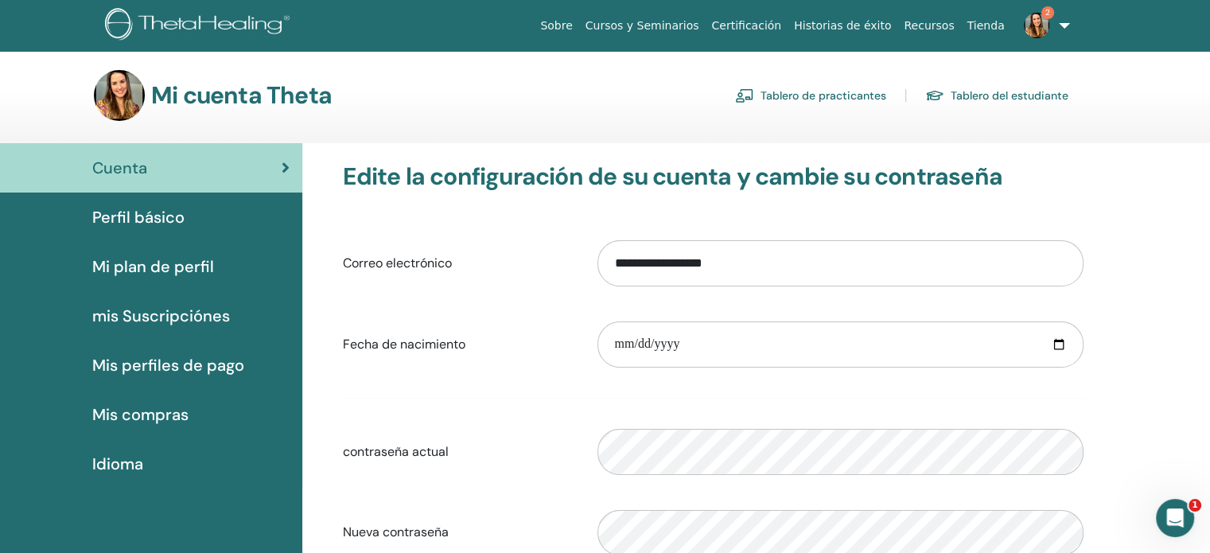
click at [786, 91] on link "Tablero de practicantes" at bounding box center [810, 95] width 151 height 25
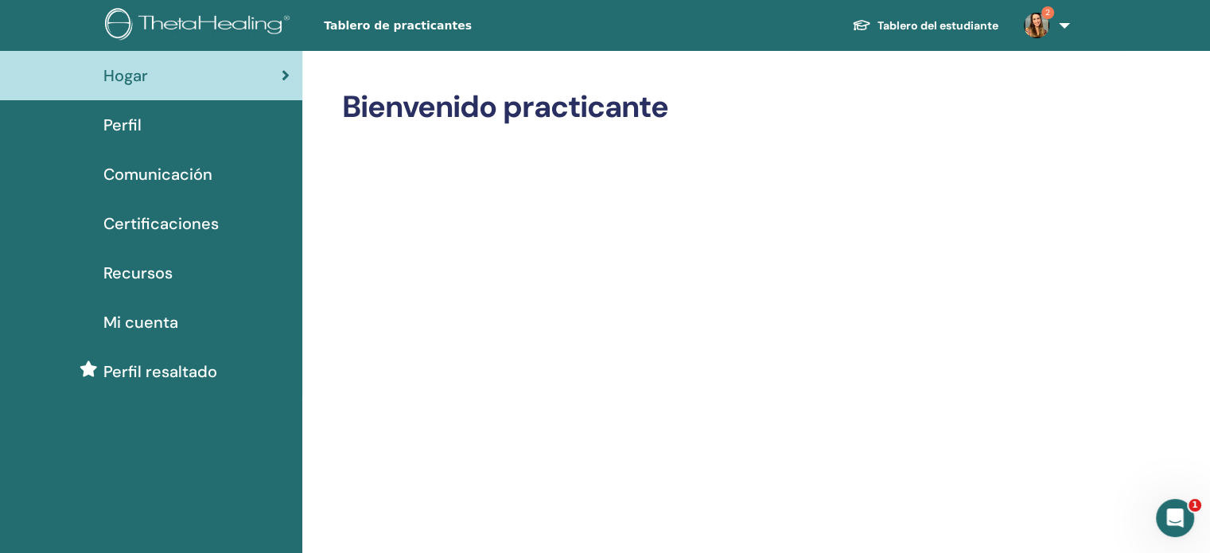
click at [196, 134] on div "Perfil" at bounding box center [151, 125] width 277 height 24
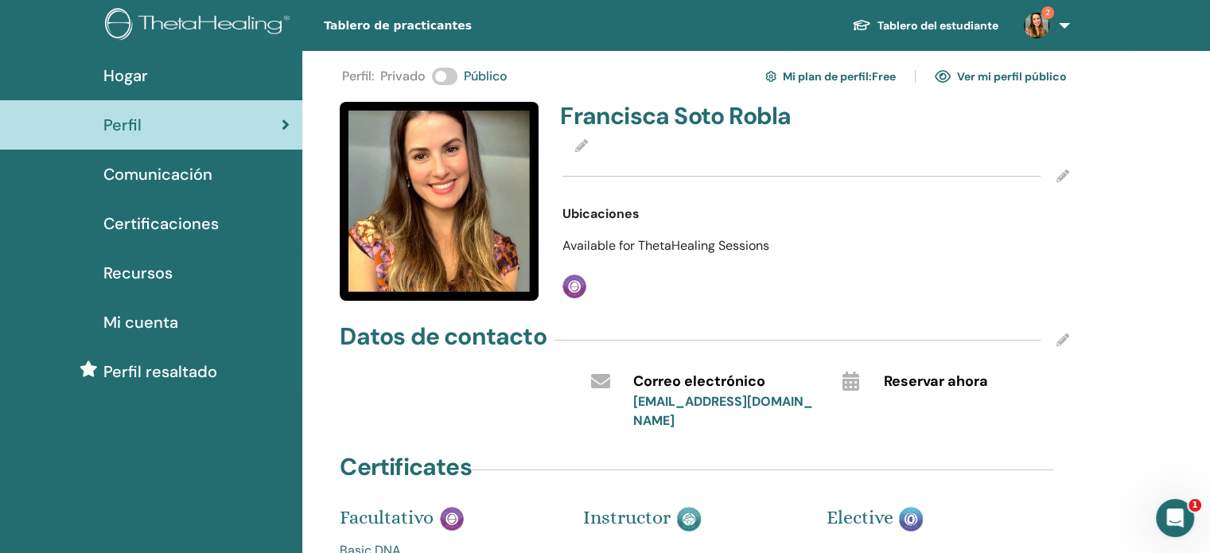
click at [410, 142] on img at bounding box center [439, 201] width 199 height 199
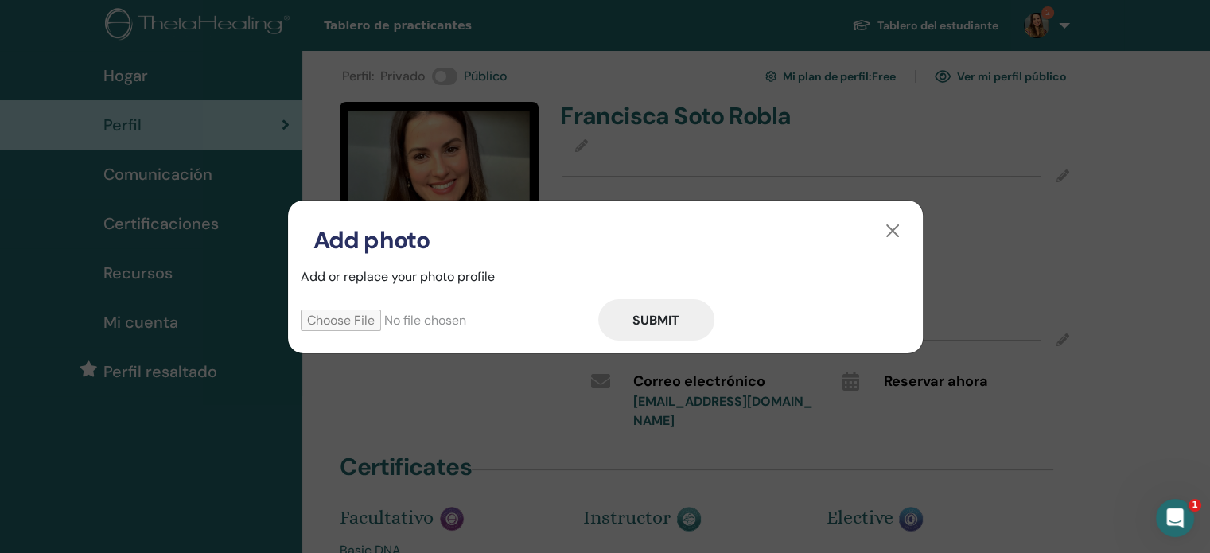
click at [699, 157] on div "Add photo Add or replace your photo profile Submit" at bounding box center [605, 276] width 1210 height 553
click at [884, 243] on div "Add photo" at bounding box center [605, 227] width 635 height 54
click at [889, 235] on button "button" at bounding box center [892, 230] width 25 height 25
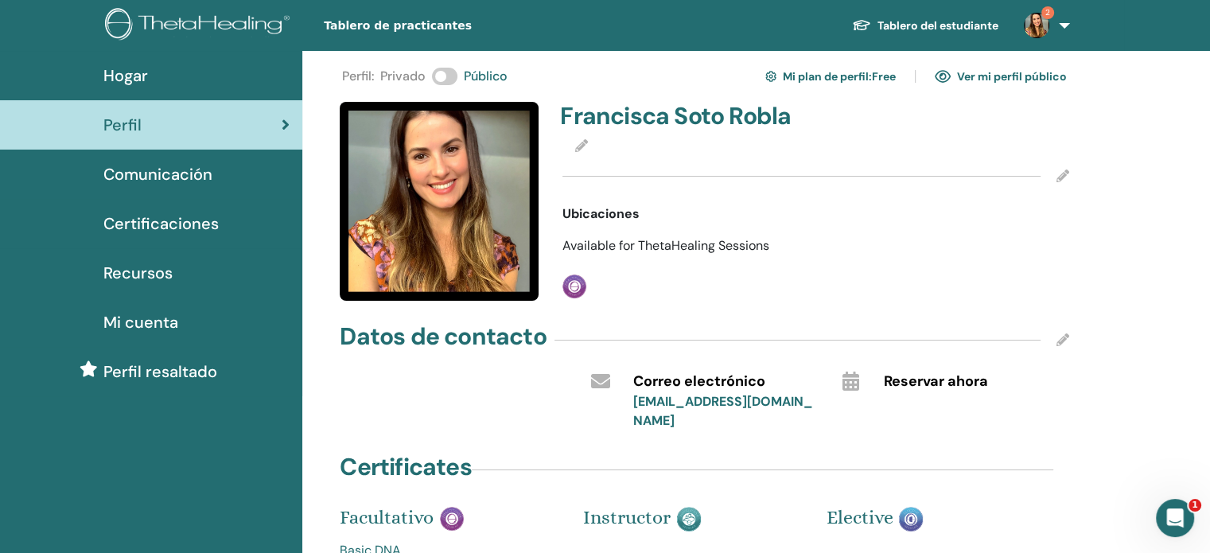
click at [1067, 173] on icon at bounding box center [1062, 175] width 13 height 13
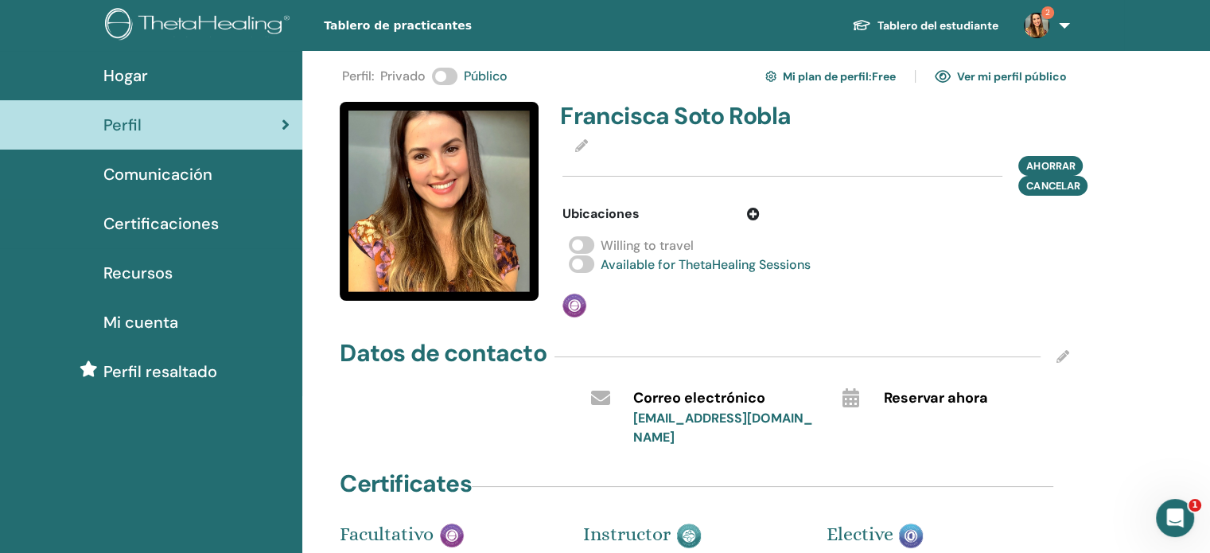
click at [754, 210] on icon at bounding box center [753, 214] width 13 height 13
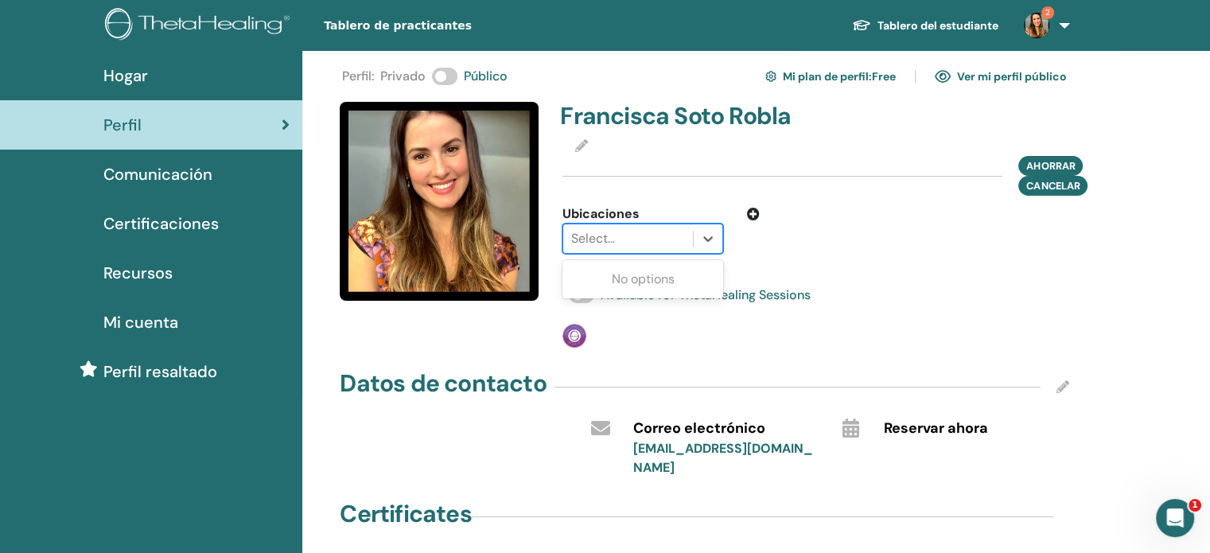
click at [639, 240] on div at bounding box center [628, 238] width 114 height 22
type input "********"
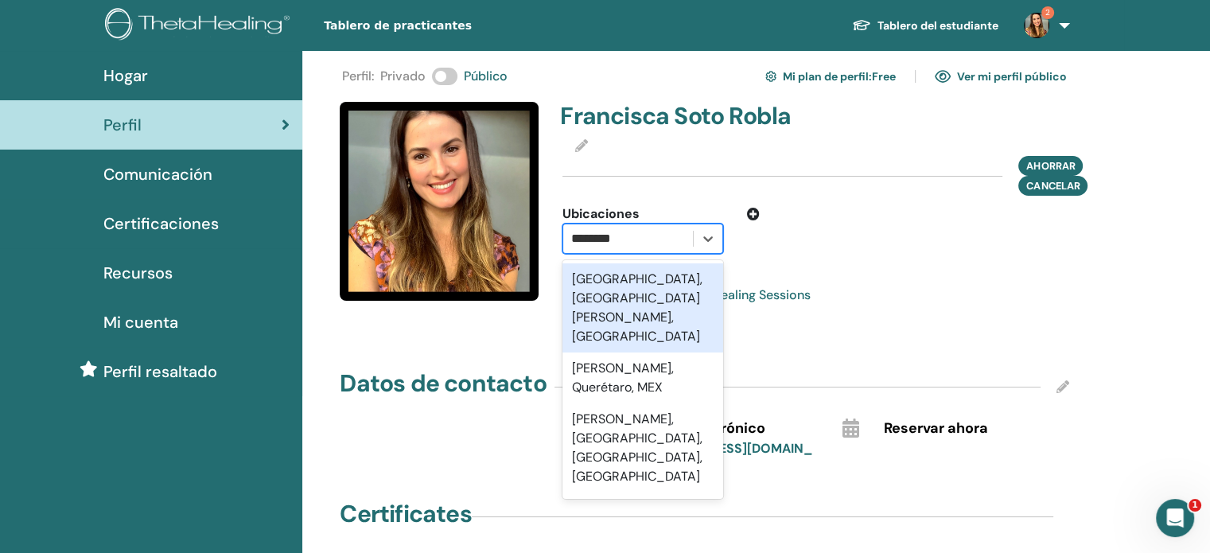
click at [622, 300] on div "Santiago, Metropolitana de Santiago, CHL" at bounding box center [642, 307] width 161 height 89
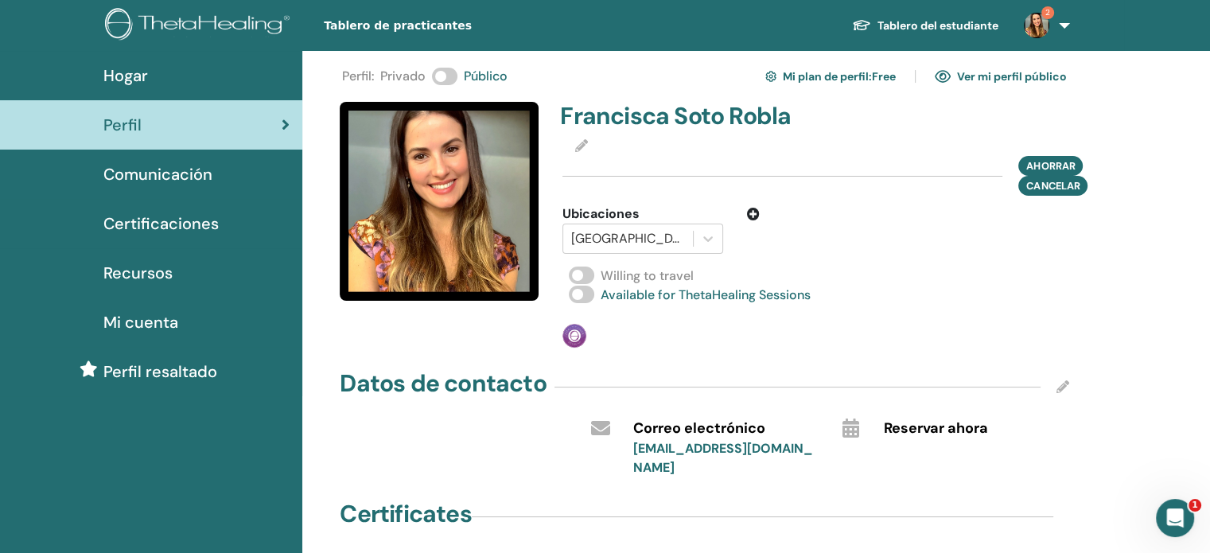
click at [752, 212] on icon at bounding box center [753, 214] width 13 height 13
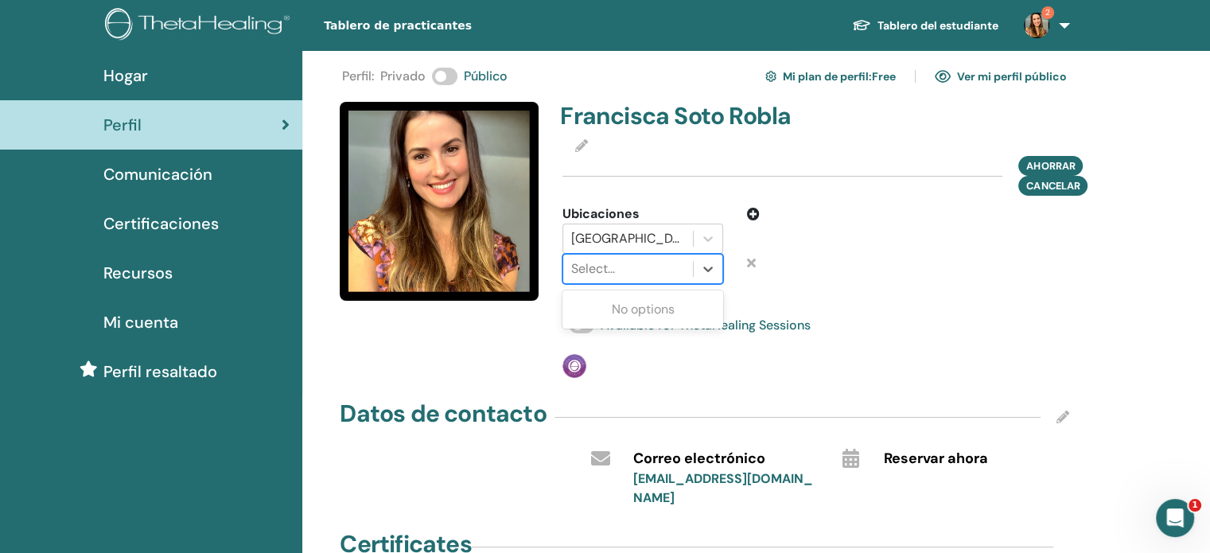
click at [659, 273] on div at bounding box center [628, 269] width 114 height 22
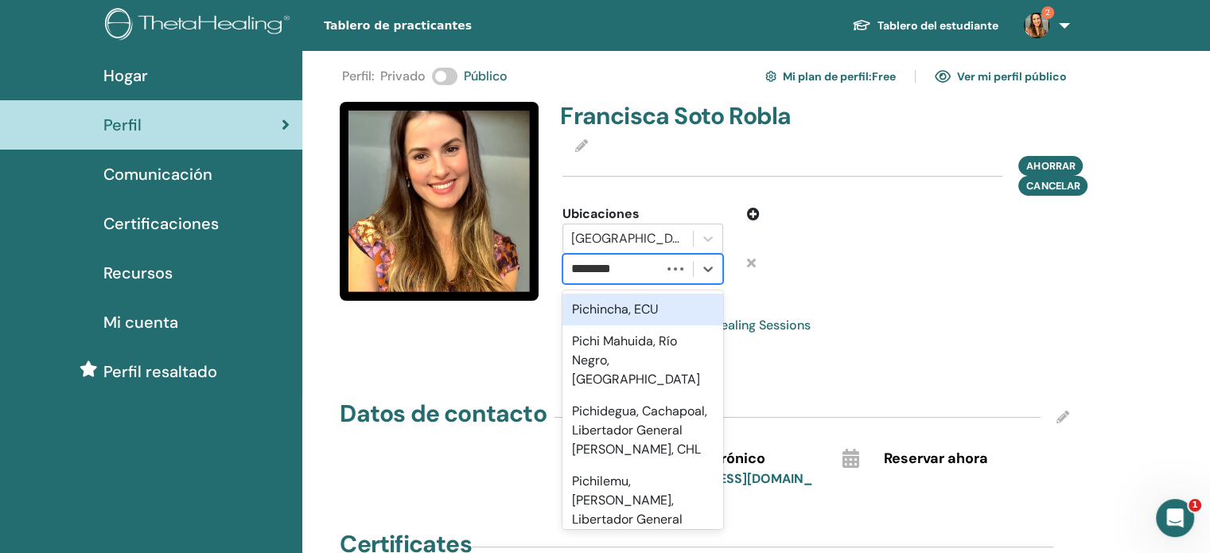
type input "*********"
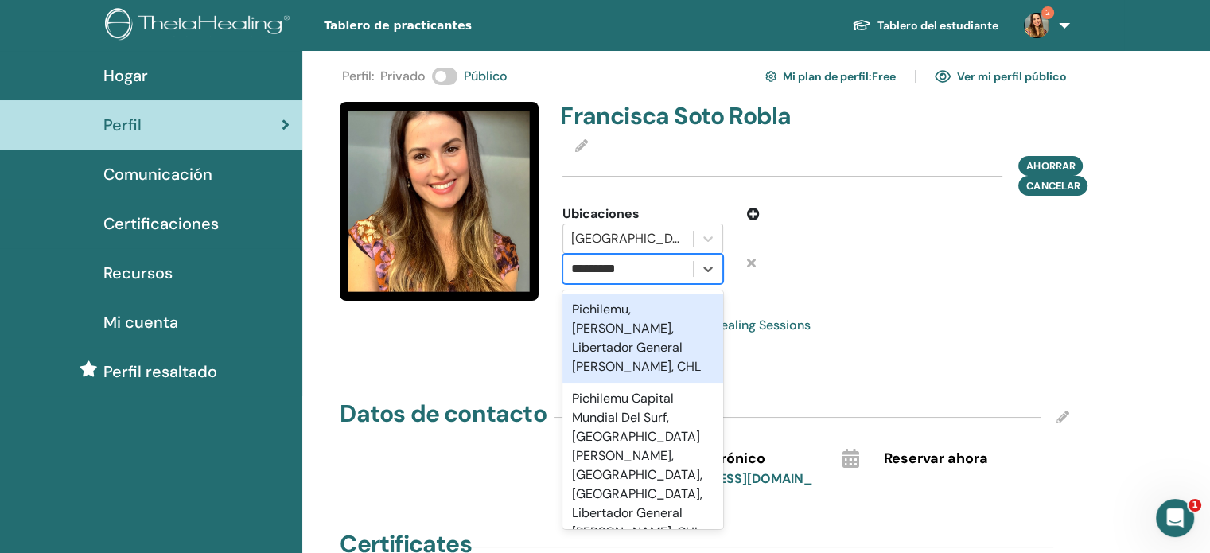
click at [637, 330] on div "Pichilemu, Cardenal Caro, Libertador General Bernardo O'Higgins, CHL" at bounding box center [642, 337] width 161 height 89
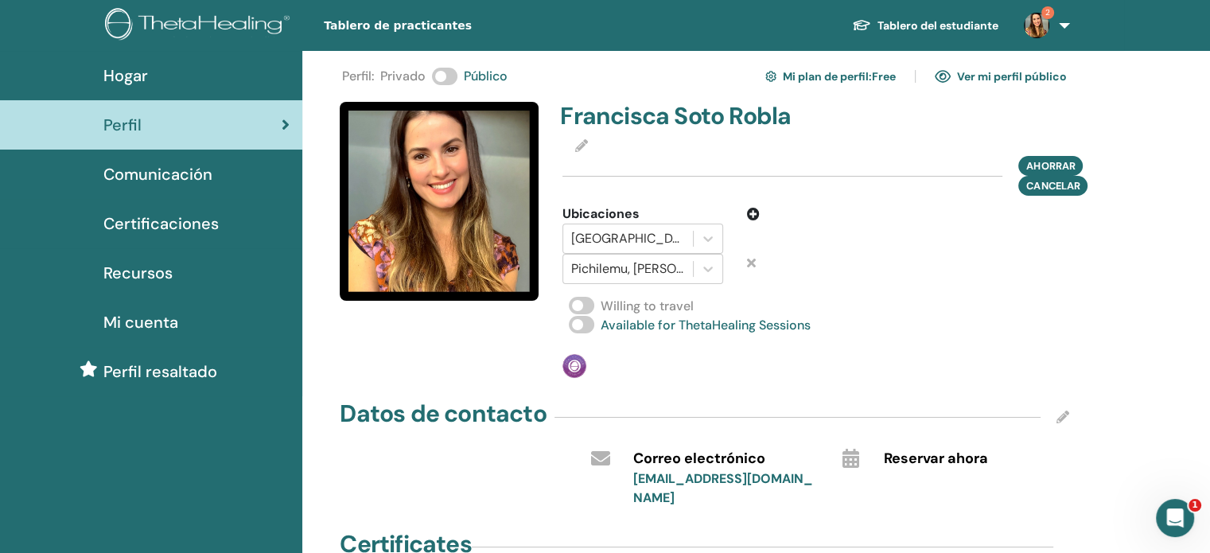
click at [757, 212] on icon at bounding box center [753, 214] width 13 height 13
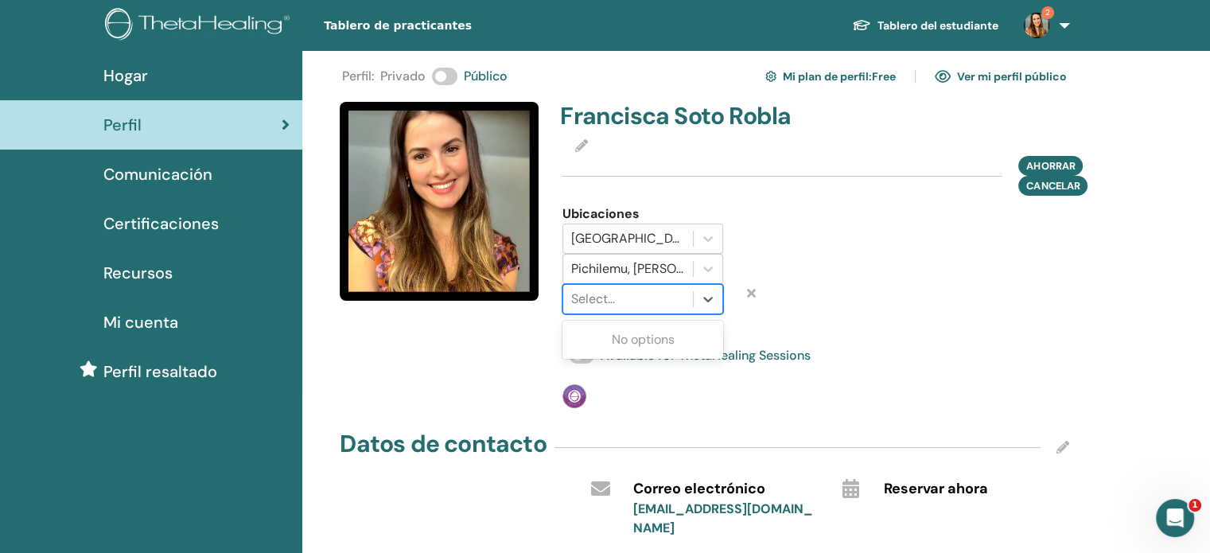
click at [620, 301] on div at bounding box center [628, 299] width 114 height 22
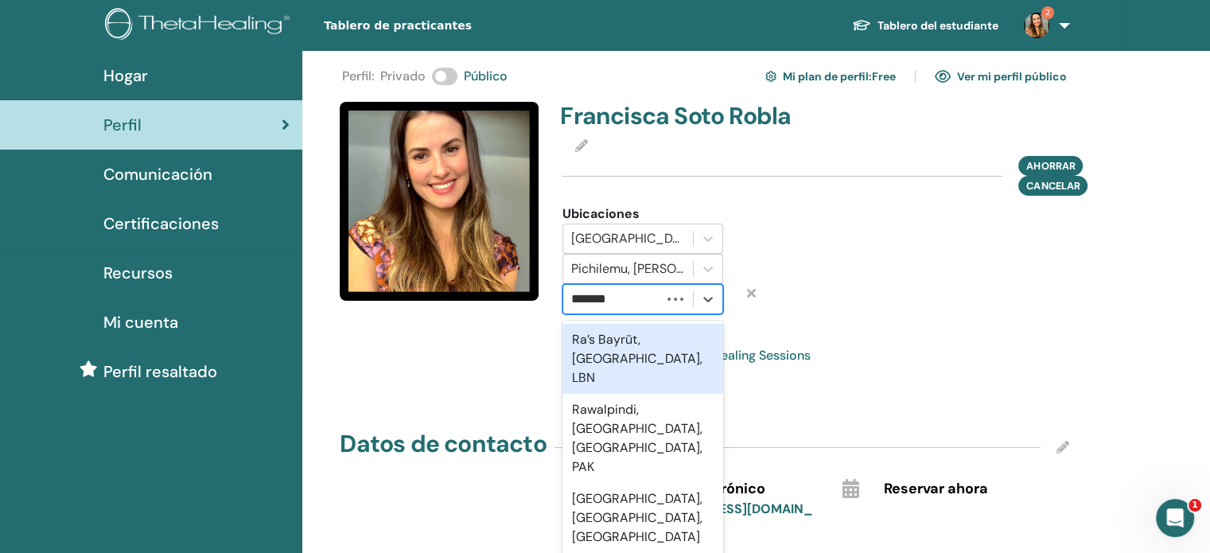
type input "********"
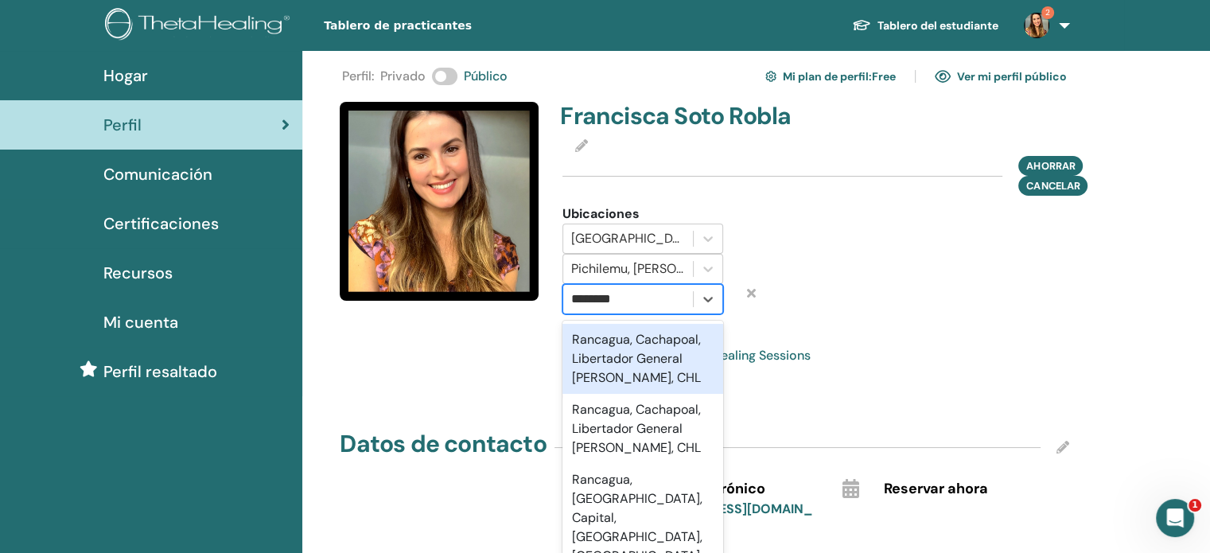
click at [621, 377] on div "Rancagua, Cachapoal, Libertador General Bernardo O'Higgins, CHL" at bounding box center [642, 359] width 161 height 70
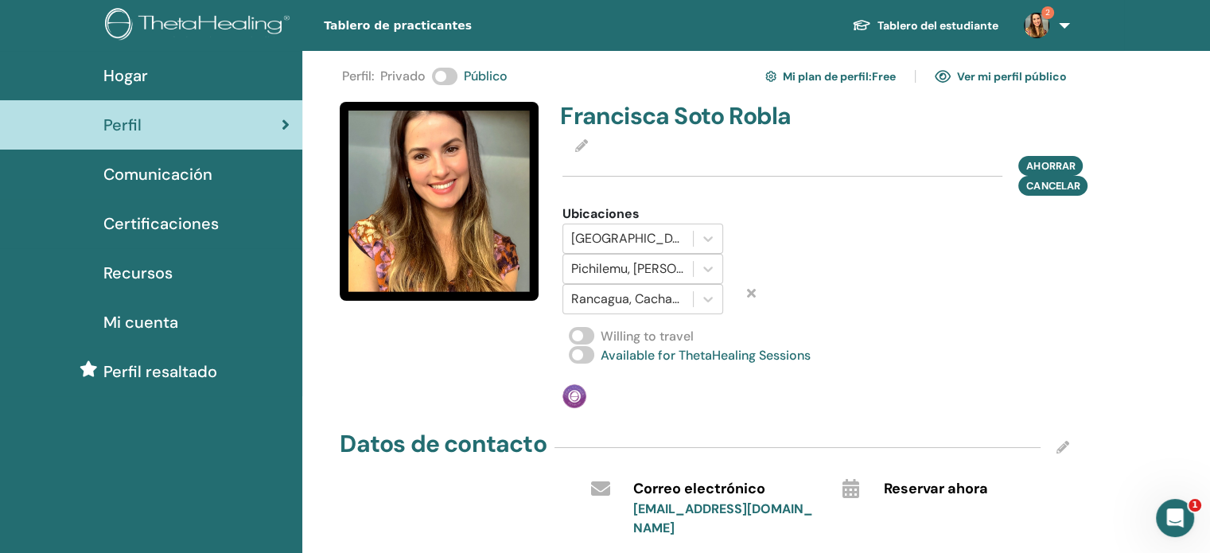
click at [823, 241] on div at bounding box center [881, 259] width 221 height 110
click at [1036, 162] on span "Ahorrar" at bounding box center [1050, 165] width 49 height 17
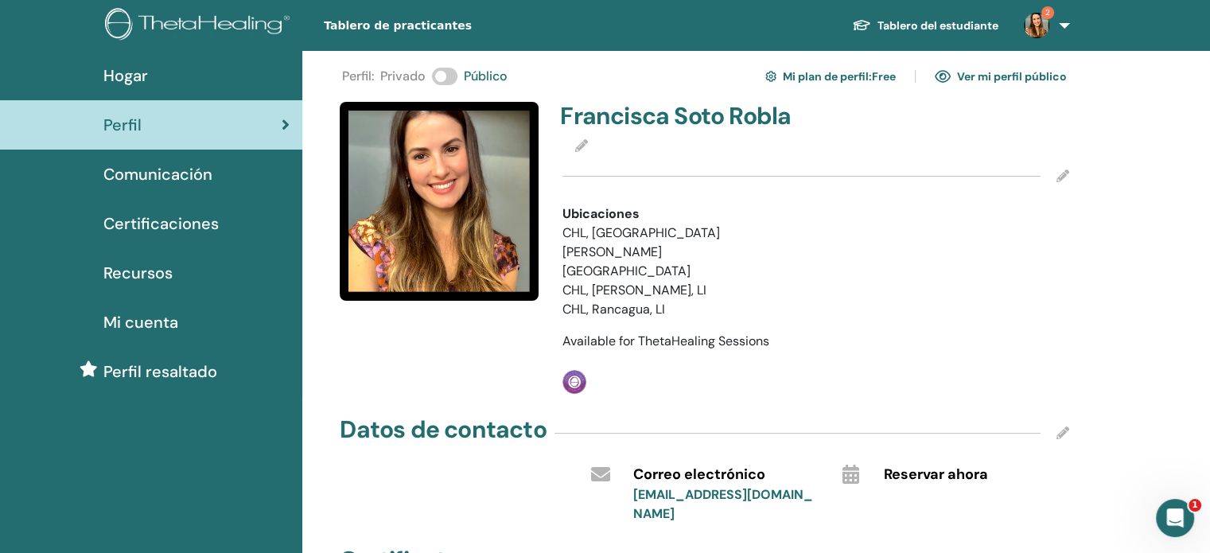
click at [1040, 23] on img at bounding box center [1036, 25] width 25 height 25
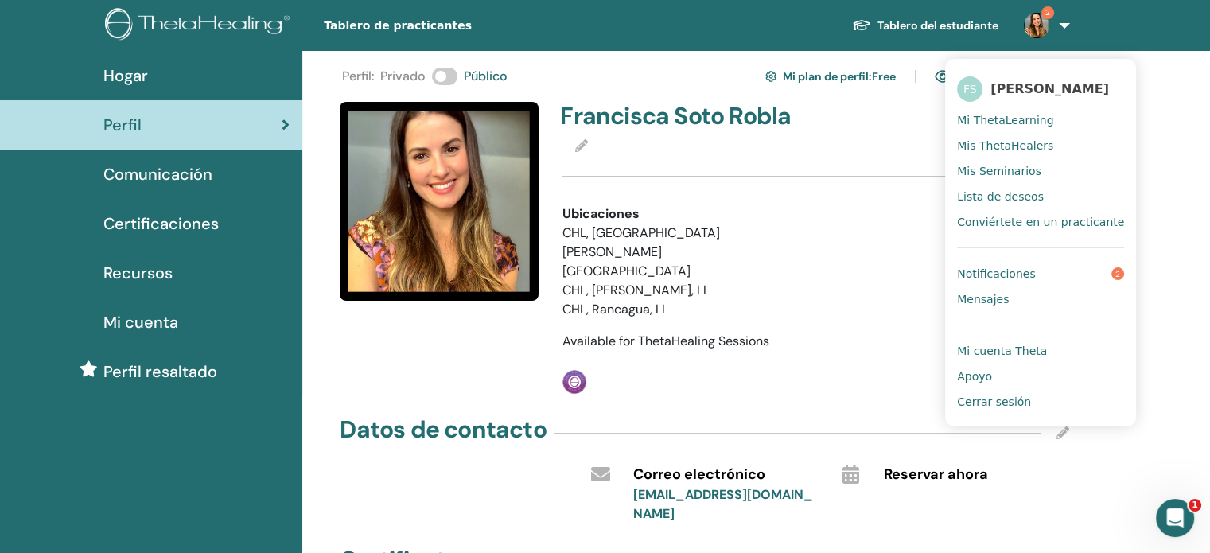
click at [1002, 358] on span "Mi cuenta Theta" at bounding box center [1002, 351] width 90 height 14
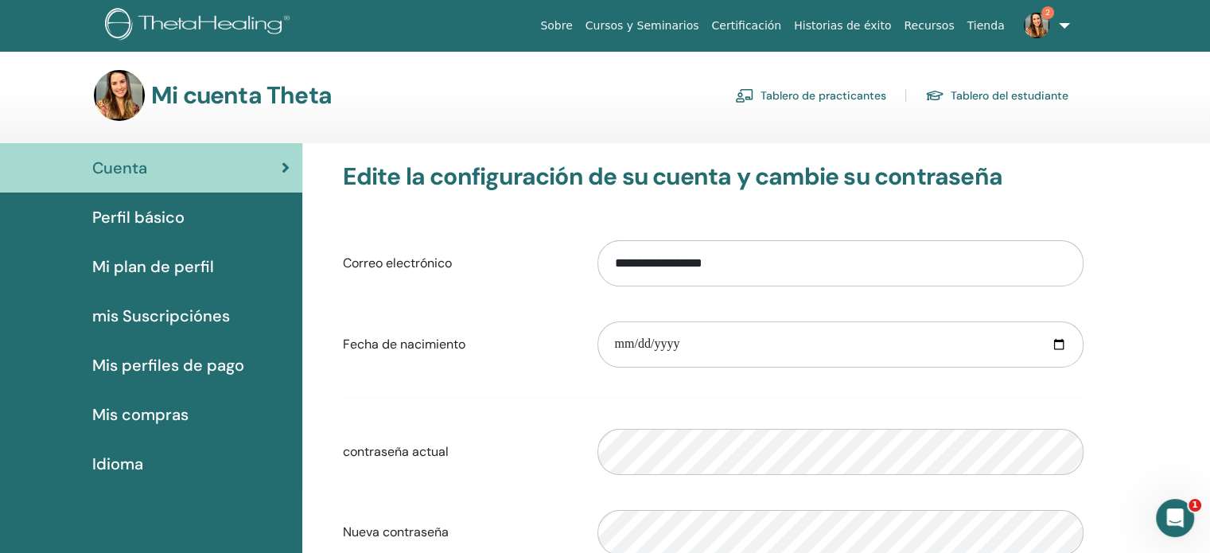
click at [153, 219] on span "Perfil básico" at bounding box center [138, 217] width 92 height 24
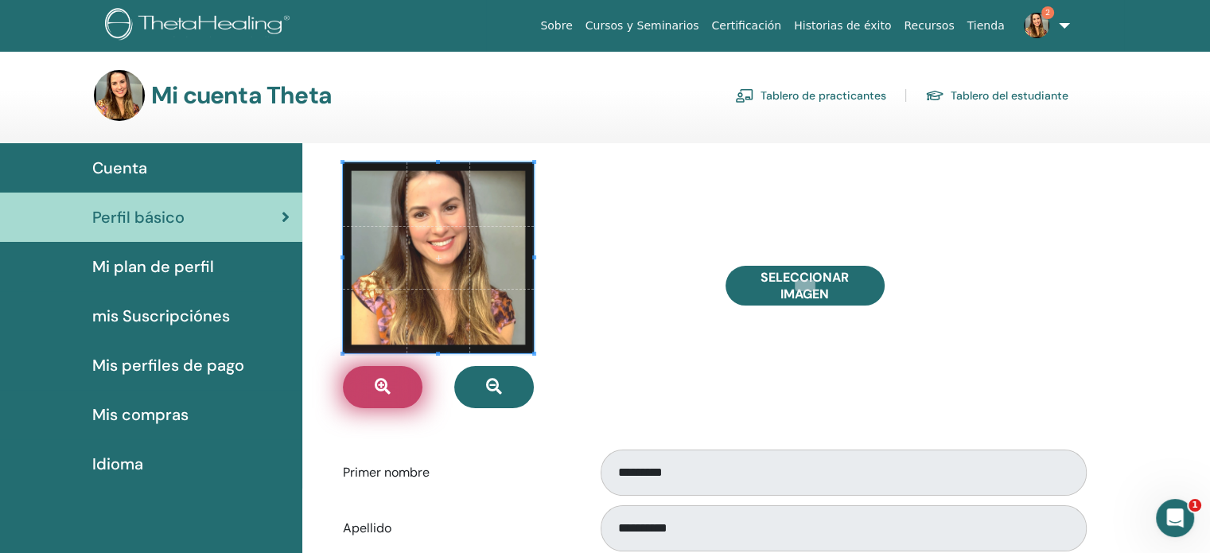
click at [377, 380] on icon "button" at bounding box center [383, 387] width 16 height 16
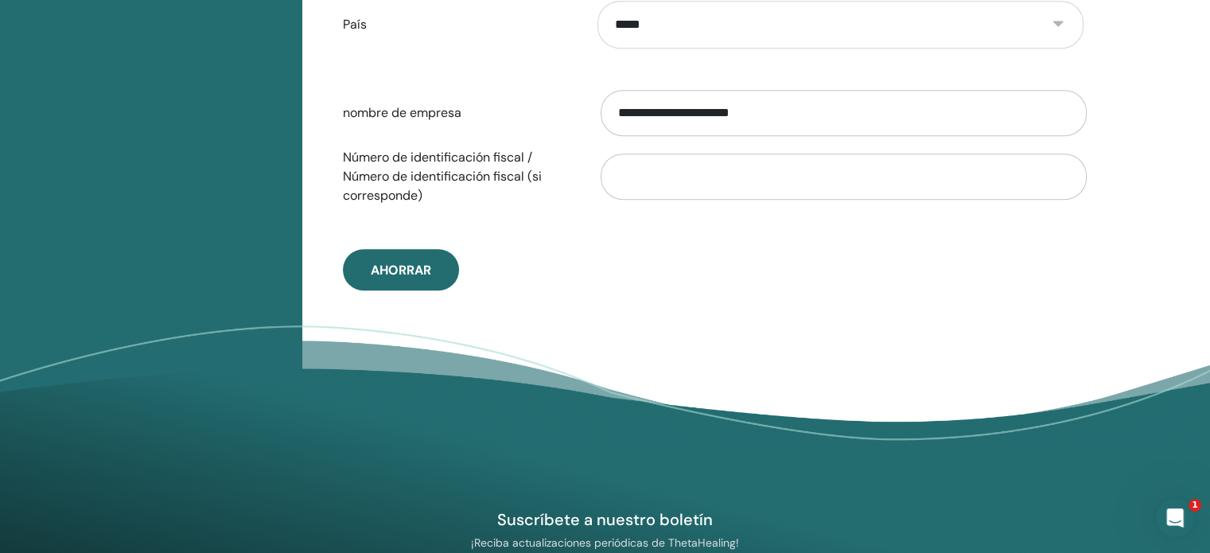
scroll to position [874, 0]
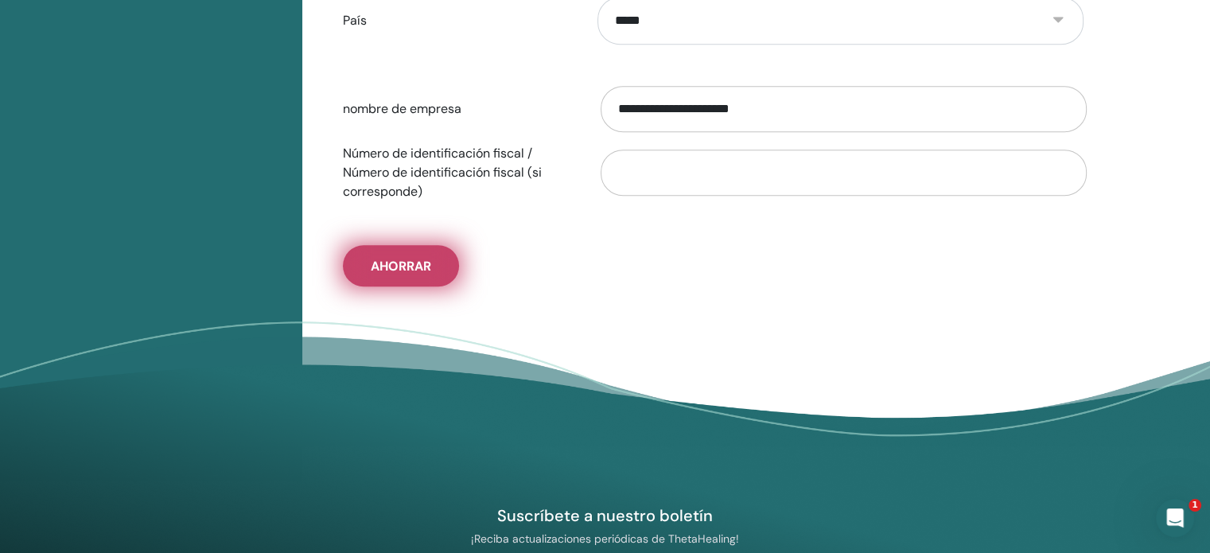
click at [386, 251] on button "Ahorrar" at bounding box center [401, 265] width 116 height 41
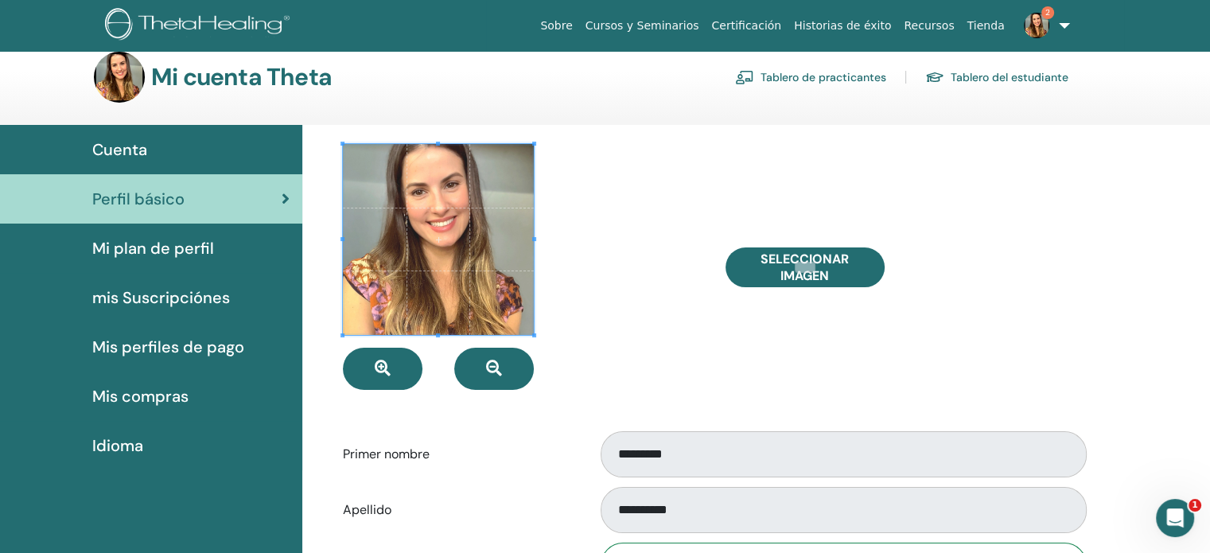
scroll to position [0, 0]
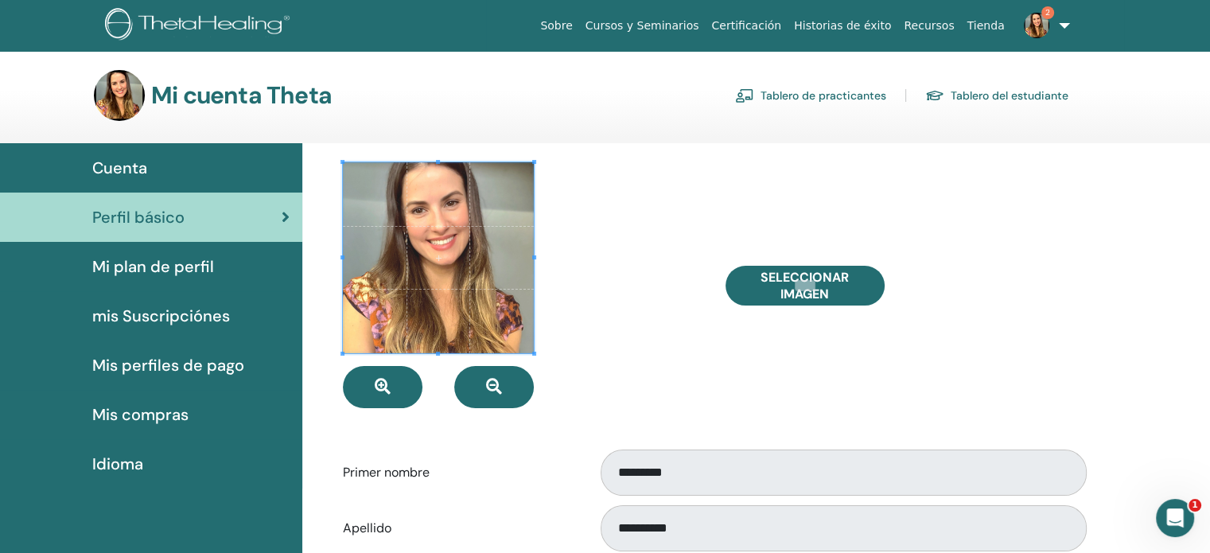
click at [578, 24] on link "Sobre" at bounding box center [556, 25] width 45 height 29
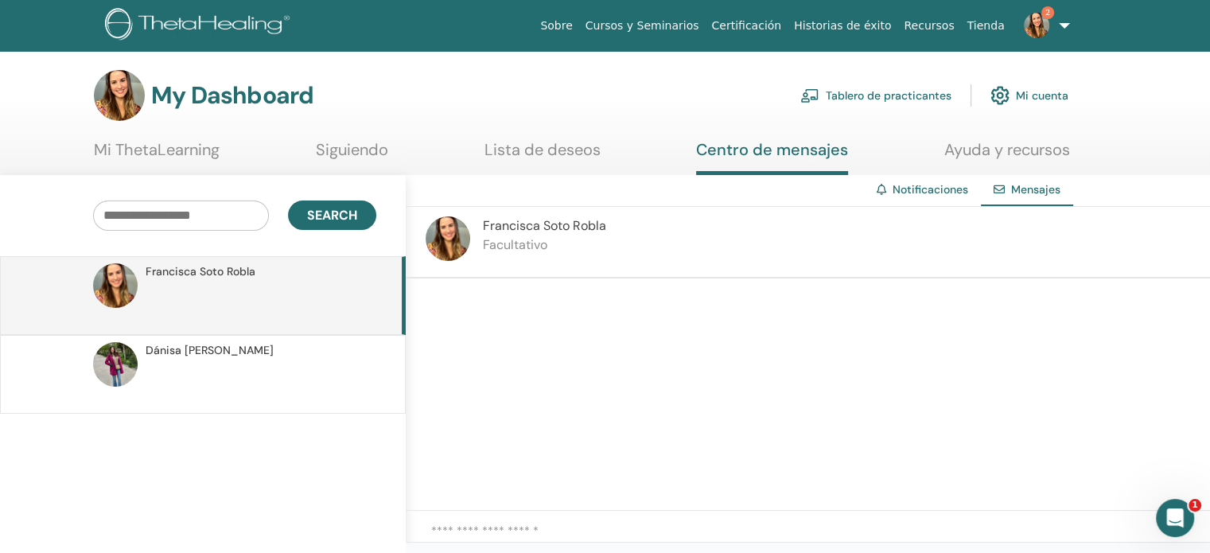
click at [285, 371] on p at bounding box center [261, 383] width 231 height 48
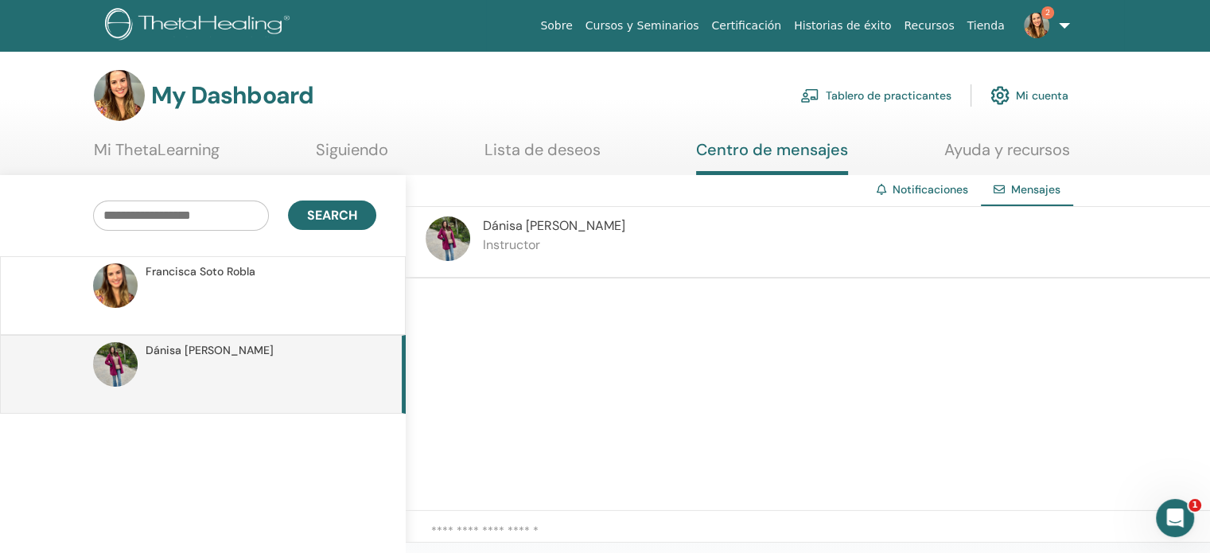
click at [274, 273] on div "[PERSON_NAME]" at bounding box center [259, 271] width 226 height 17
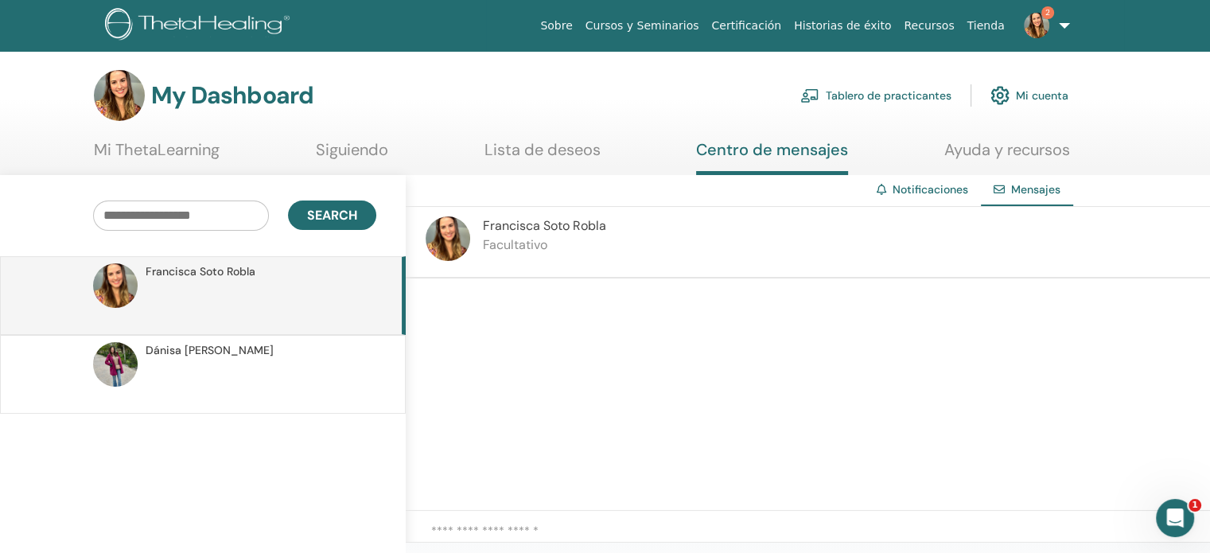
click at [927, 91] on link "Tablero de practicantes" at bounding box center [875, 95] width 151 height 35
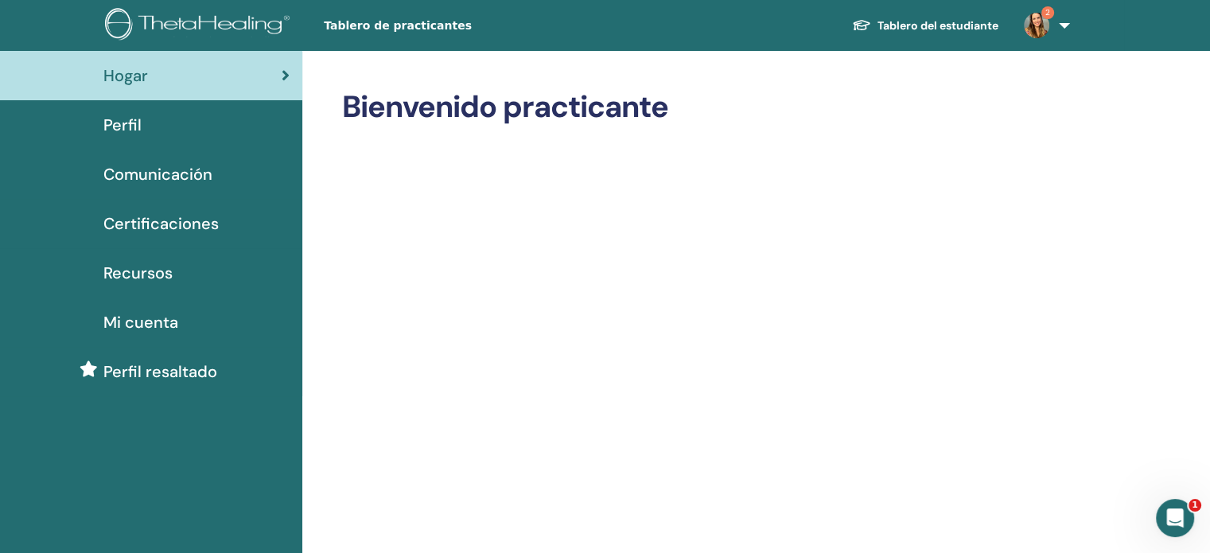
click at [184, 119] on div "Perfil" at bounding box center [151, 125] width 277 height 24
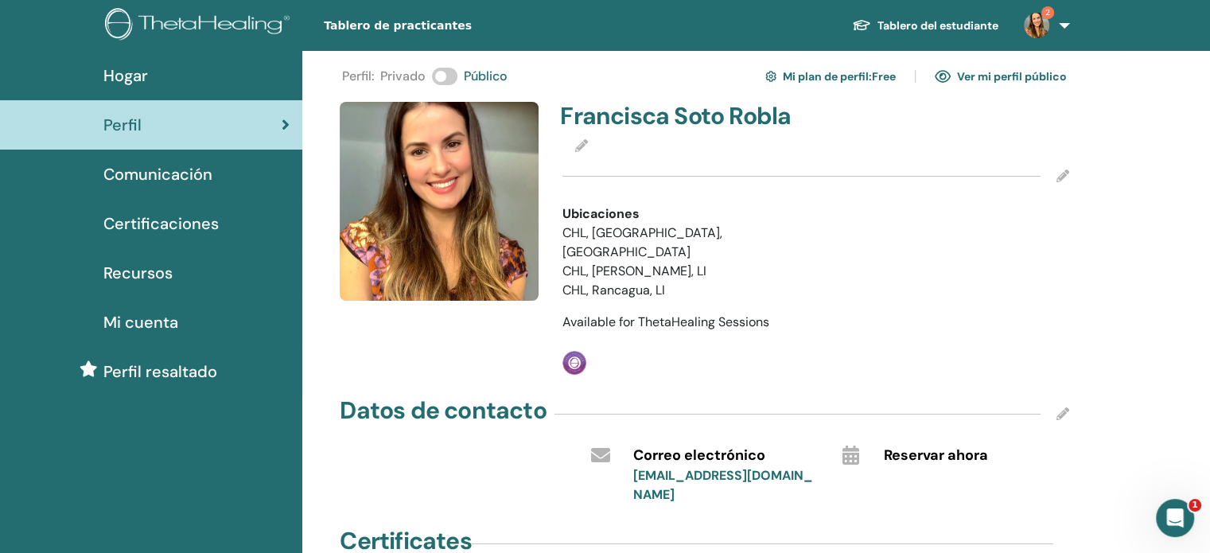
click at [1063, 171] on icon at bounding box center [1062, 175] width 13 height 13
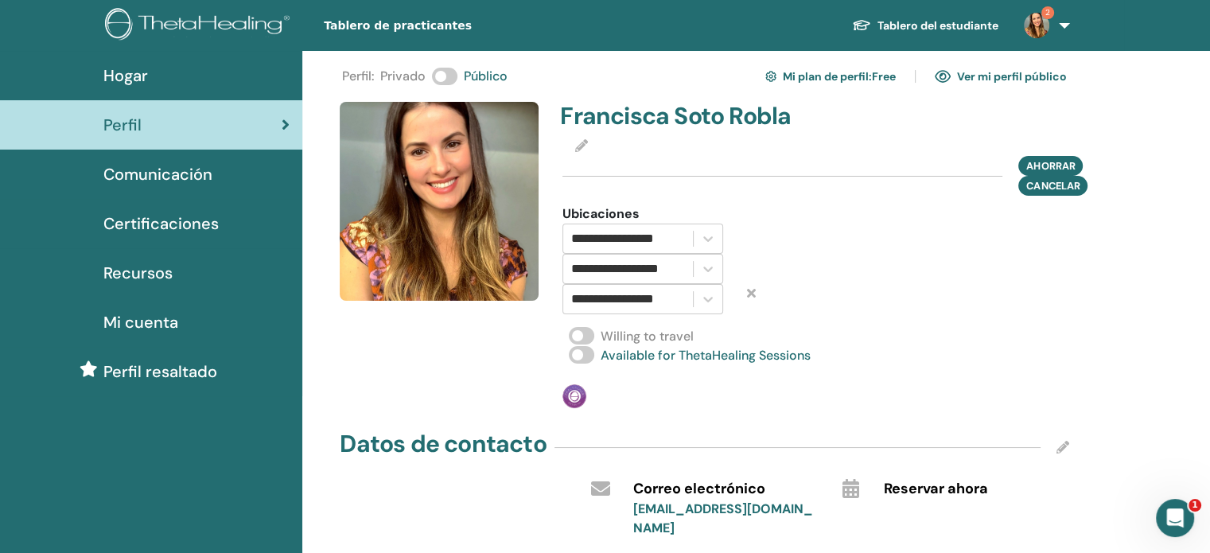
click at [1078, 320] on div "**********" at bounding box center [816, 255] width 526 height 306
click at [576, 146] on icon at bounding box center [581, 145] width 13 height 13
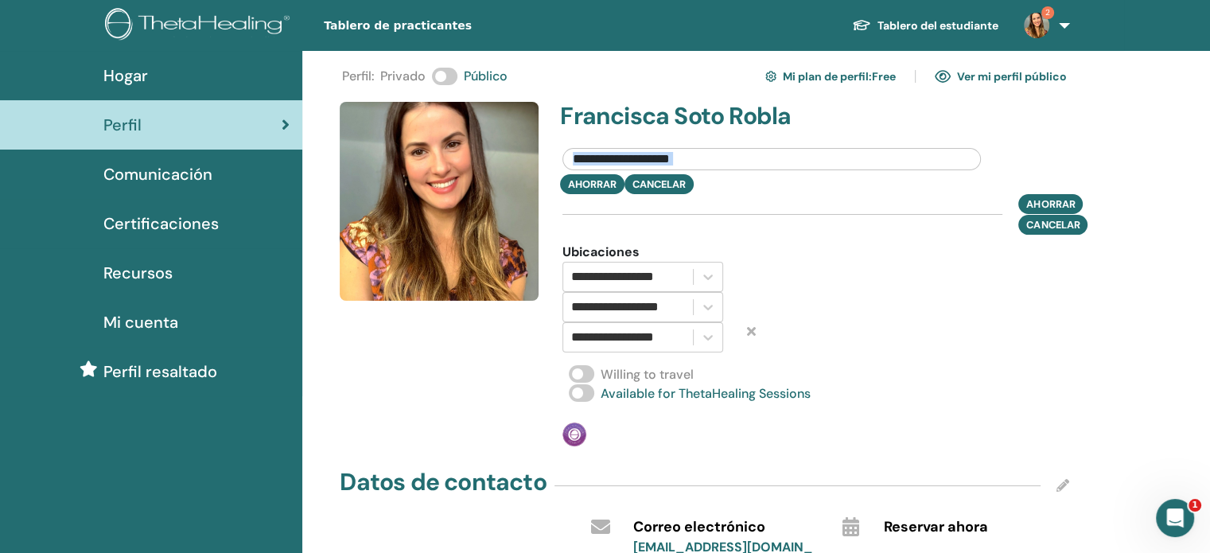
click at [576, 146] on div at bounding box center [771, 155] width 442 height 37
click at [986, 308] on div at bounding box center [881, 298] width 221 height 110
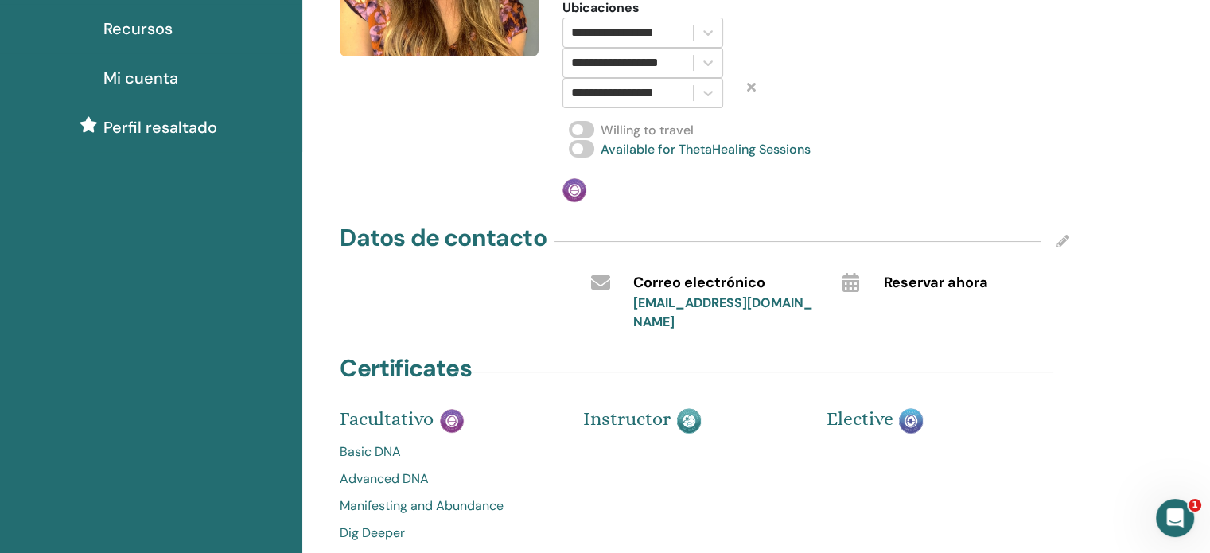
scroll to position [245, 0]
click at [1061, 241] on icon at bounding box center [1062, 240] width 13 height 13
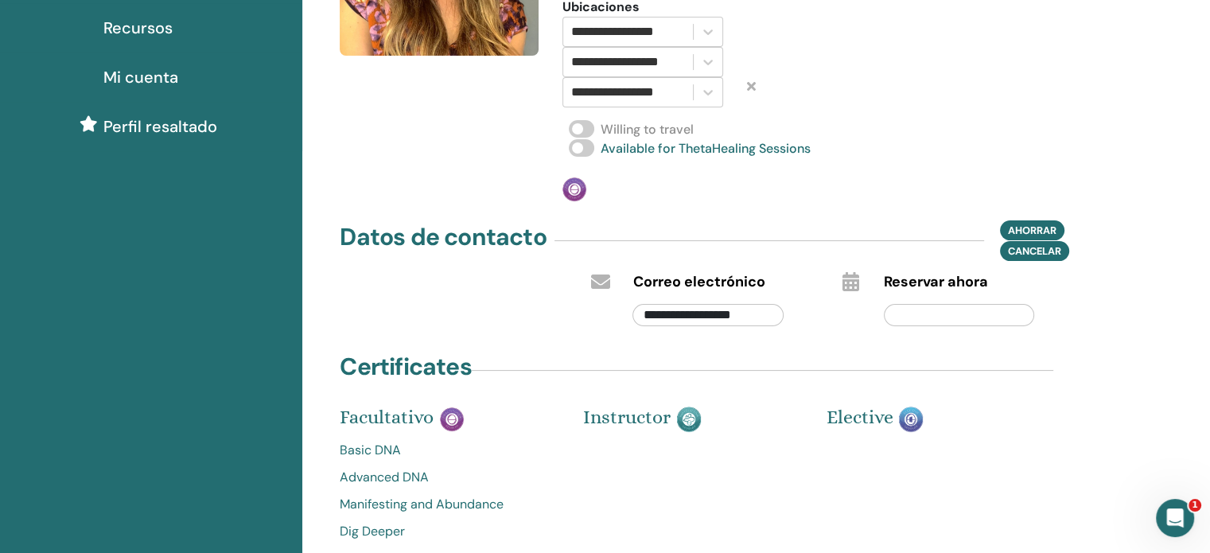
click at [1113, 324] on div "**********" at bounding box center [755, 288] width 907 height 964
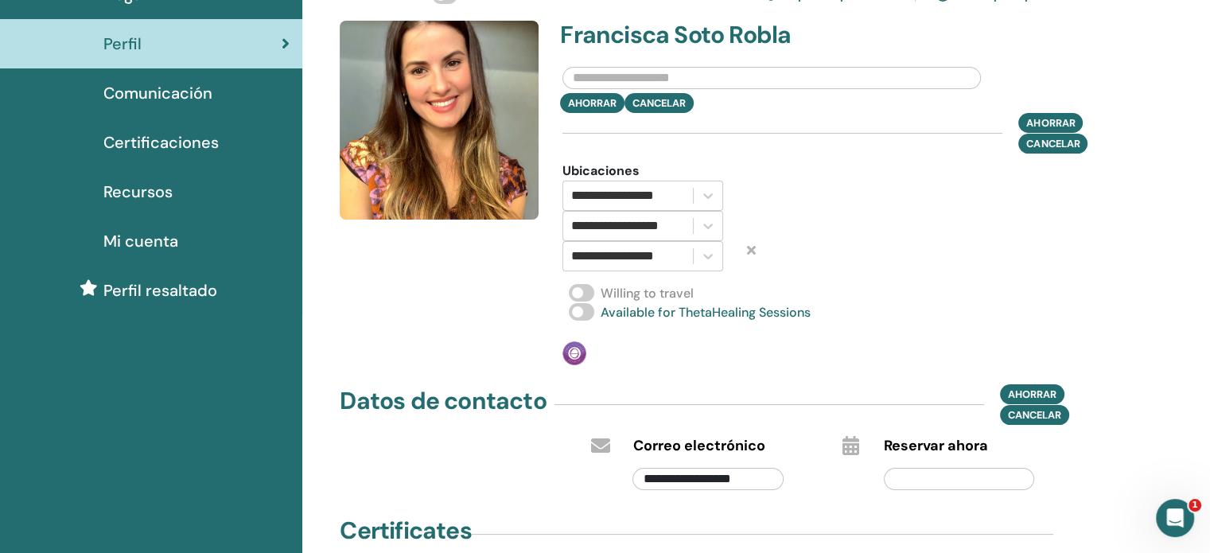
scroll to position [0, 0]
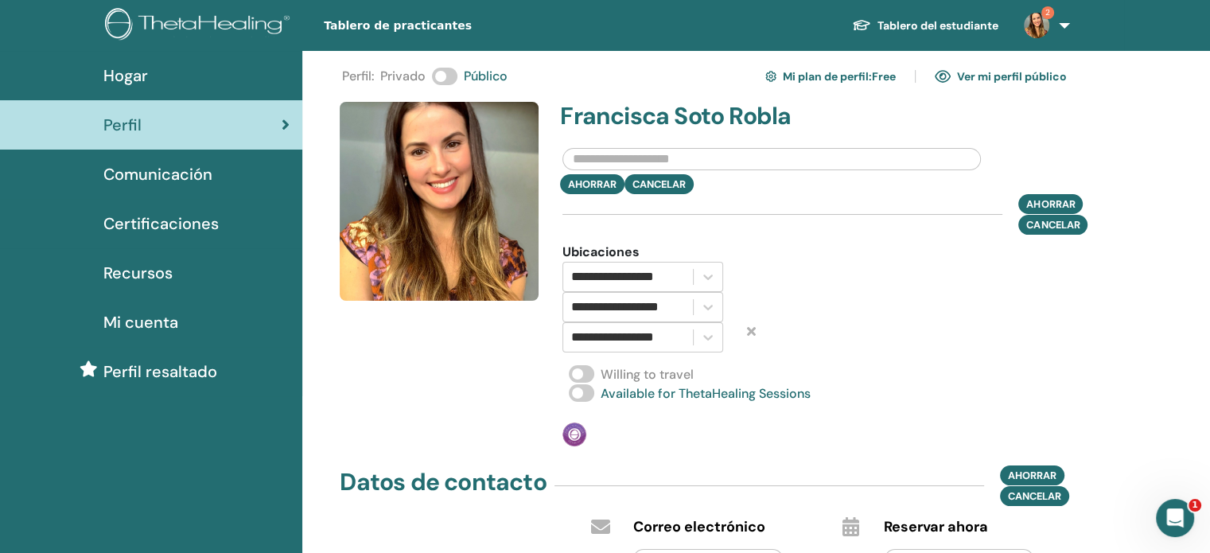
click at [188, 181] on span "Comunicación" at bounding box center [157, 174] width 109 height 24
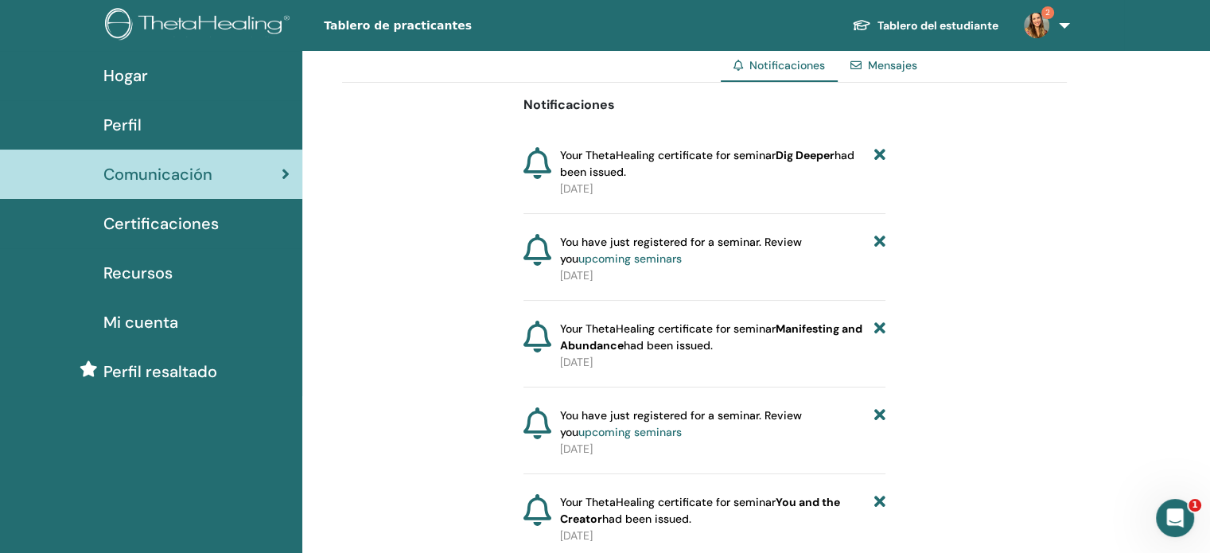
click at [217, 230] on div "Certificaciones" at bounding box center [151, 224] width 277 height 24
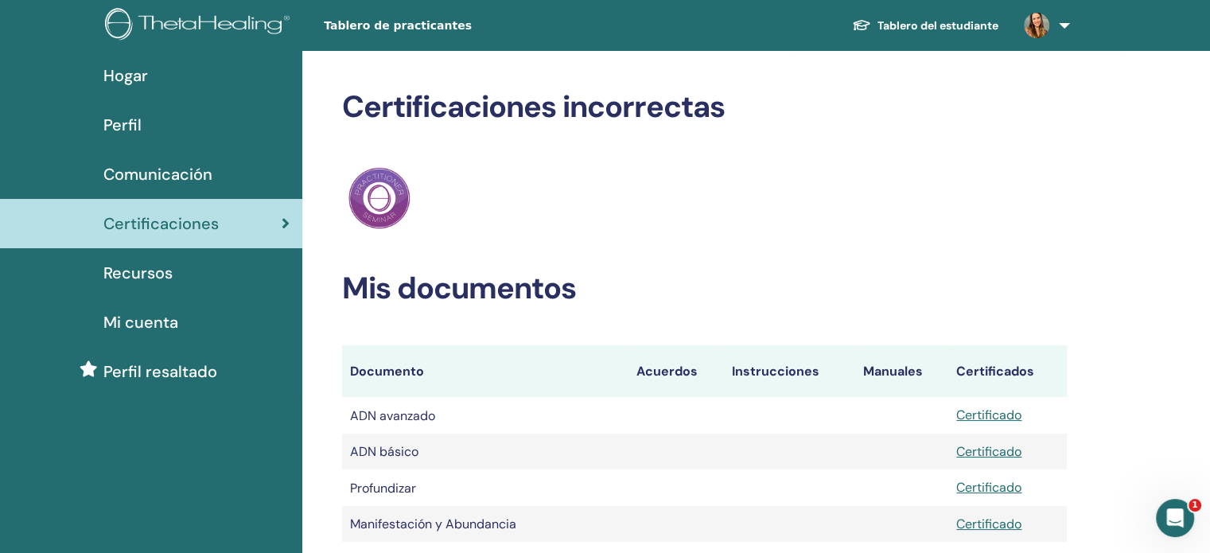
click at [212, 277] on div "Recursos" at bounding box center [151, 273] width 277 height 24
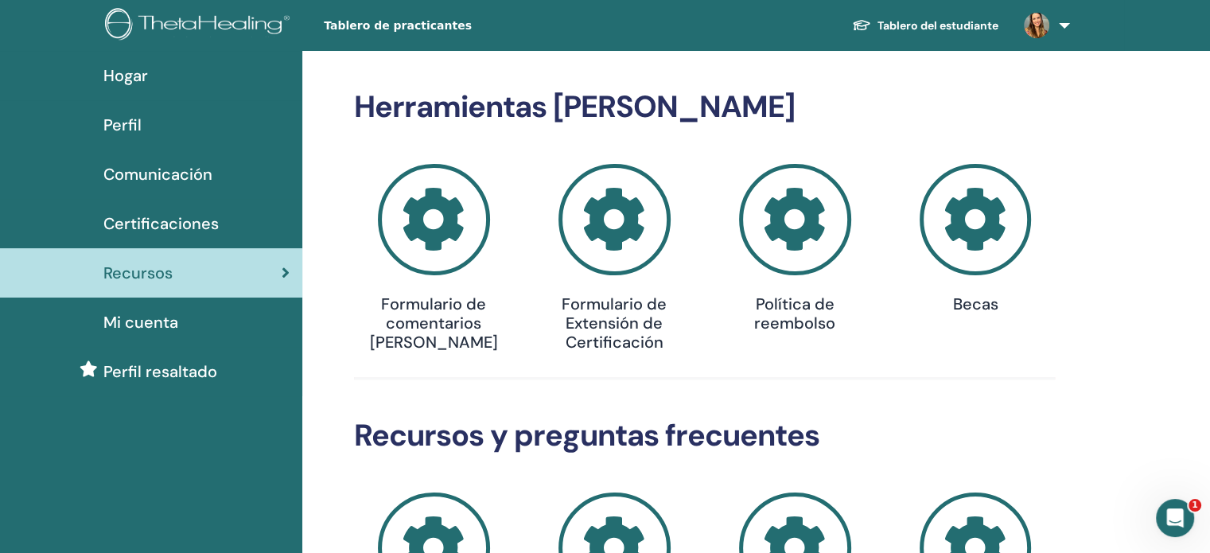
click at [226, 329] on div "Mi cuenta" at bounding box center [151, 322] width 277 height 24
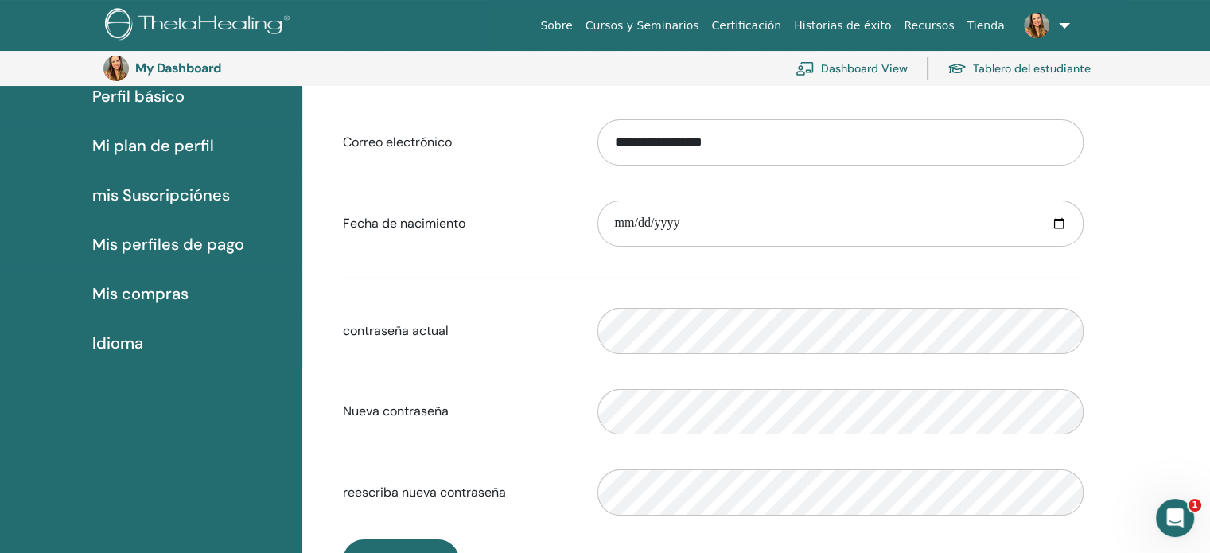
scroll to position [148, 0]
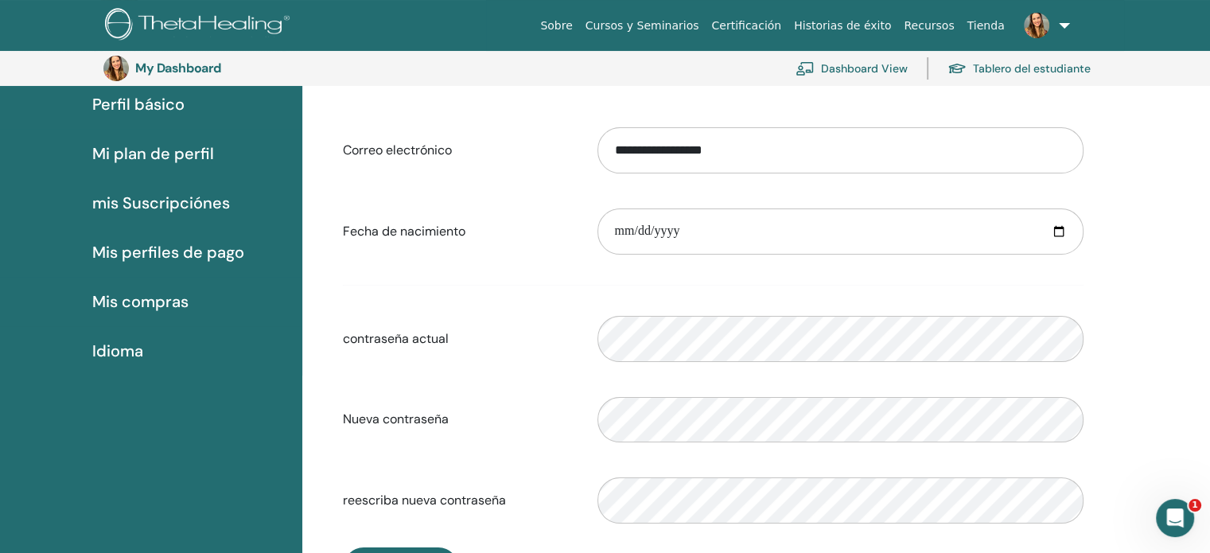
click at [147, 352] on div "Idioma" at bounding box center [151, 351] width 277 height 24
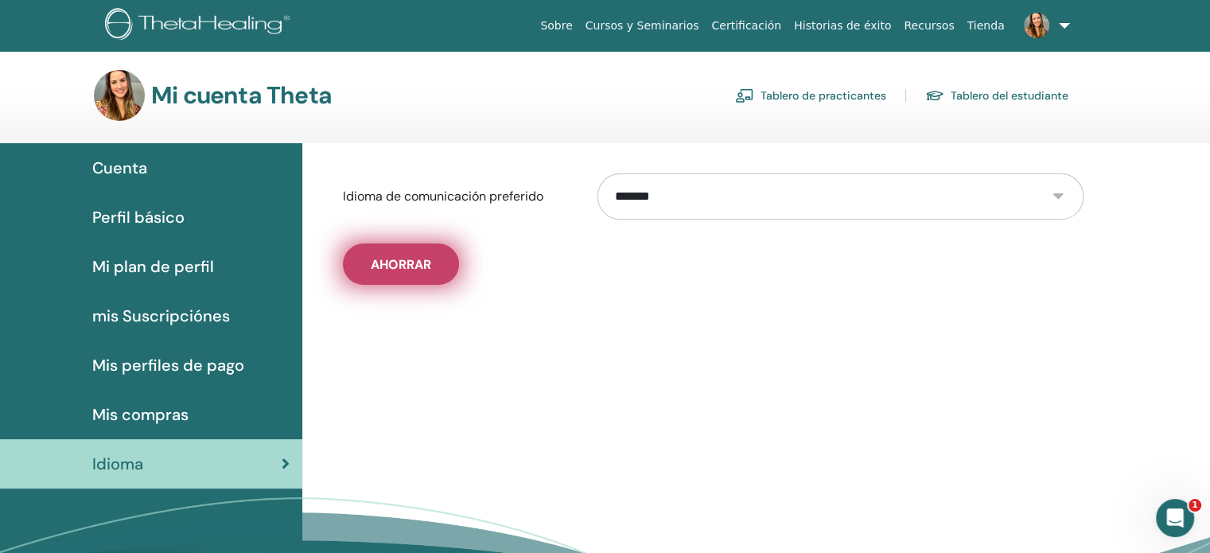
click at [395, 282] on button "Ahorrar" at bounding box center [401, 263] width 116 height 41
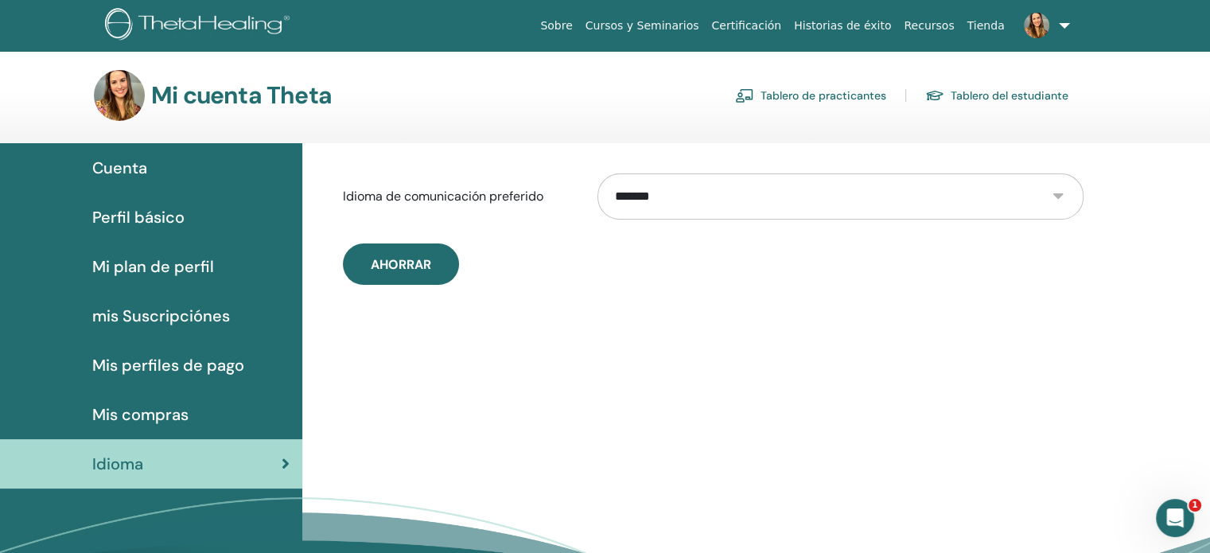
click at [170, 153] on link "Cuenta" at bounding box center [151, 167] width 302 height 49
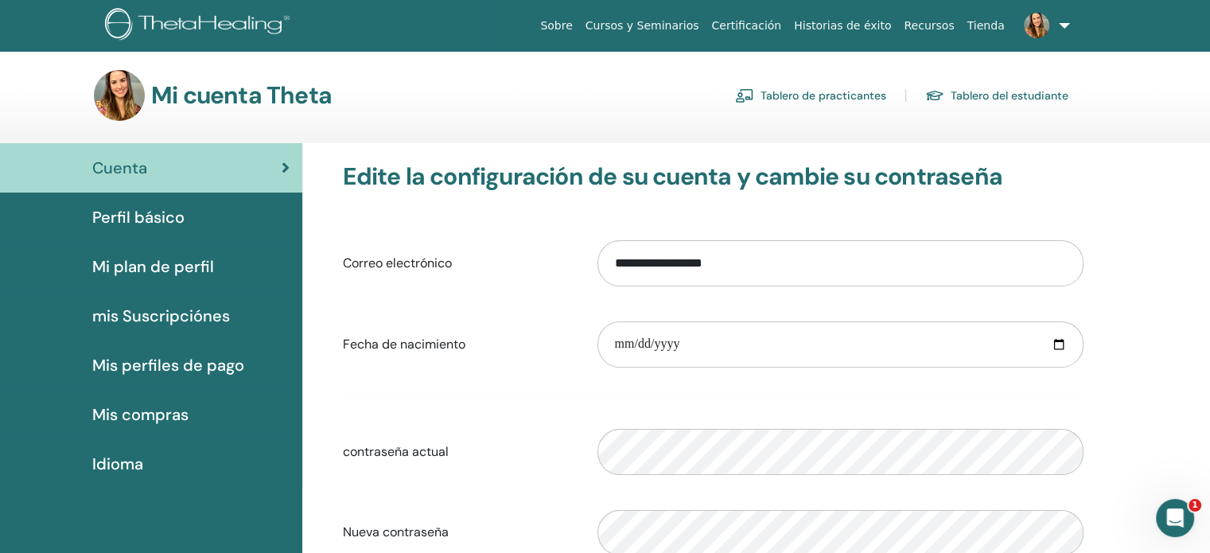
click at [180, 238] on link "Perfil básico" at bounding box center [151, 216] width 302 height 49
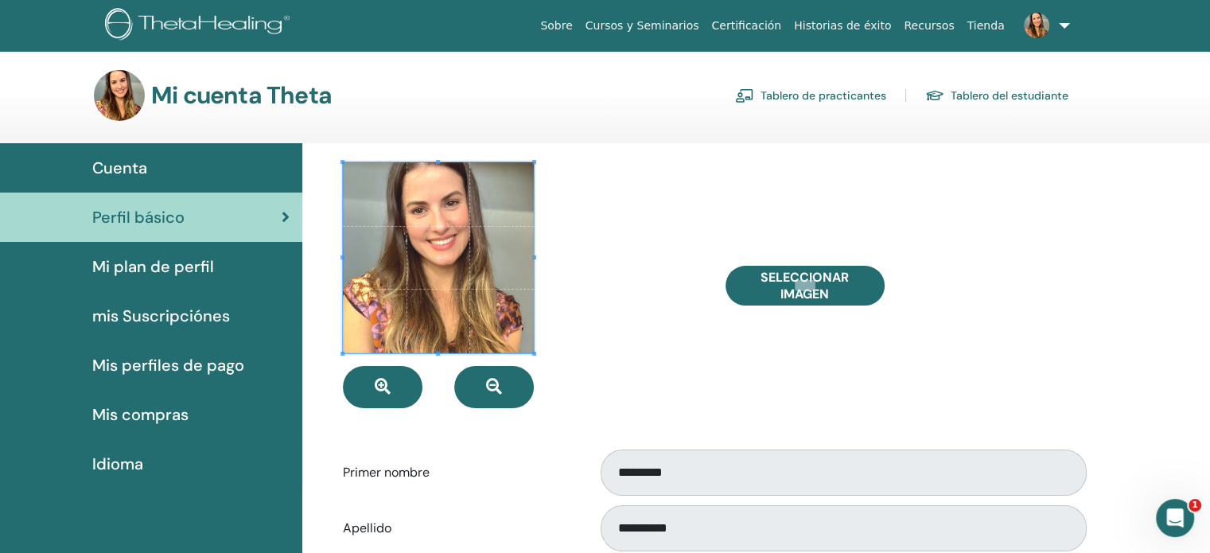
click at [845, 92] on link "Tablero de practicantes" at bounding box center [810, 95] width 151 height 25
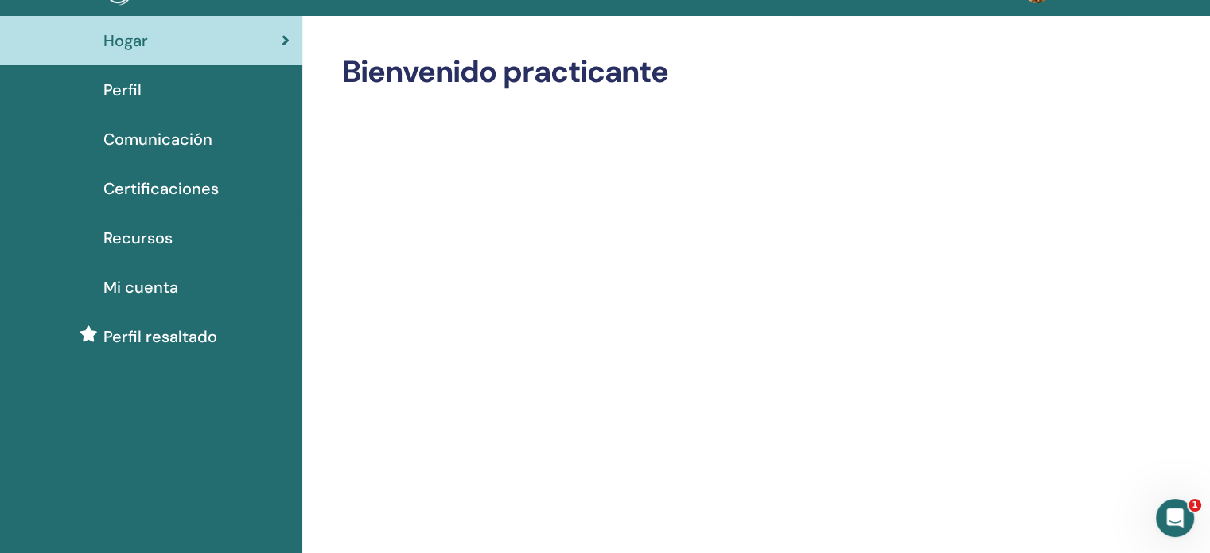
scroll to position [13, 0]
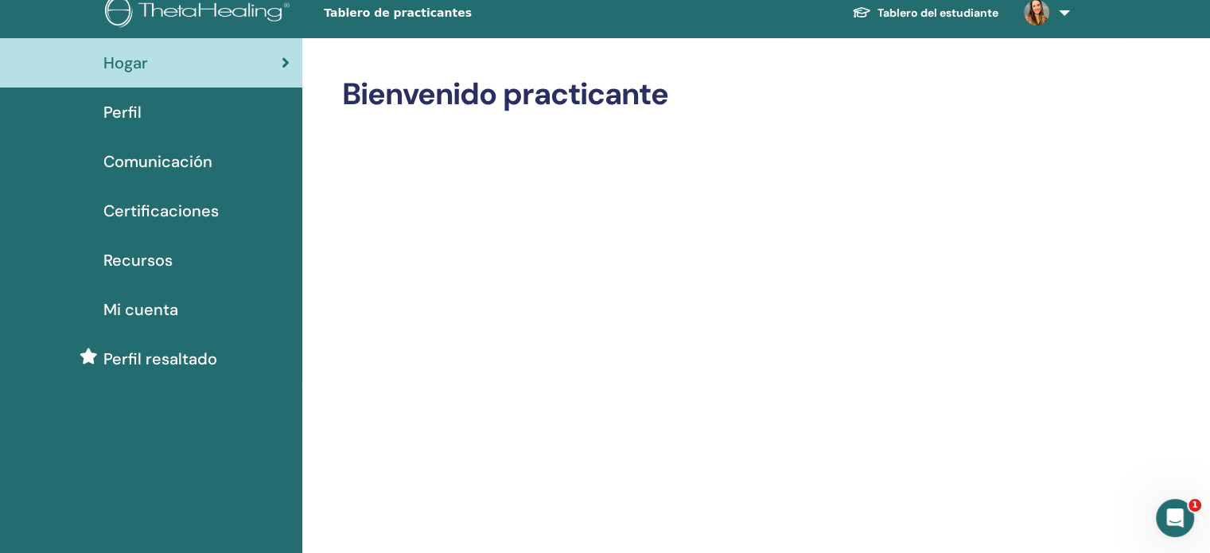
click at [162, 116] on div "Perfil" at bounding box center [151, 112] width 277 height 24
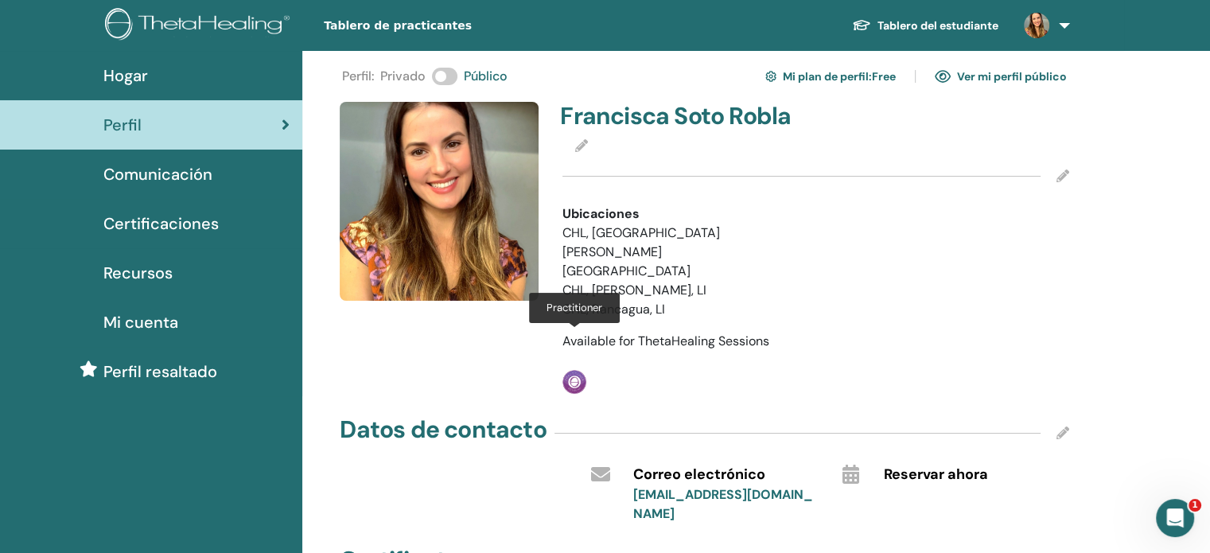
click at [570, 370] on img at bounding box center [574, 382] width 24 height 24
click at [589, 332] on span "Available for ThetaHealing Sessions" at bounding box center [665, 340] width 207 height 17
click at [654, 281] on li "CHL, Pichilemu, LI" at bounding box center [660, 290] width 197 height 19
click at [1061, 426] on icon at bounding box center [1062, 432] width 13 height 13
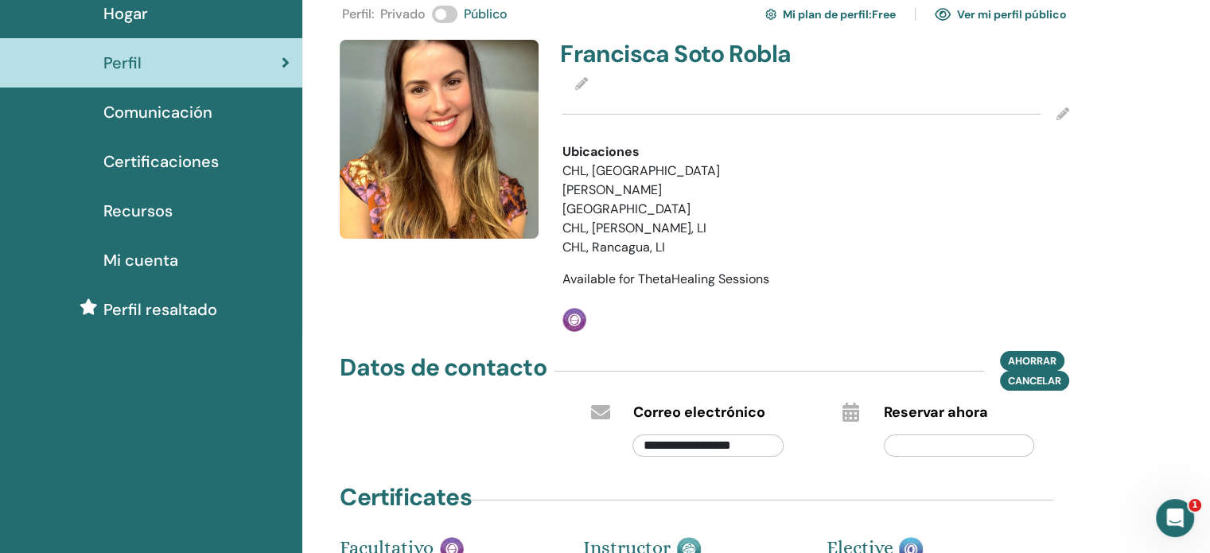
scroll to position [48, 0]
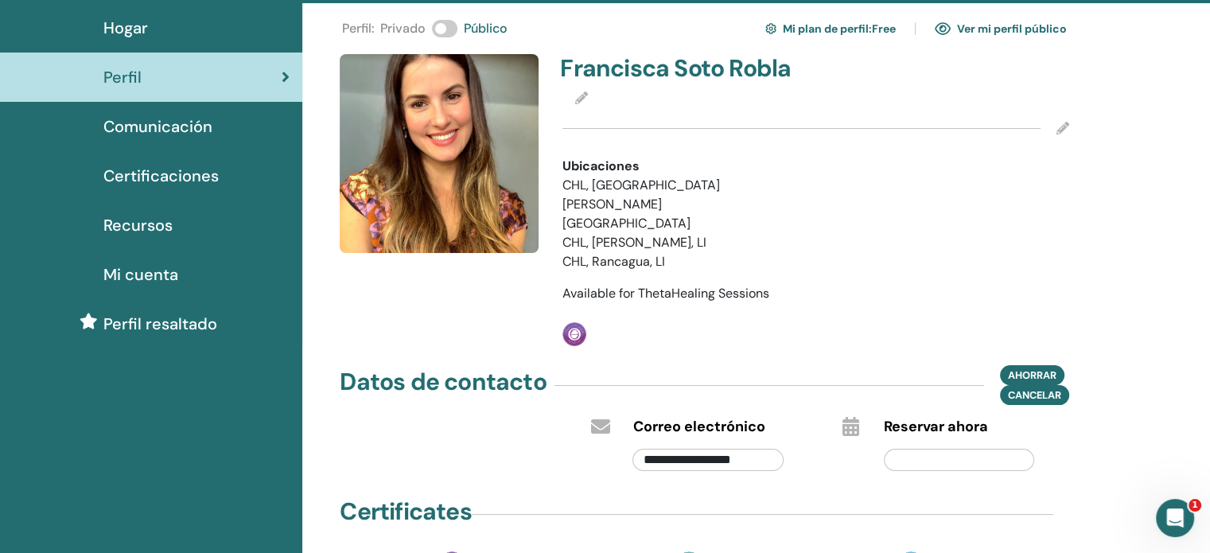
click at [913, 551] on img at bounding box center [911, 563] width 24 height 25
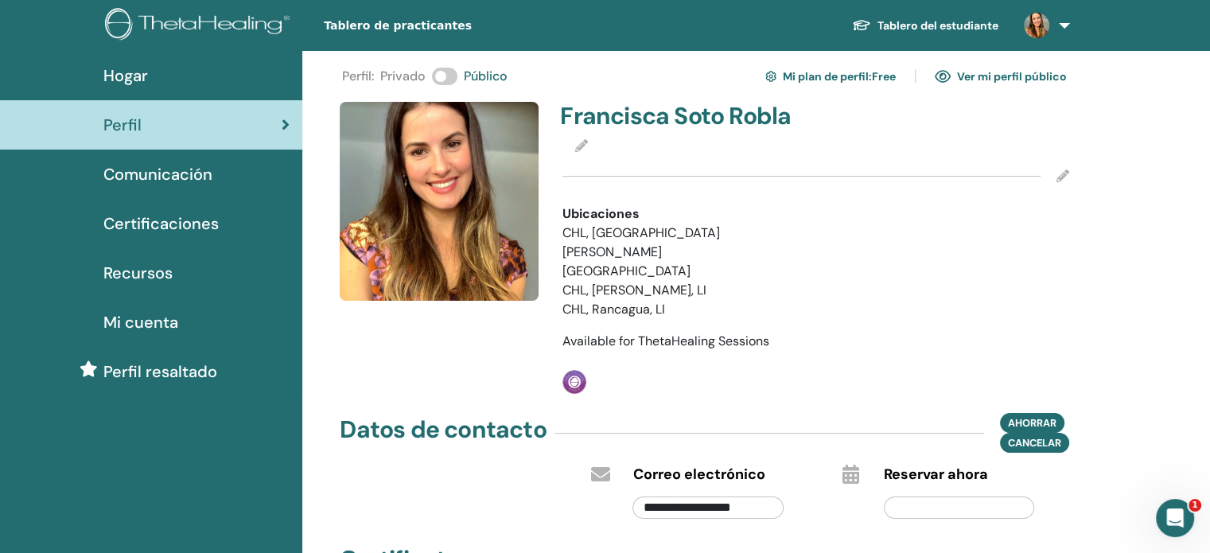
click at [900, 328] on div "Francisca Soto Robla Ubicaciones CHL, Santiago, RM CHL, Pichilemu, LI CHL, Ranc…" at bounding box center [816, 248] width 526 height 292
click at [146, 70] on span "Hogar" at bounding box center [125, 76] width 45 height 24
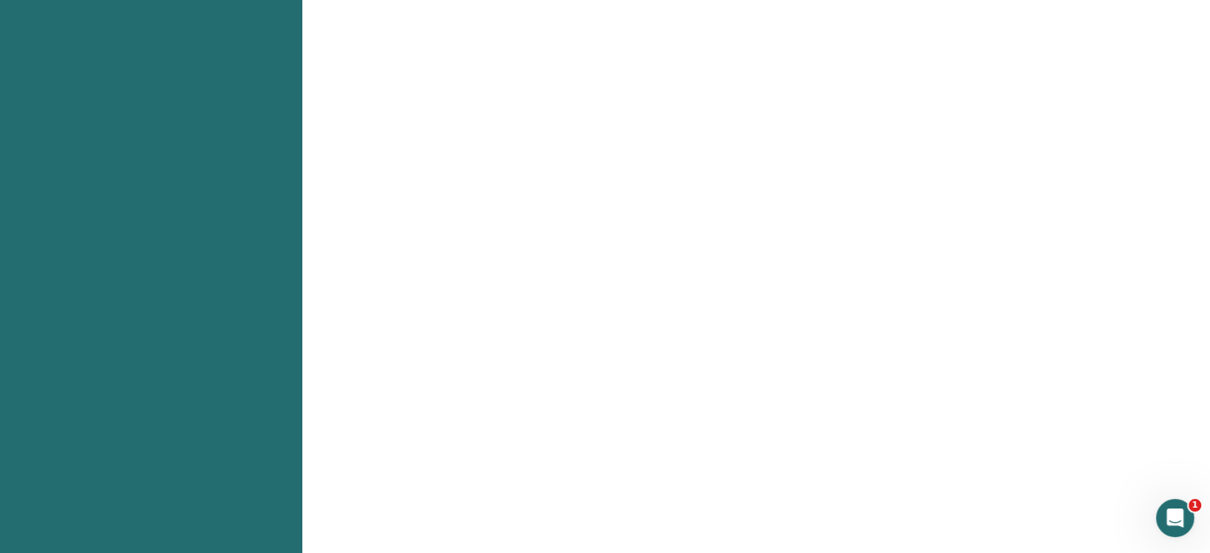
scroll to position [554, 0]
drag, startPoint x: 1209, startPoint y: 256, endPoint x: 1187, endPoint y: 326, distance: 73.2
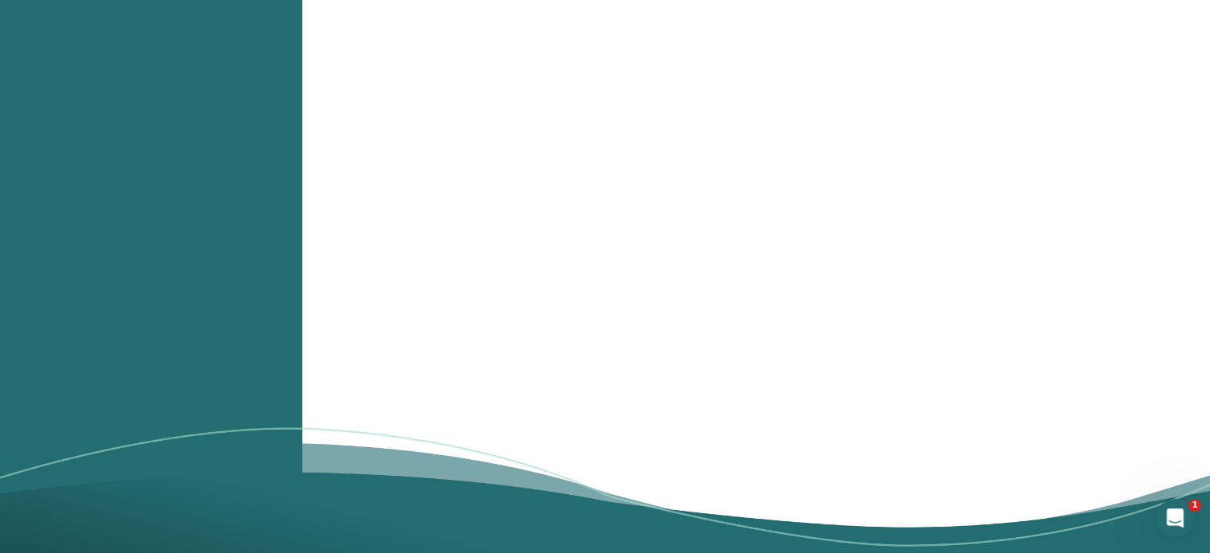
scroll to position [1736, 0]
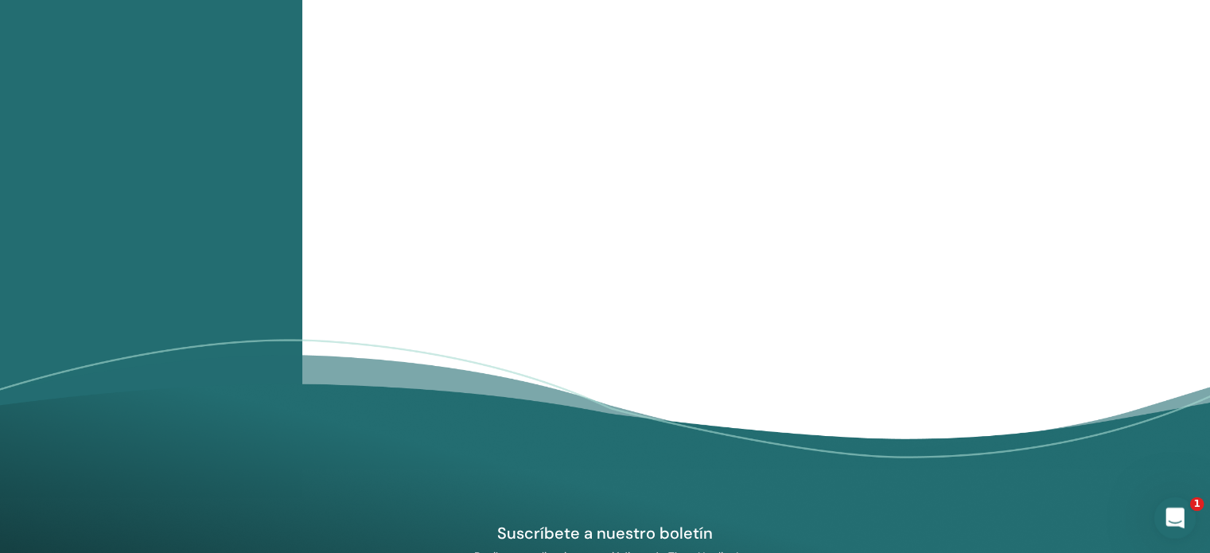
click at [1169, 513] on icon "Abrir Intercom Messenger" at bounding box center [1173, 516] width 26 height 26
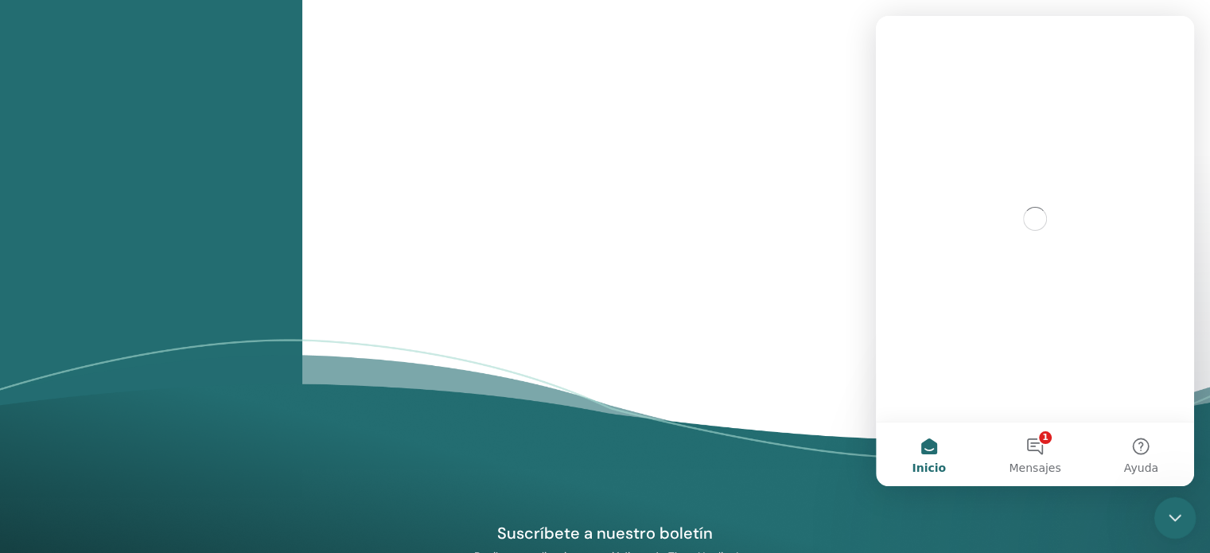
scroll to position [0, 0]
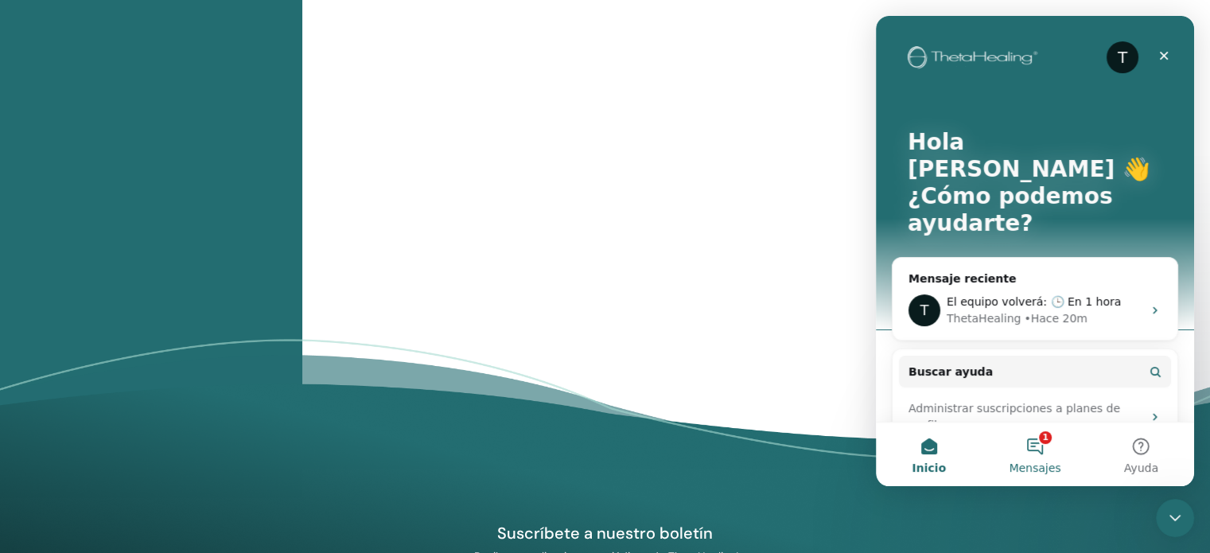
click at [1047, 462] on span "Mensajes" at bounding box center [1034, 467] width 52 height 11
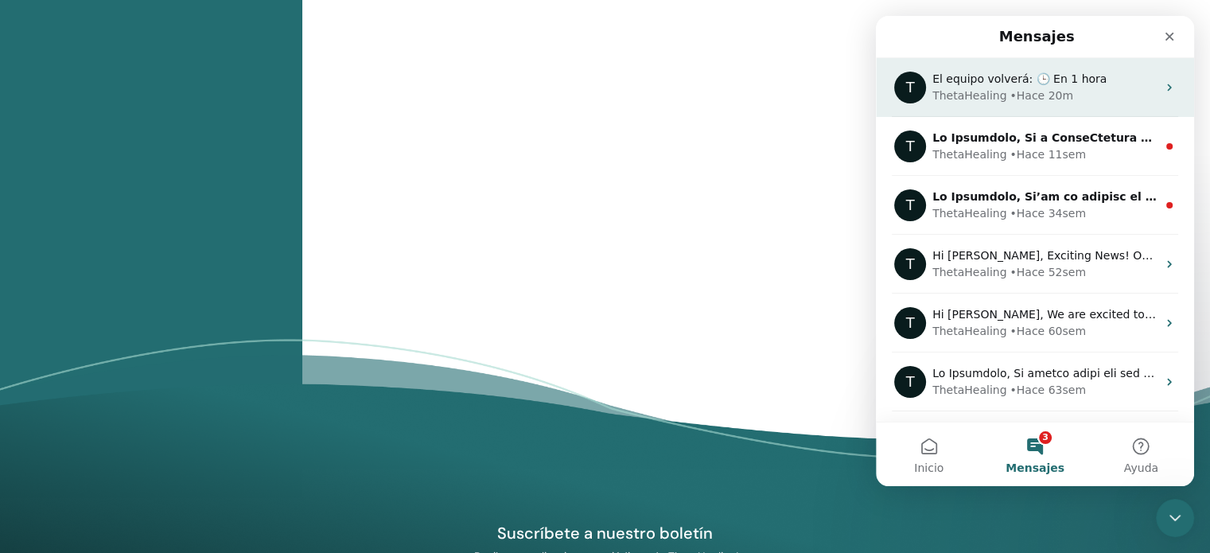
click at [1068, 76] on span "El equipo volverá: 🕒 En 1 hora" at bounding box center [1019, 78] width 174 height 13
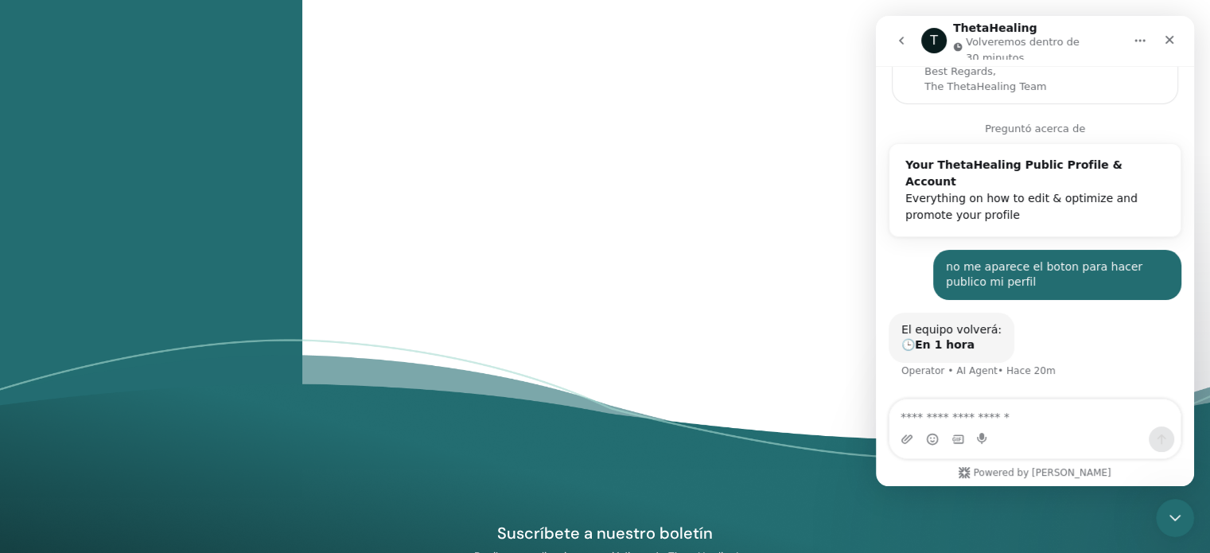
scroll to position [169, 0]
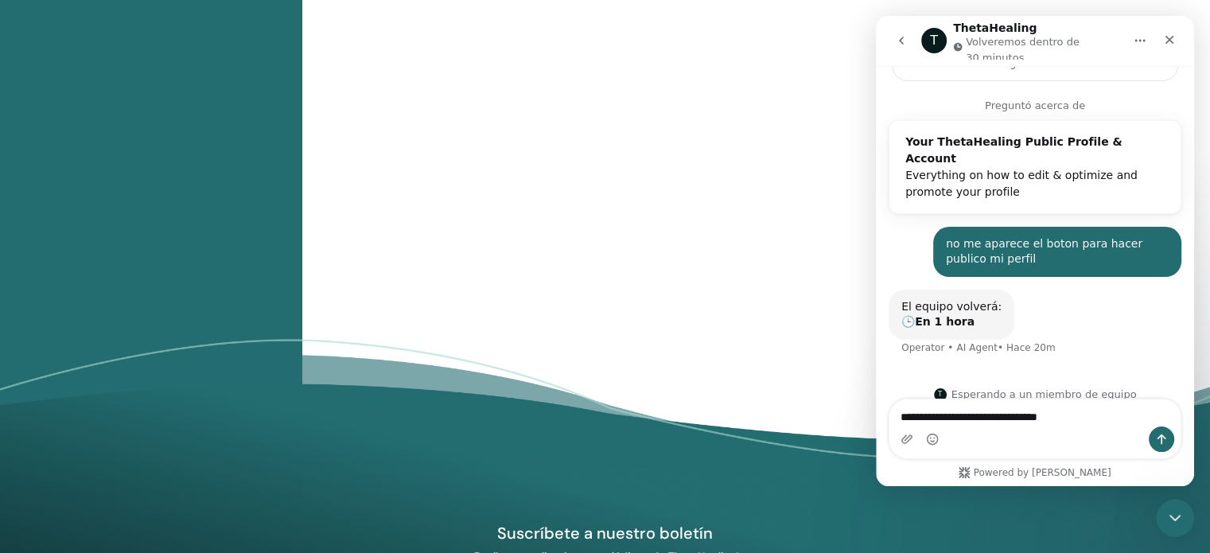
type textarea "**********"
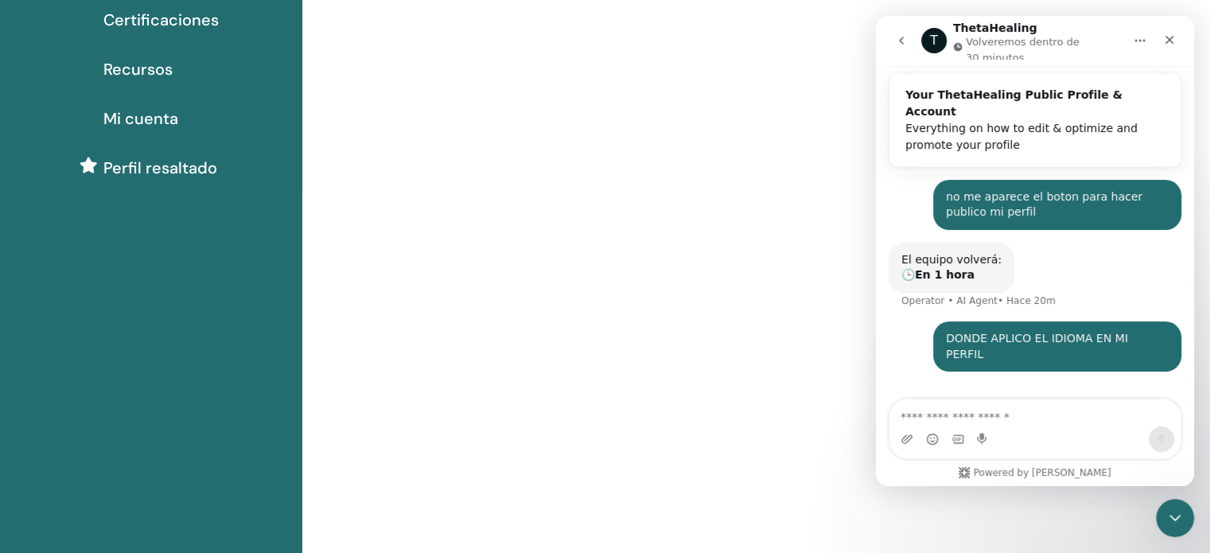
scroll to position [0, 0]
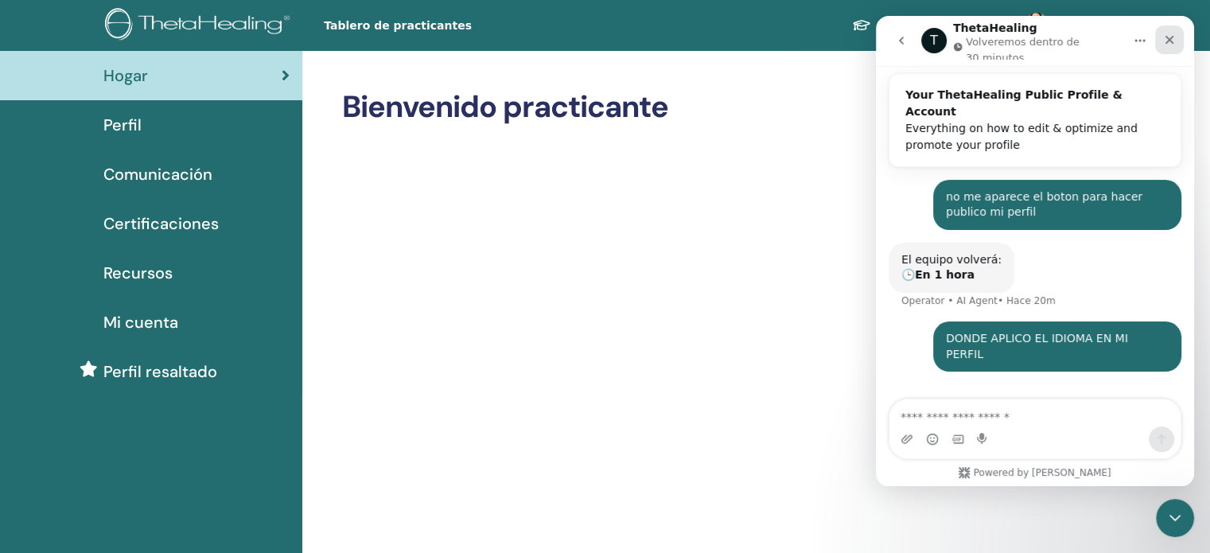
click at [1168, 41] on icon "Cerrar" at bounding box center [1169, 40] width 9 height 9
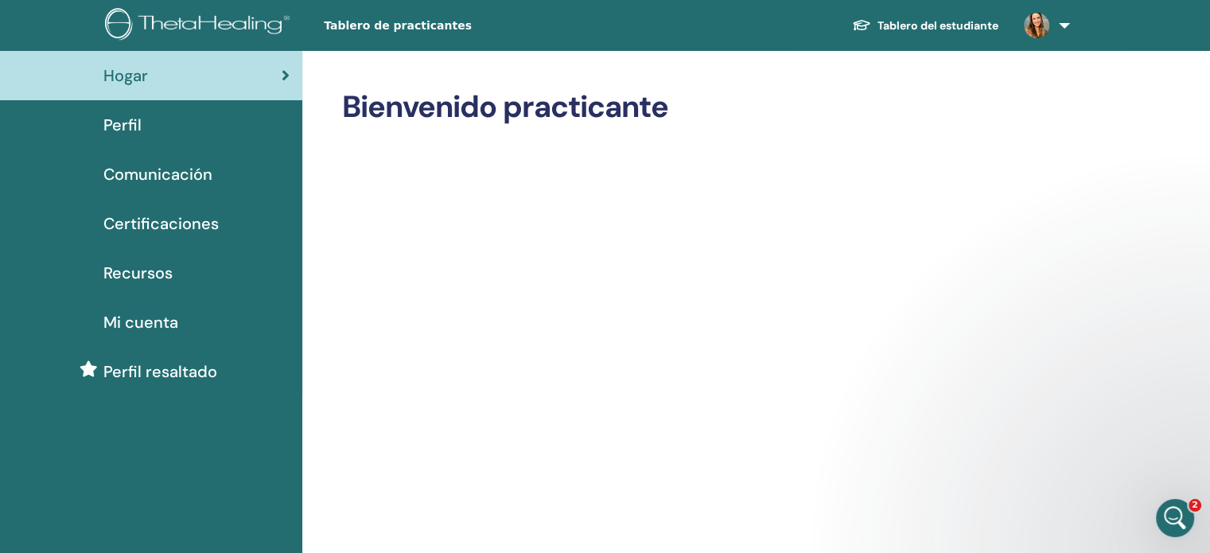
scroll to position [216, 0]
click at [919, 21] on link "Tablero del estudiante" at bounding box center [925, 25] width 172 height 29
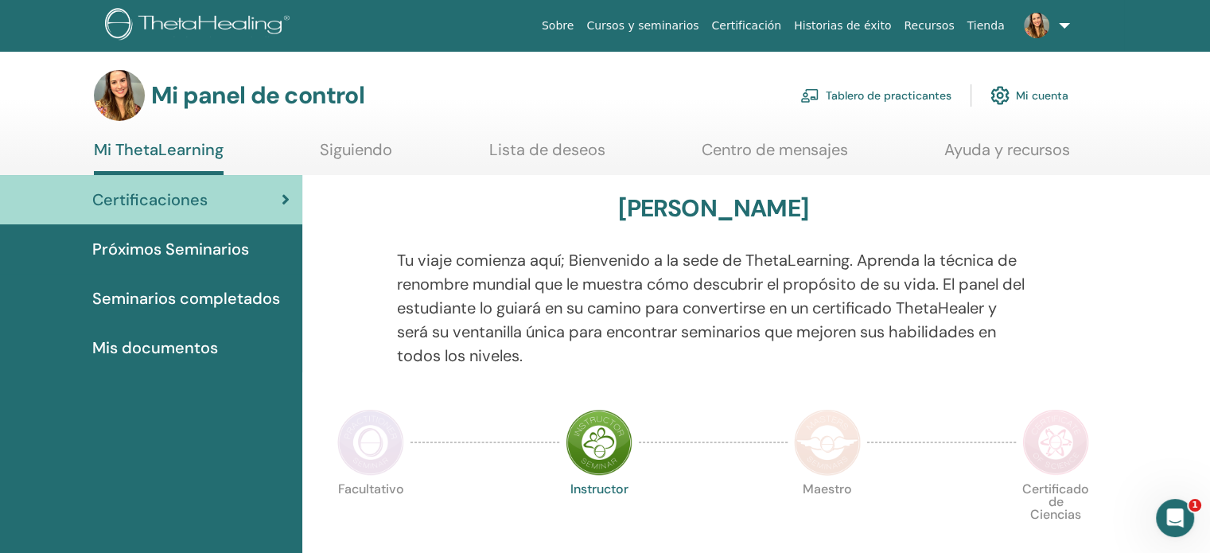
click at [883, 97] on font "Tablero de practicantes" at bounding box center [889, 96] width 126 height 14
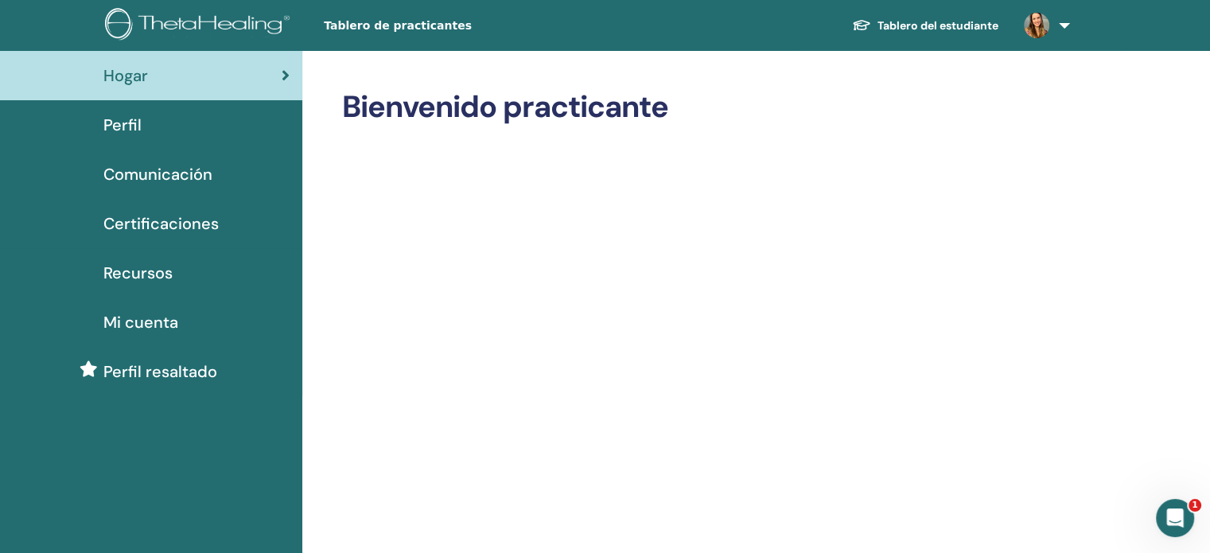
click at [179, 119] on div "Perfil" at bounding box center [151, 125] width 277 height 24
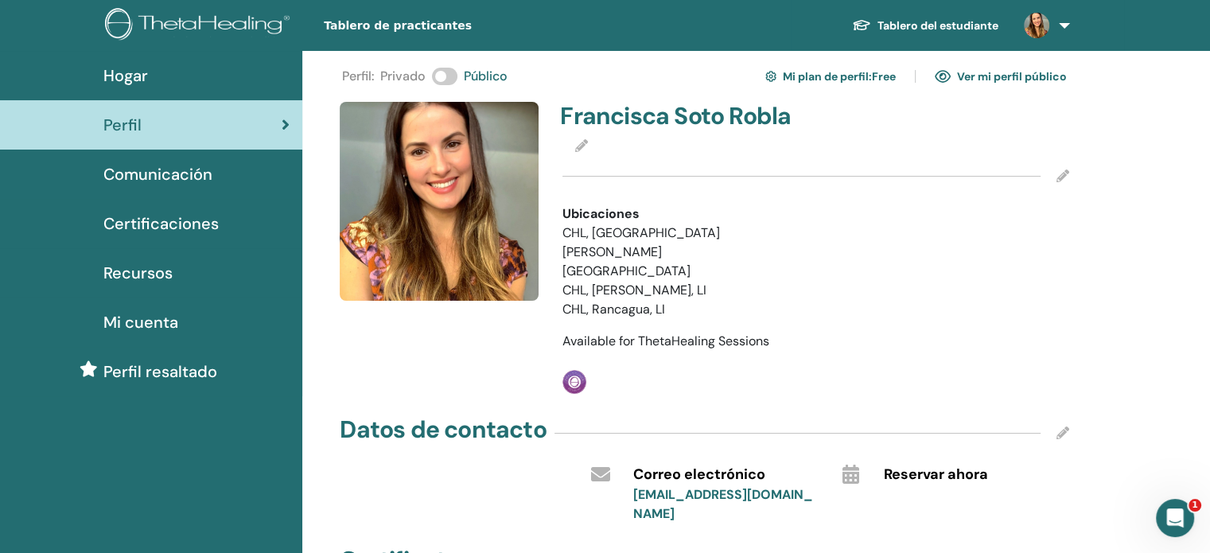
click at [143, 371] on span "Perfil resaltado" at bounding box center [160, 371] width 114 height 24
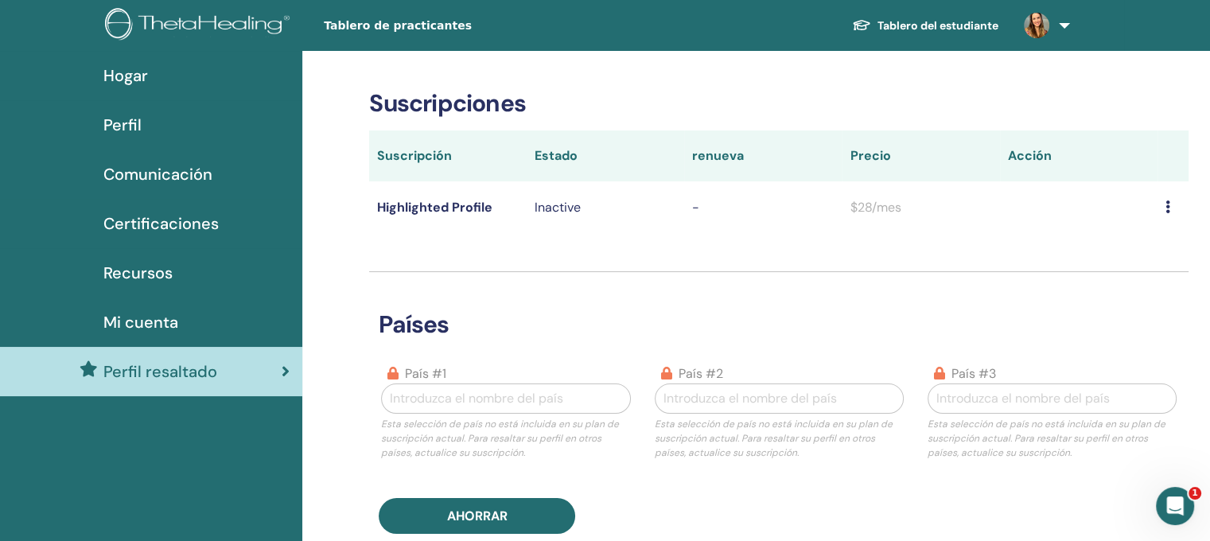
click at [122, 164] on span "Comunicación" at bounding box center [157, 174] width 109 height 24
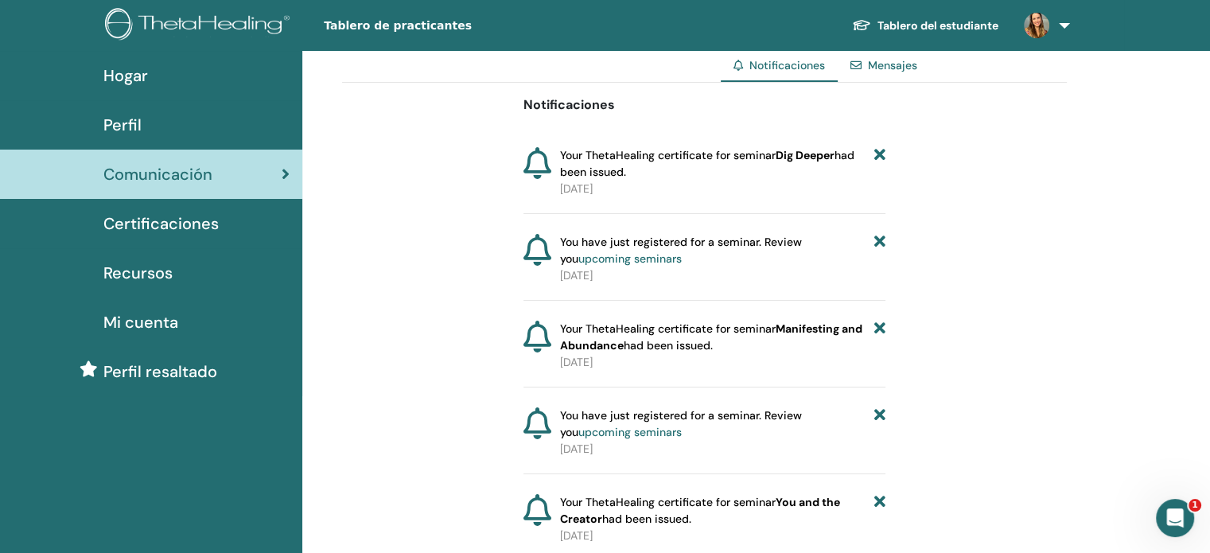
click at [122, 118] on span "Perfil" at bounding box center [122, 125] width 38 height 24
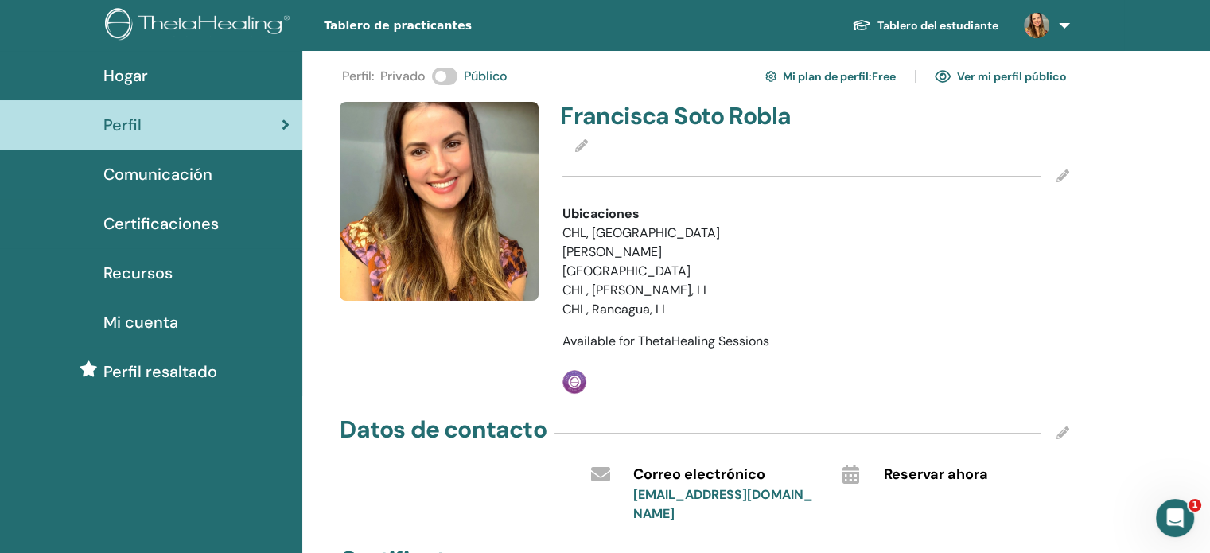
click at [841, 72] on link "Mi plan de perfil : Free" at bounding box center [830, 76] width 130 height 25
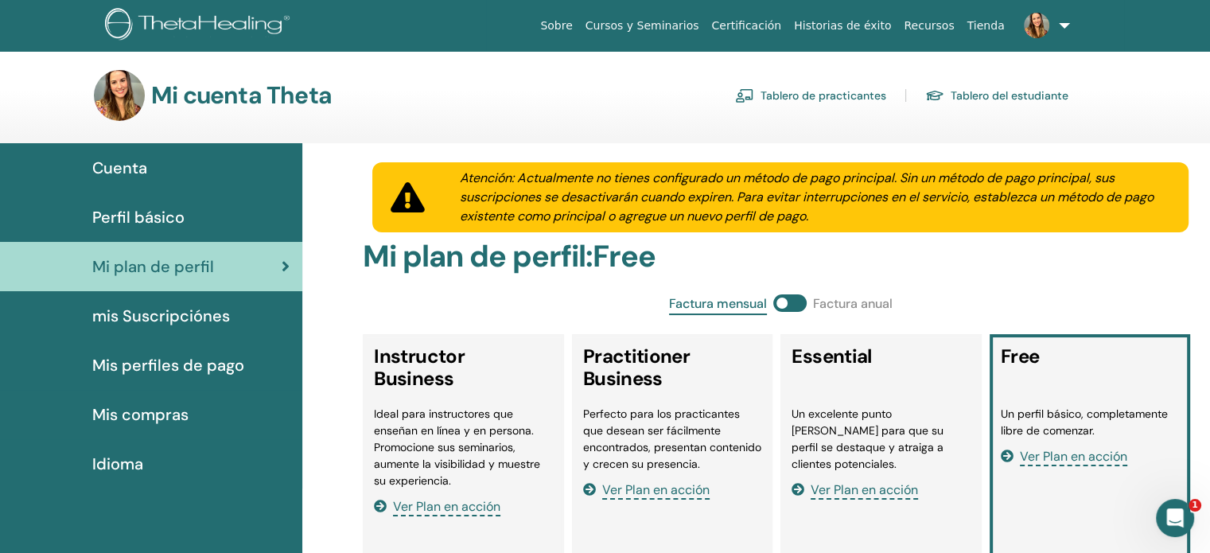
click at [901, 481] on span "Ver Plan en acción" at bounding box center [863, 490] width 107 height 18
click at [681, 27] on link "Cursos y Seminarios" at bounding box center [642, 25] width 126 height 29
click at [695, 25] on link "Cursos y Seminarios" at bounding box center [642, 25] width 126 height 29
